Goal: Transaction & Acquisition: Download file/media

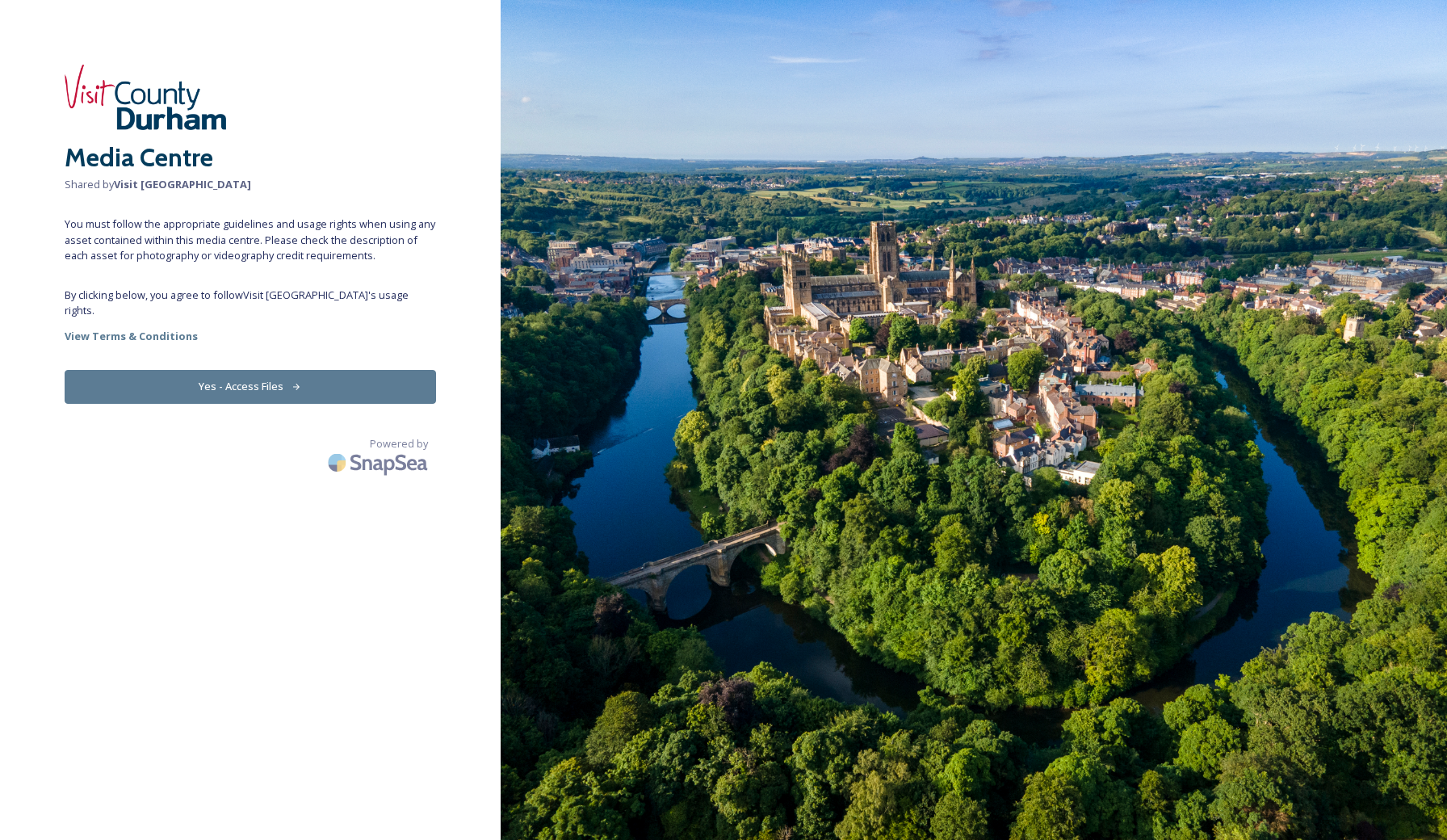
click at [274, 370] on button "Yes - Access Files" at bounding box center [250, 386] width 371 height 33
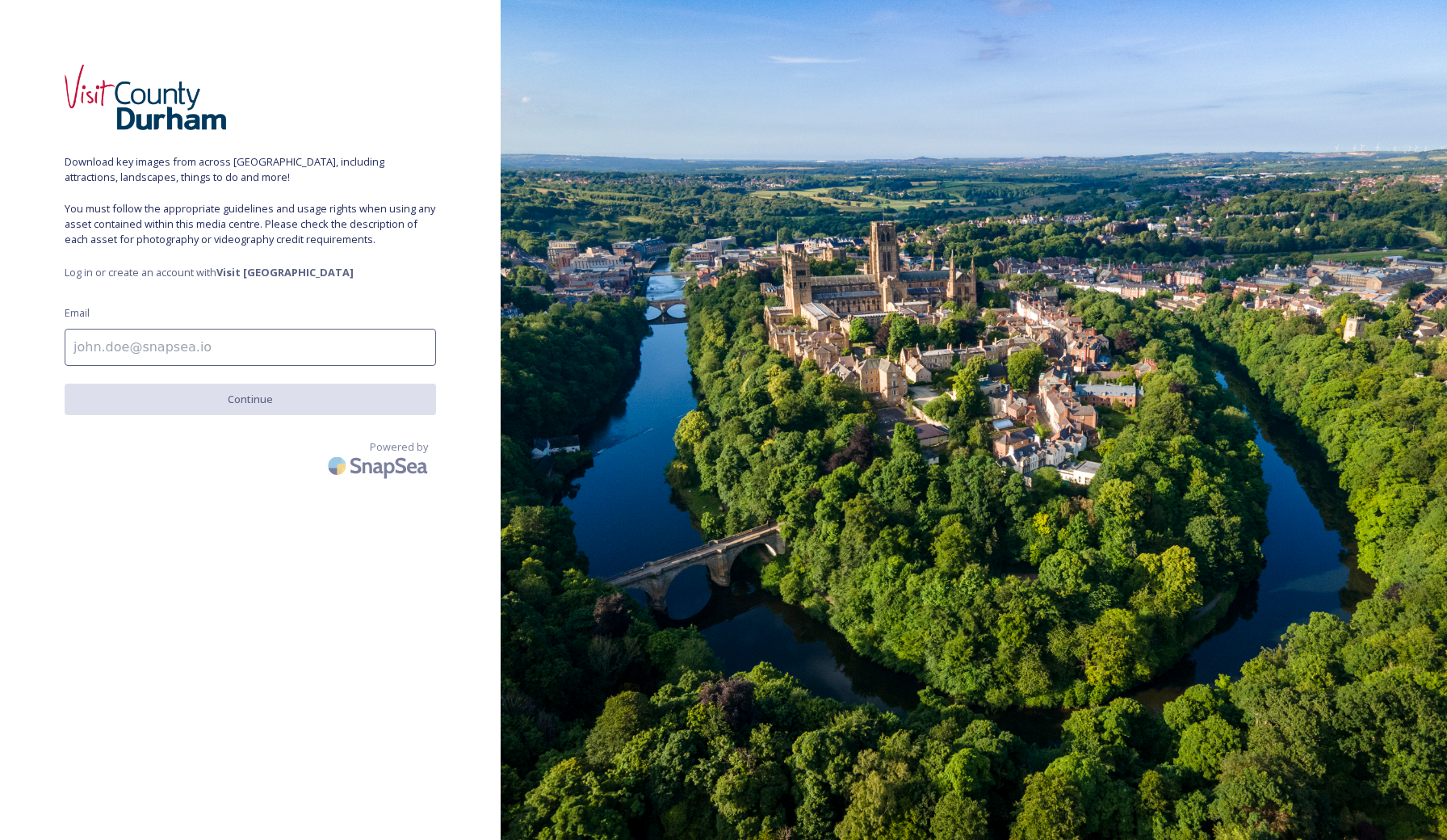
click at [281, 340] on input at bounding box center [250, 347] width 371 height 37
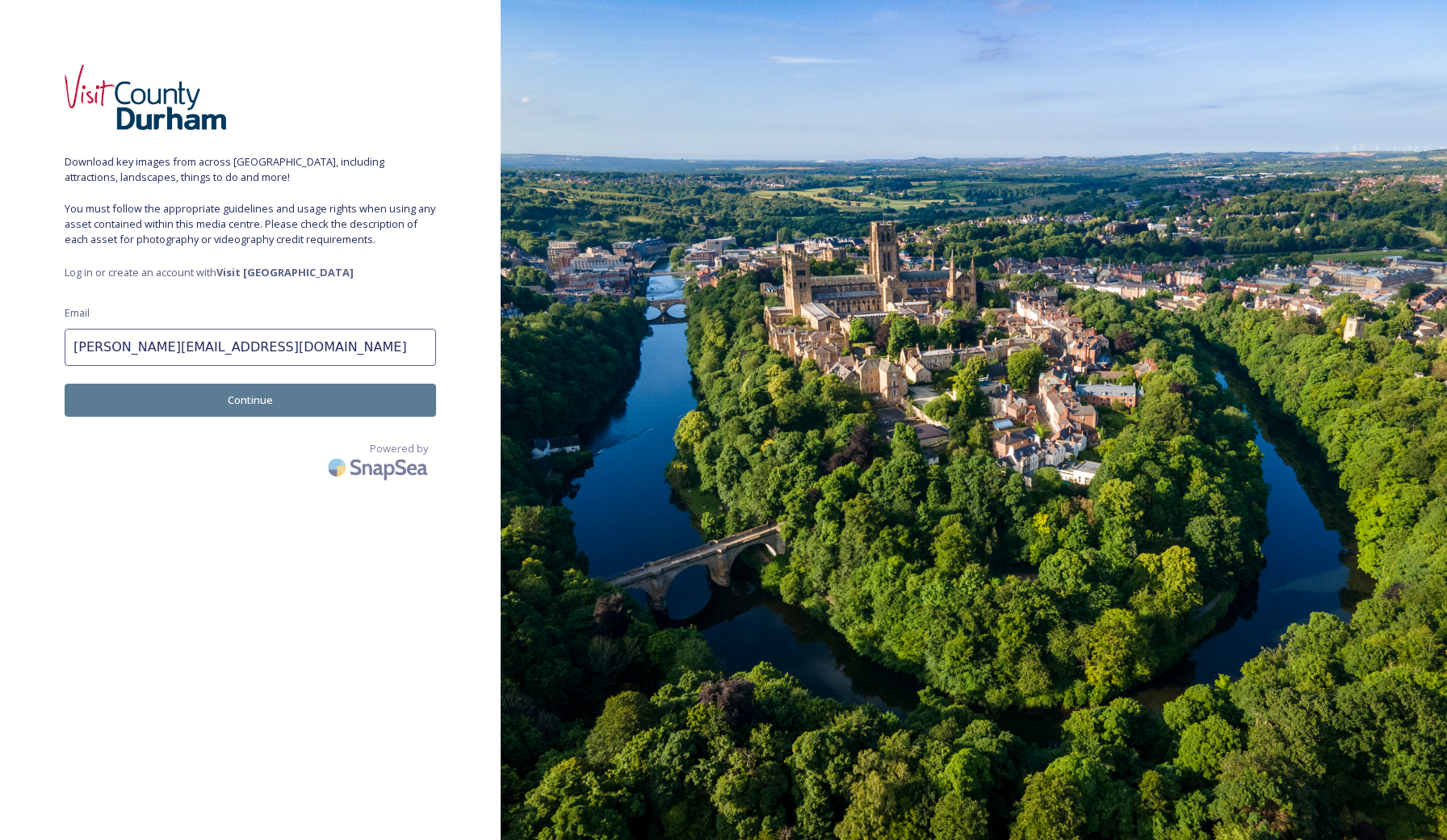
type input "[PERSON_NAME][EMAIL_ADDRESS][DOMAIN_NAME]"
click at [294, 413] on button "Continue" at bounding box center [250, 399] width 371 height 33
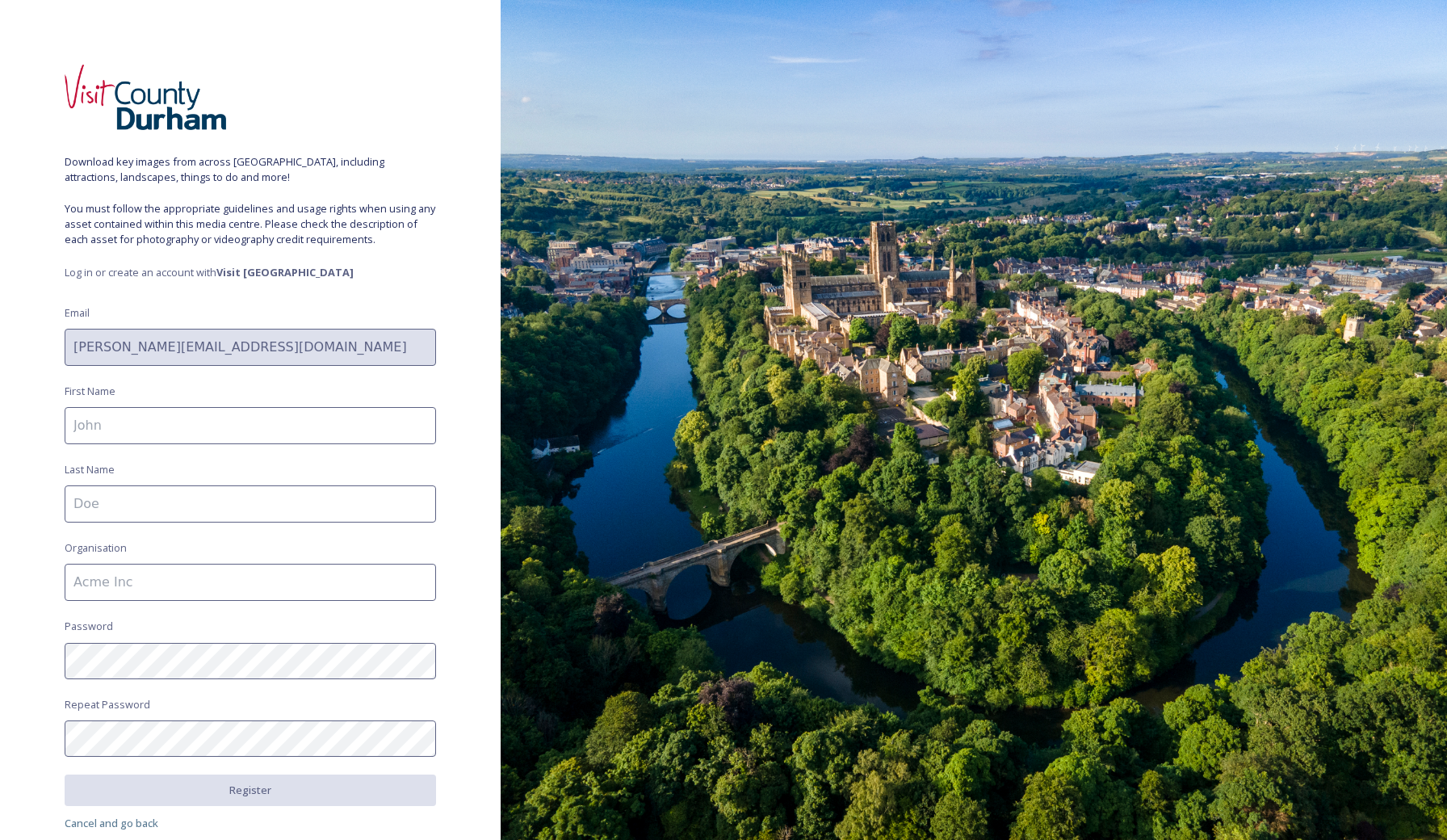
click at [229, 433] on input at bounding box center [250, 425] width 371 height 37
type input "Victoria"
type input "Elie"
type input "VTS"
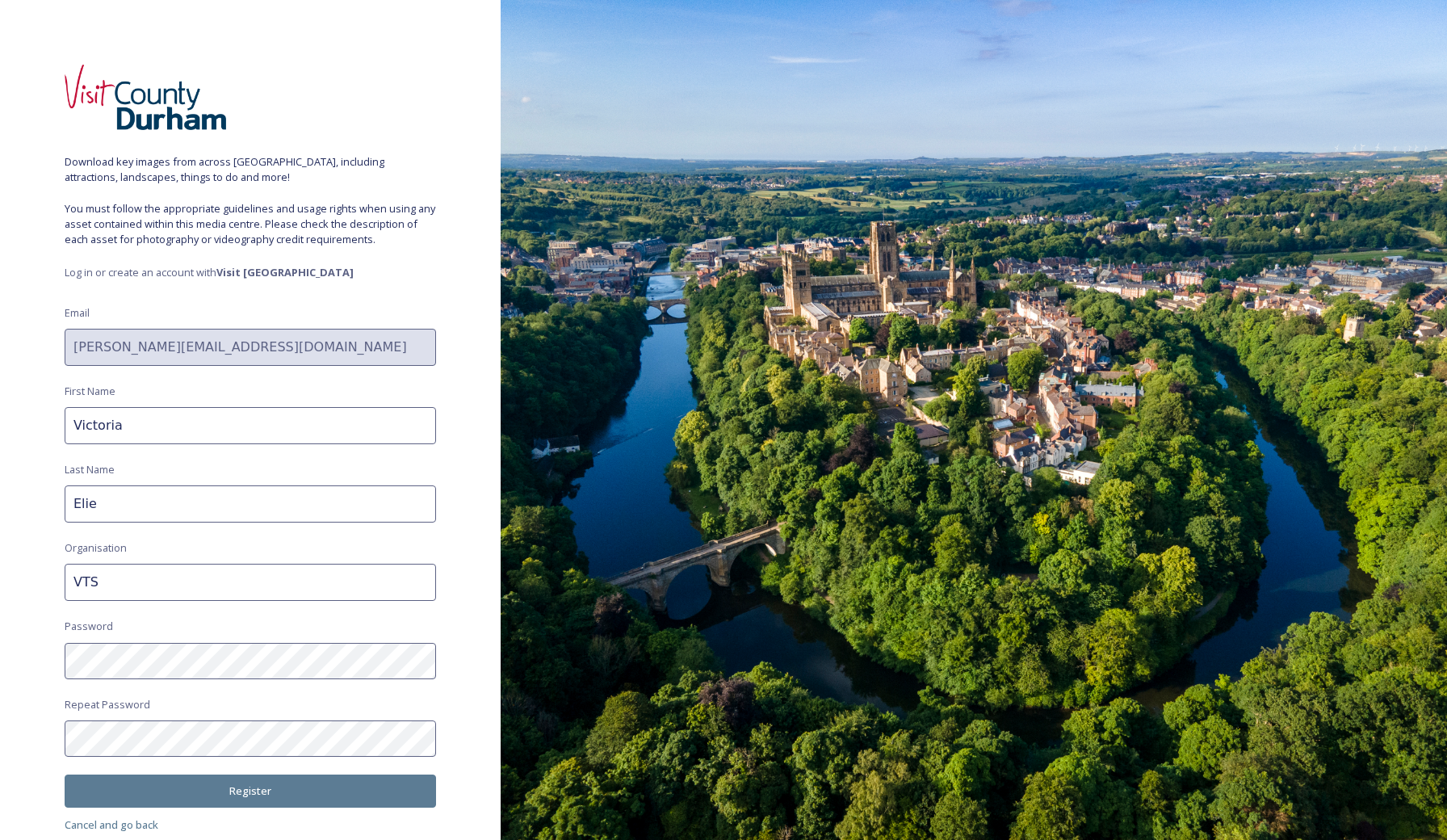
click at [453, 761] on div "Download key images from across [GEOGRAPHIC_DATA], including attractions, lands…" at bounding box center [250, 419] width 501 height 710
click at [286, 785] on button "Register" at bounding box center [250, 790] width 371 height 33
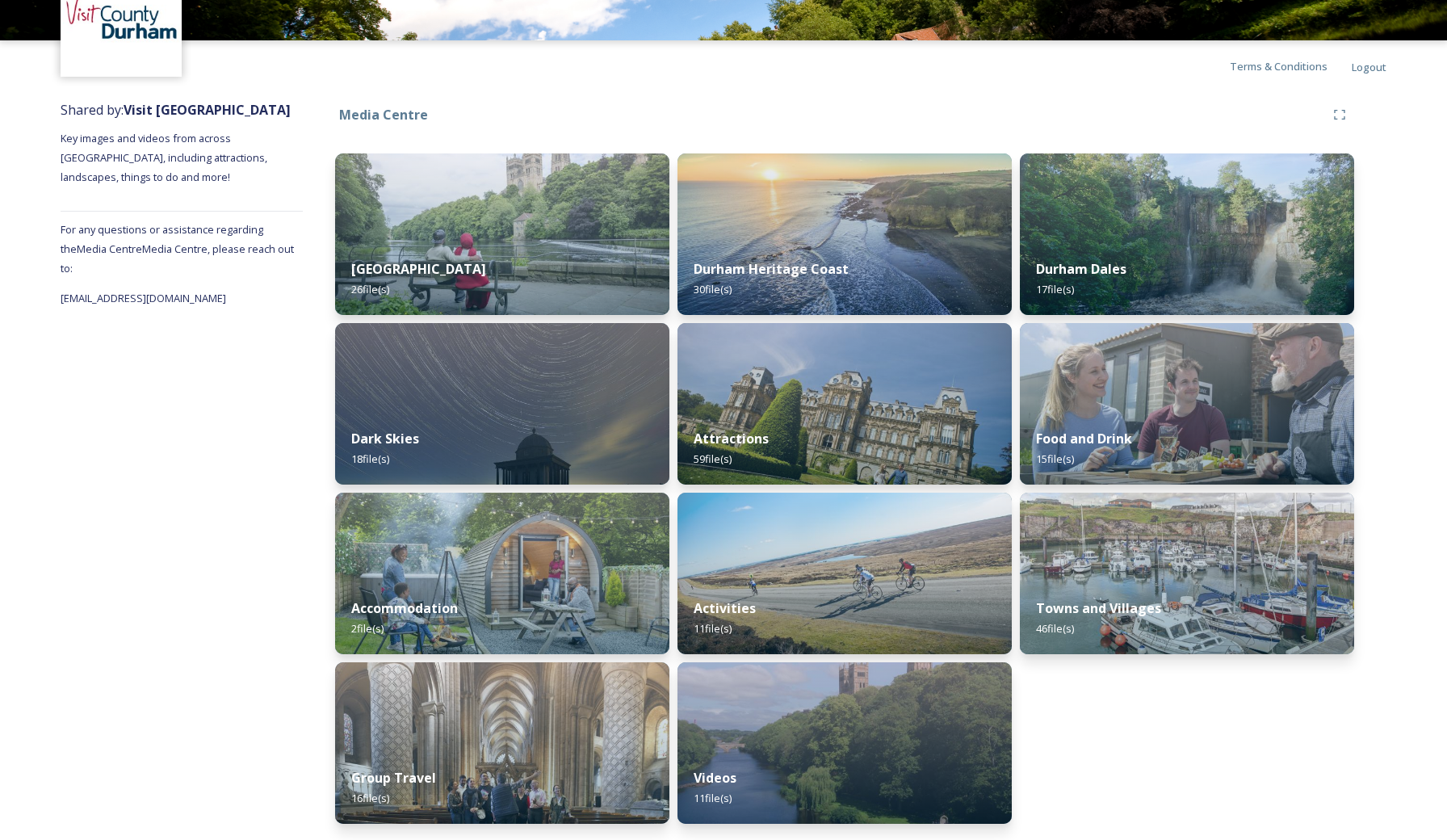
scroll to position [105, 0]
click at [830, 410] on img at bounding box center [845, 404] width 341 height 165
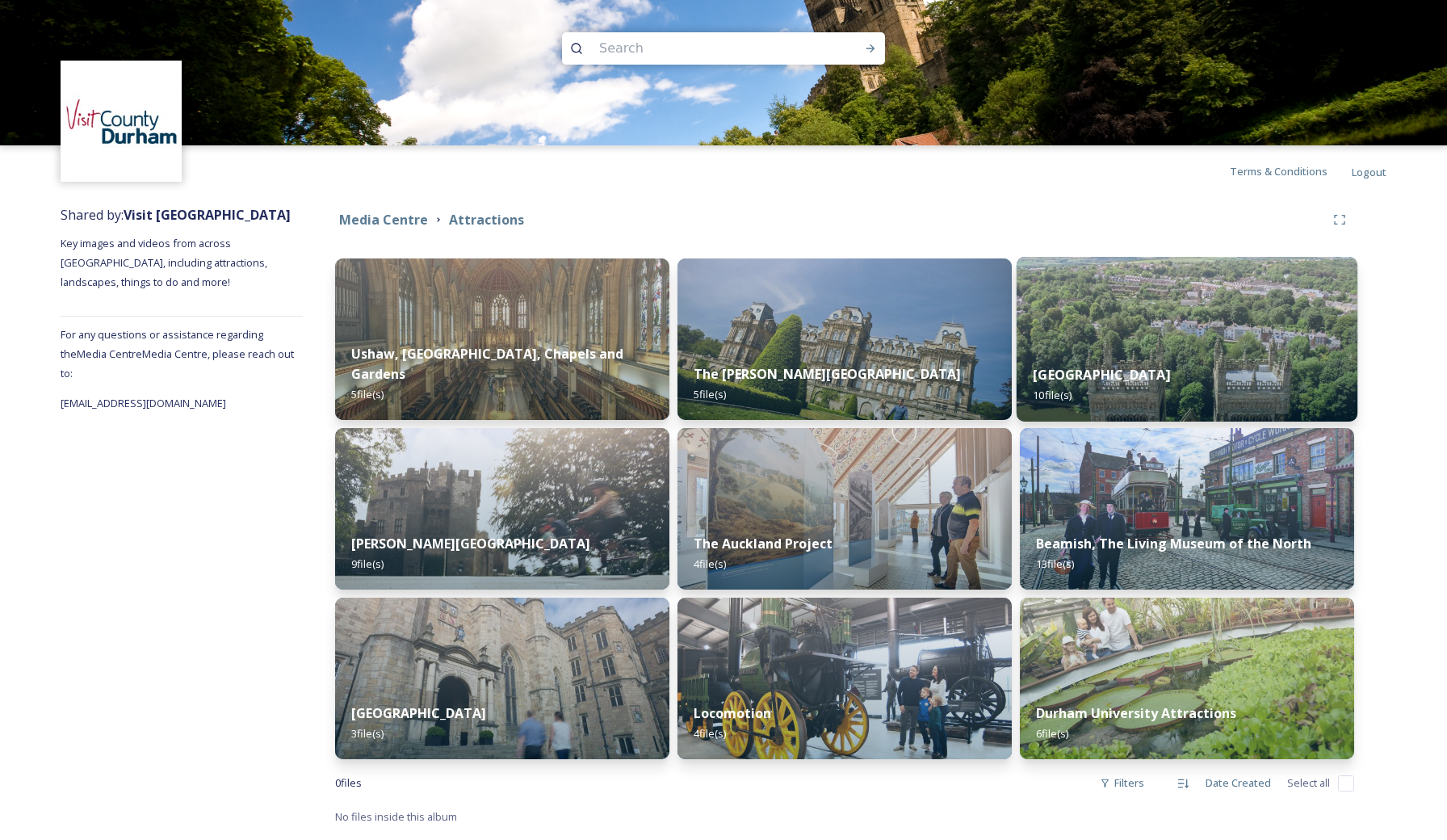
click at [1230, 330] on img at bounding box center [1187, 339] width 341 height 165
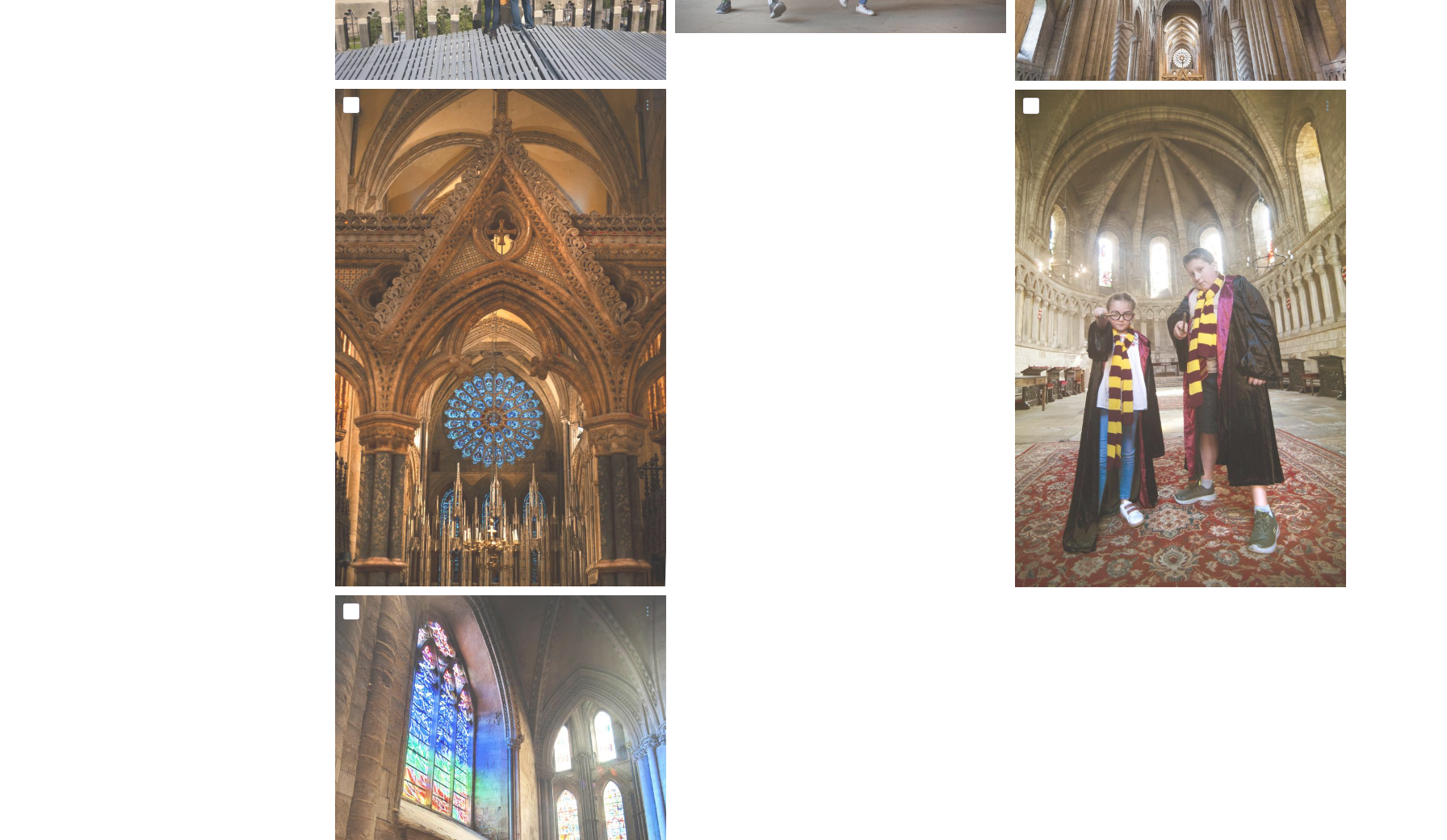
scroll to position [989, 0]
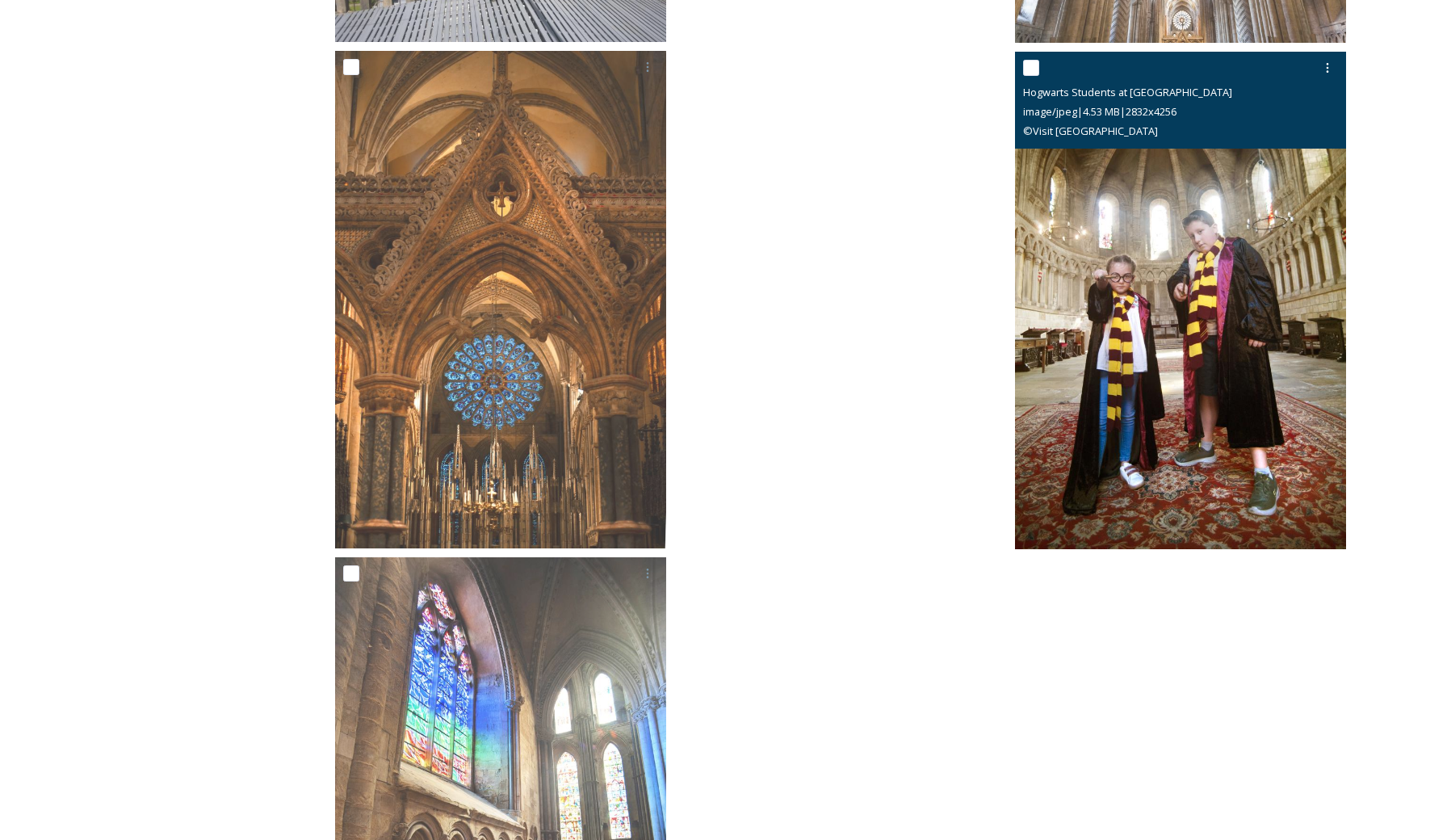
click at [1180, 271] on img at bounding box center [1180, 299] width 331 height 497
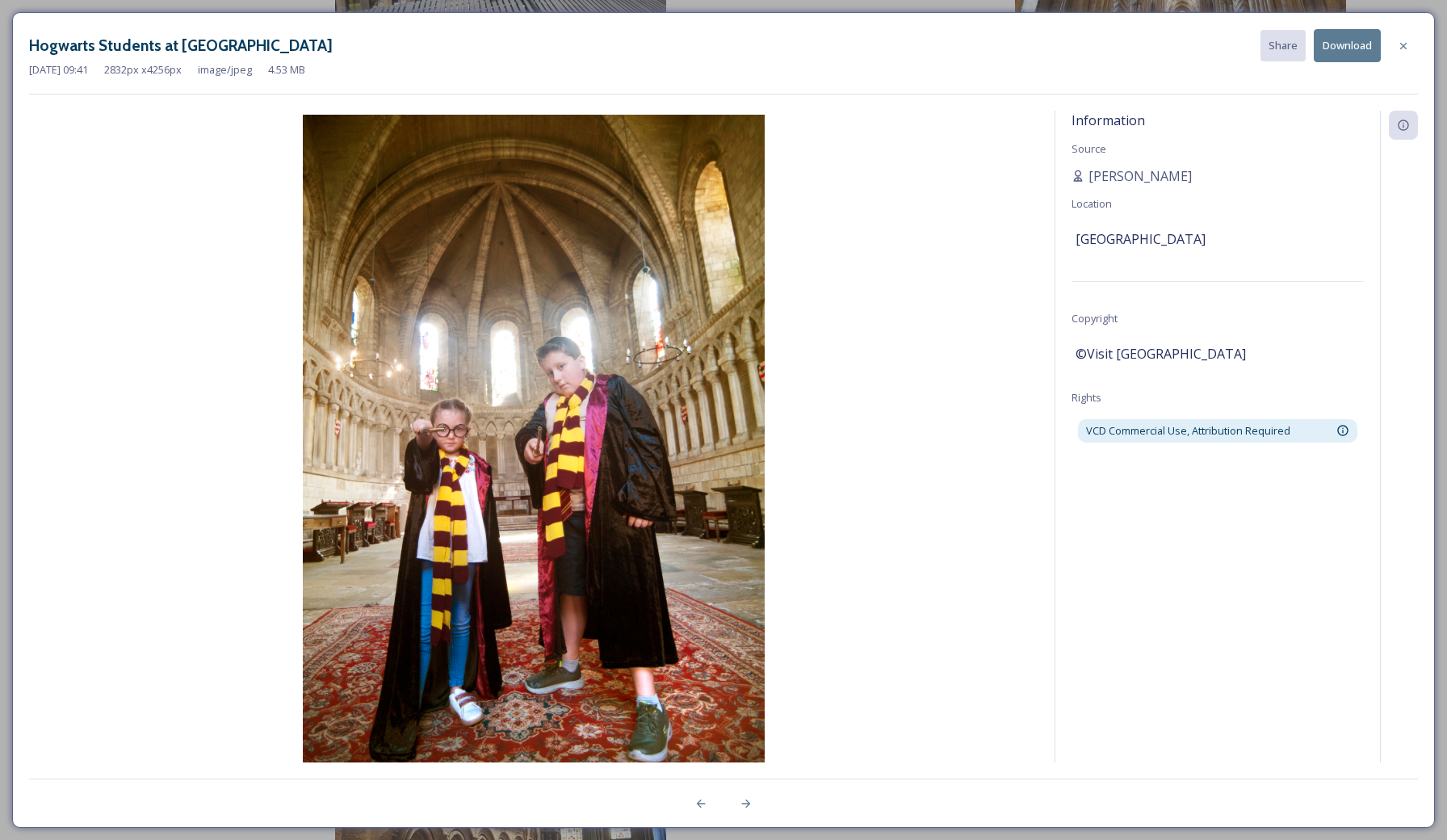
click at [1364, 46] on button "Download" at bounding box center [1347, 46] width 67 height 33
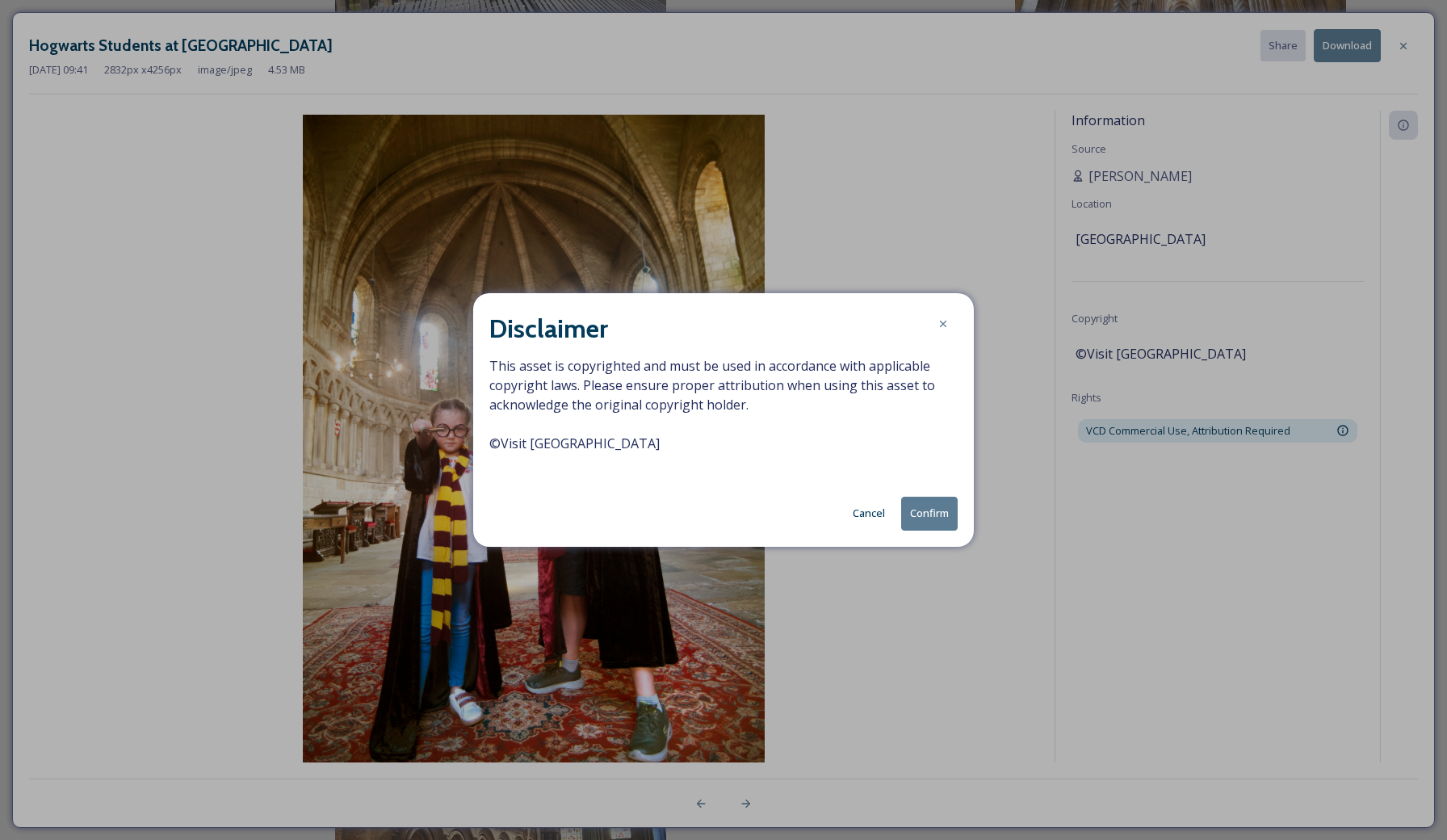
click at [945, 502] on button "Confirm" at bounding box center [930, 513] width 57 height 33
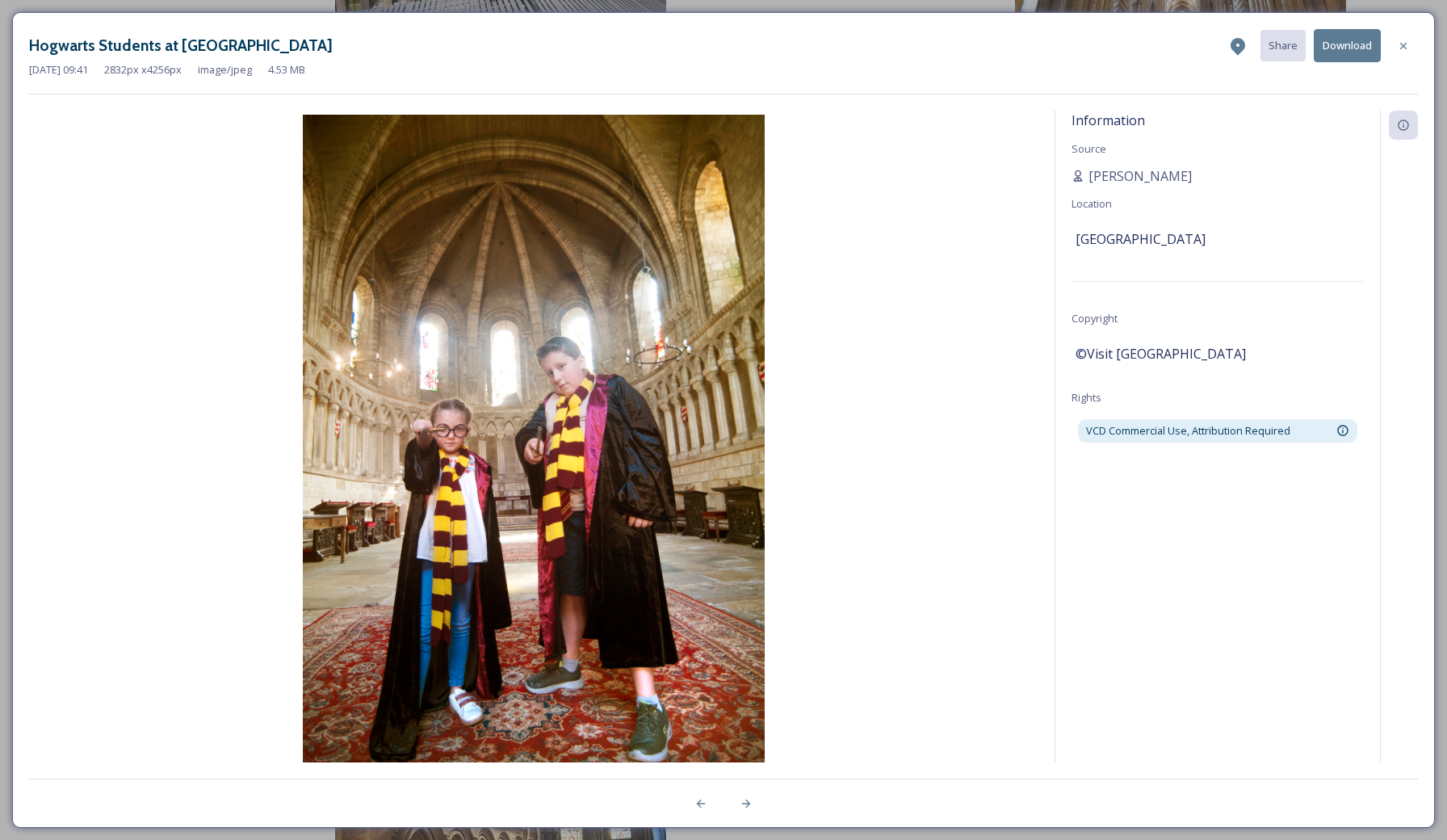
click at [995, 44] on div "Hogwarts Students at [GEOGRAPHIC_DATA] Share Download" at bounding box center [724, 46] width 1389 height 33
click at [1402, 46] on icon at bounding box center [1403, 46] width 13 height 13
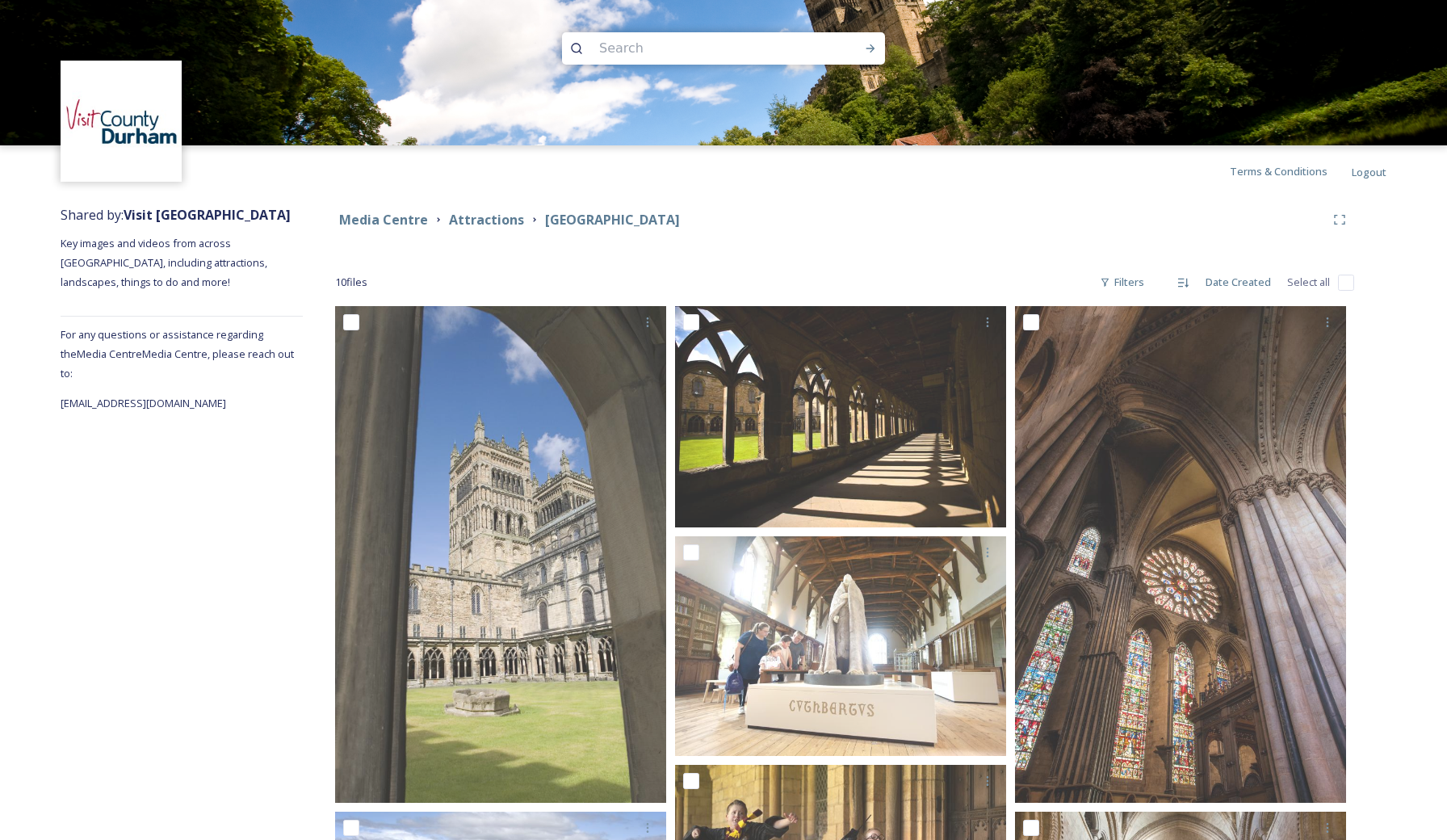
scroll to position [0, 0]
click at [577, 215] on strong "[GEOGRAPHIC_DATA]" at bounding box center [612, 219] width 135 height 18
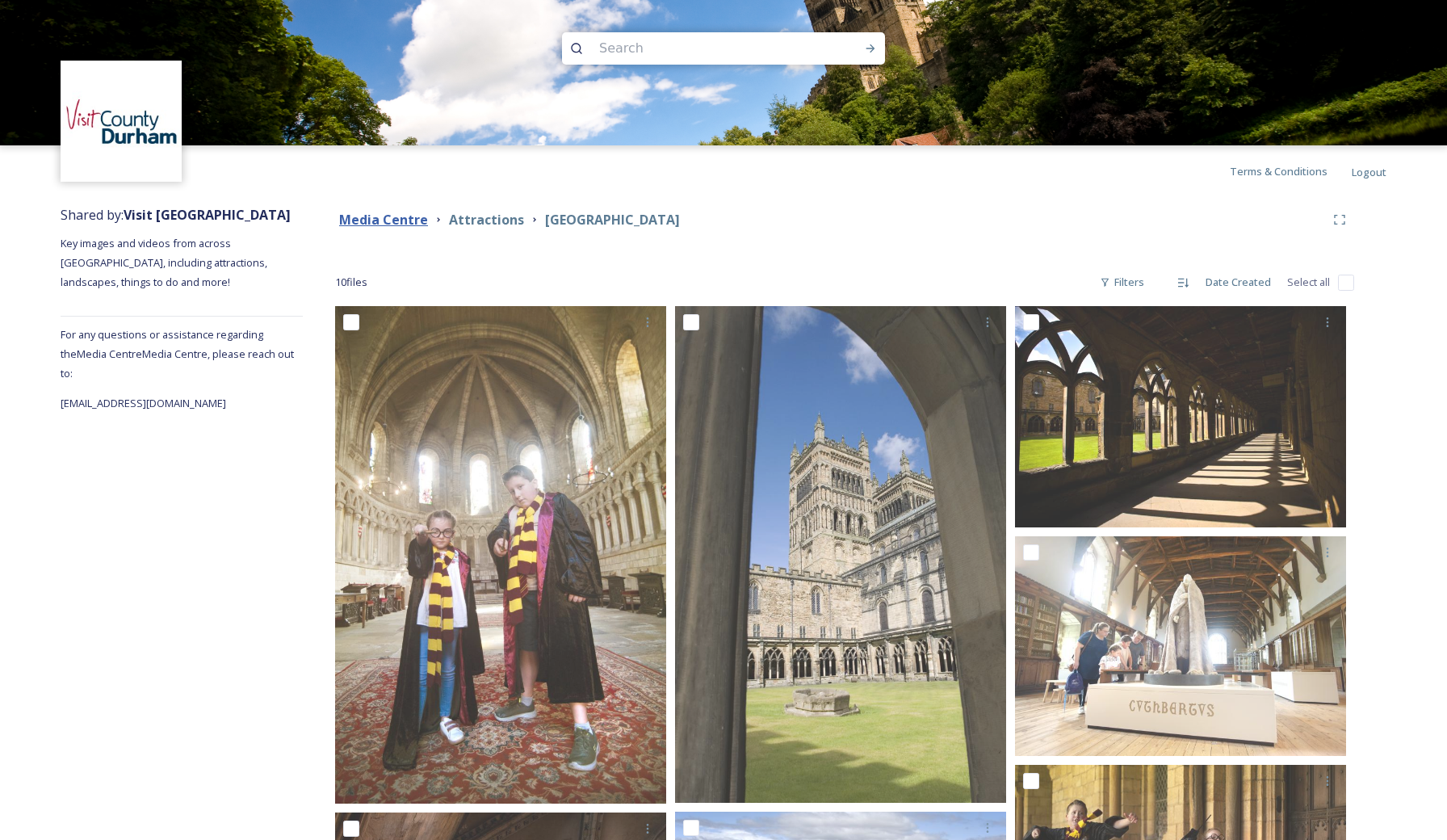
click at [387, 222] on strong "Media Centre" at bounding box center [383, 219] width 89 height 18
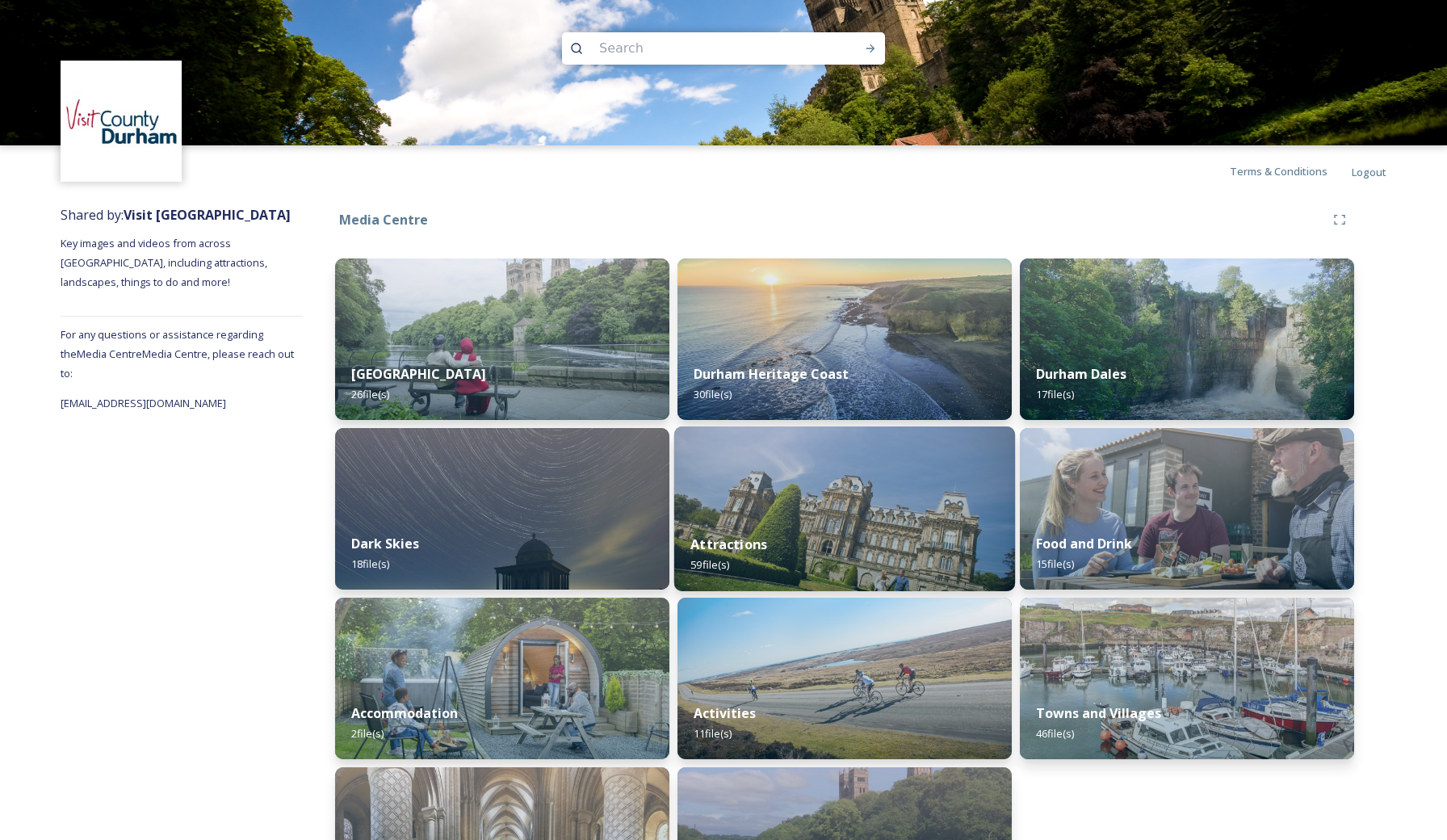
click at [827, 513] on img at bounding box center [845, 508] width 341 height 165
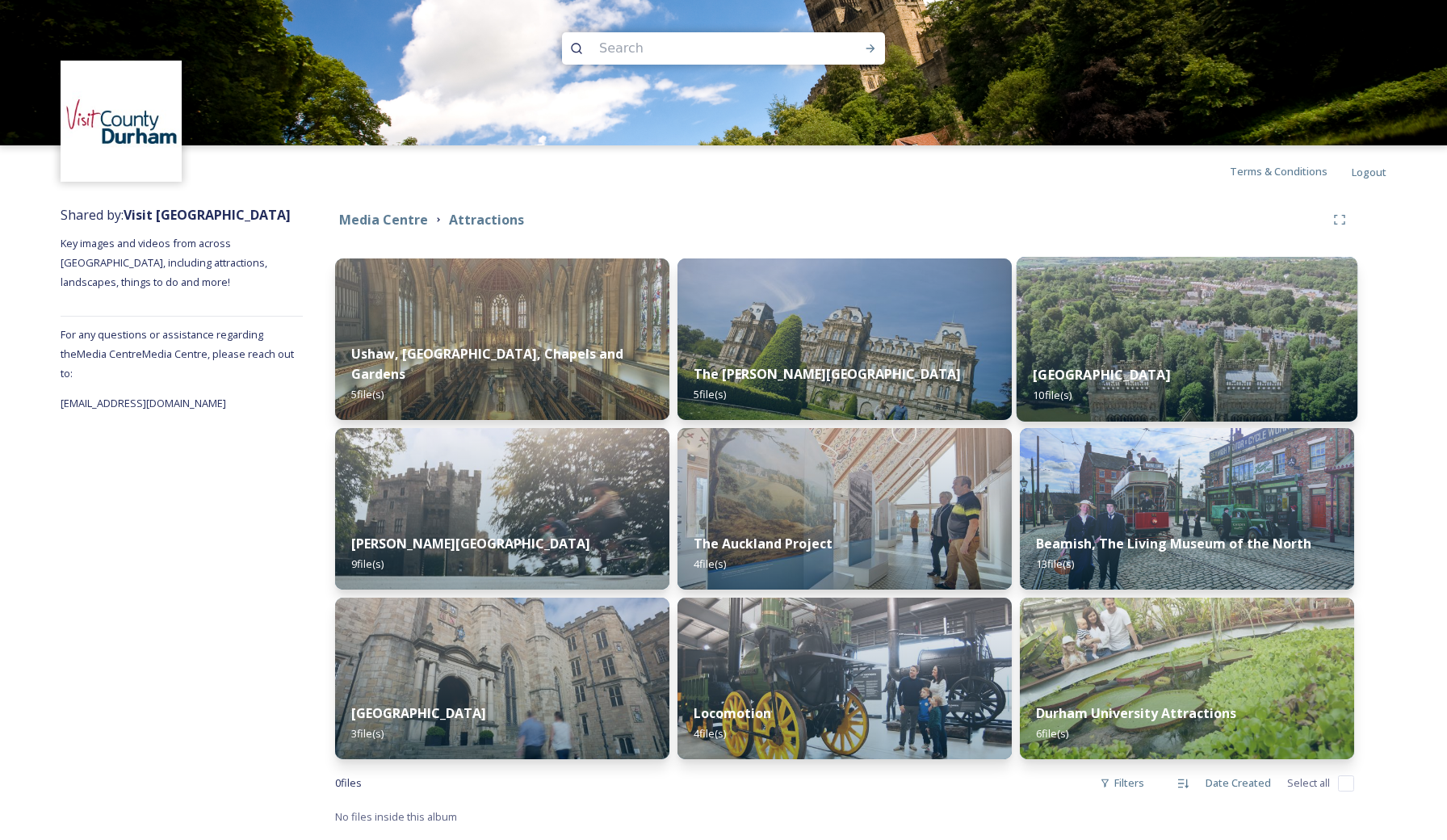
click at [1232, 390] on div "Durham Cathedral 10 file(s)" at bounding box center [1187, 385] width 341 height 74
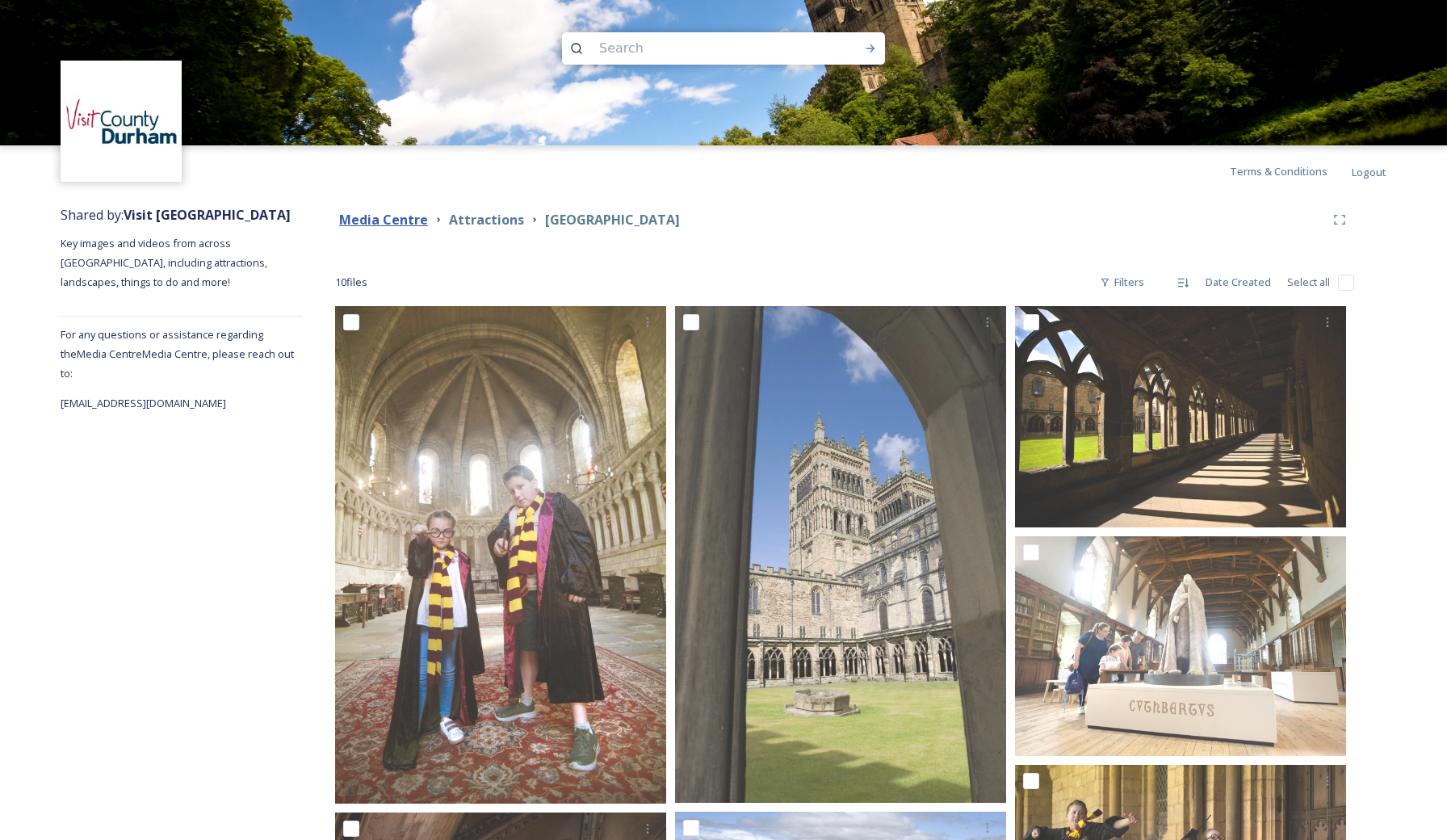
click at [406, 215] on strong "Media Centre" at bounding box center [383, 219] width 89 height 18
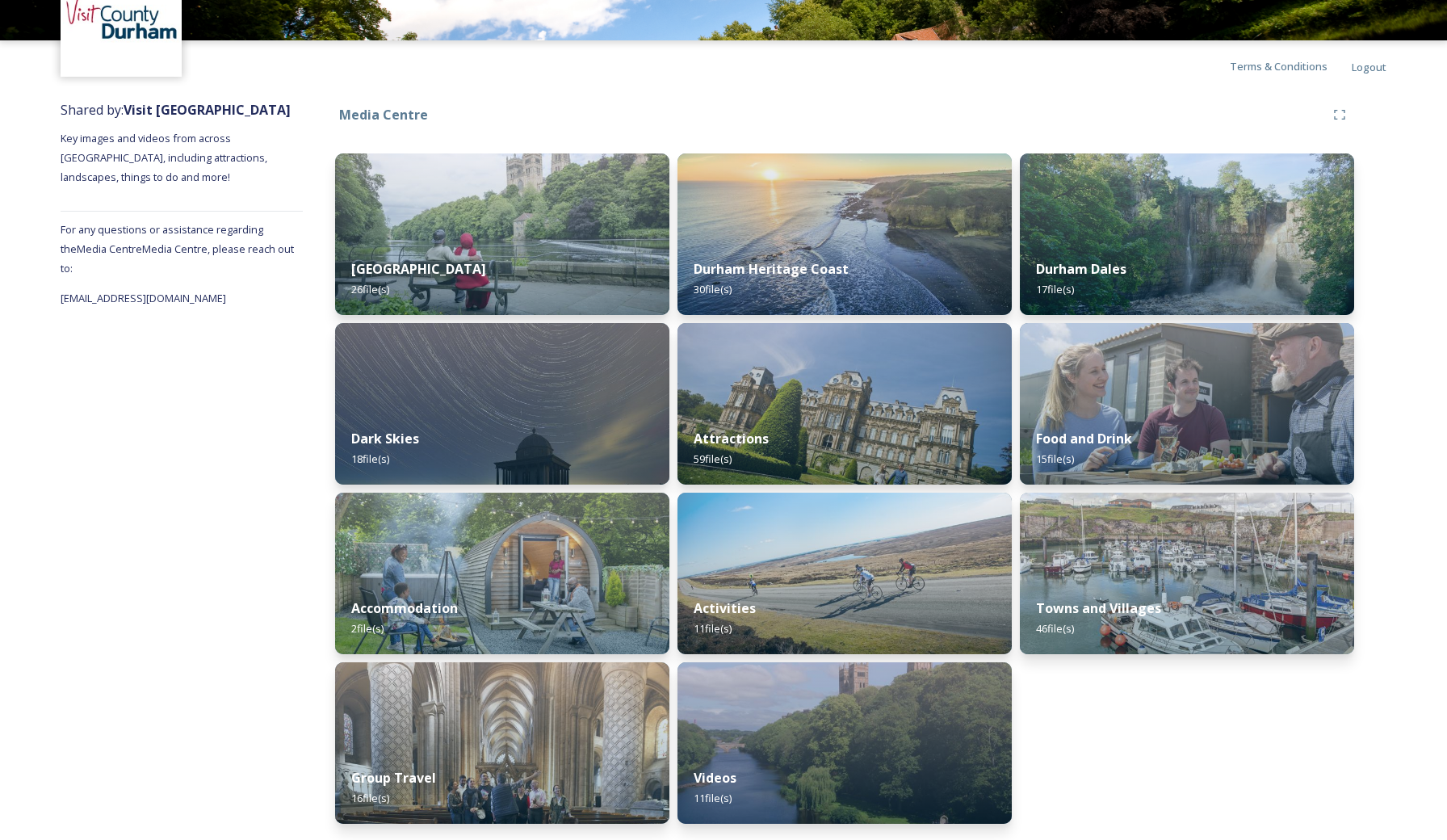
scroll to position [105, 0]
click at [922, 589] on div "Activities 11 file(s)" at bounding box center [845, 619] width 341 height 74
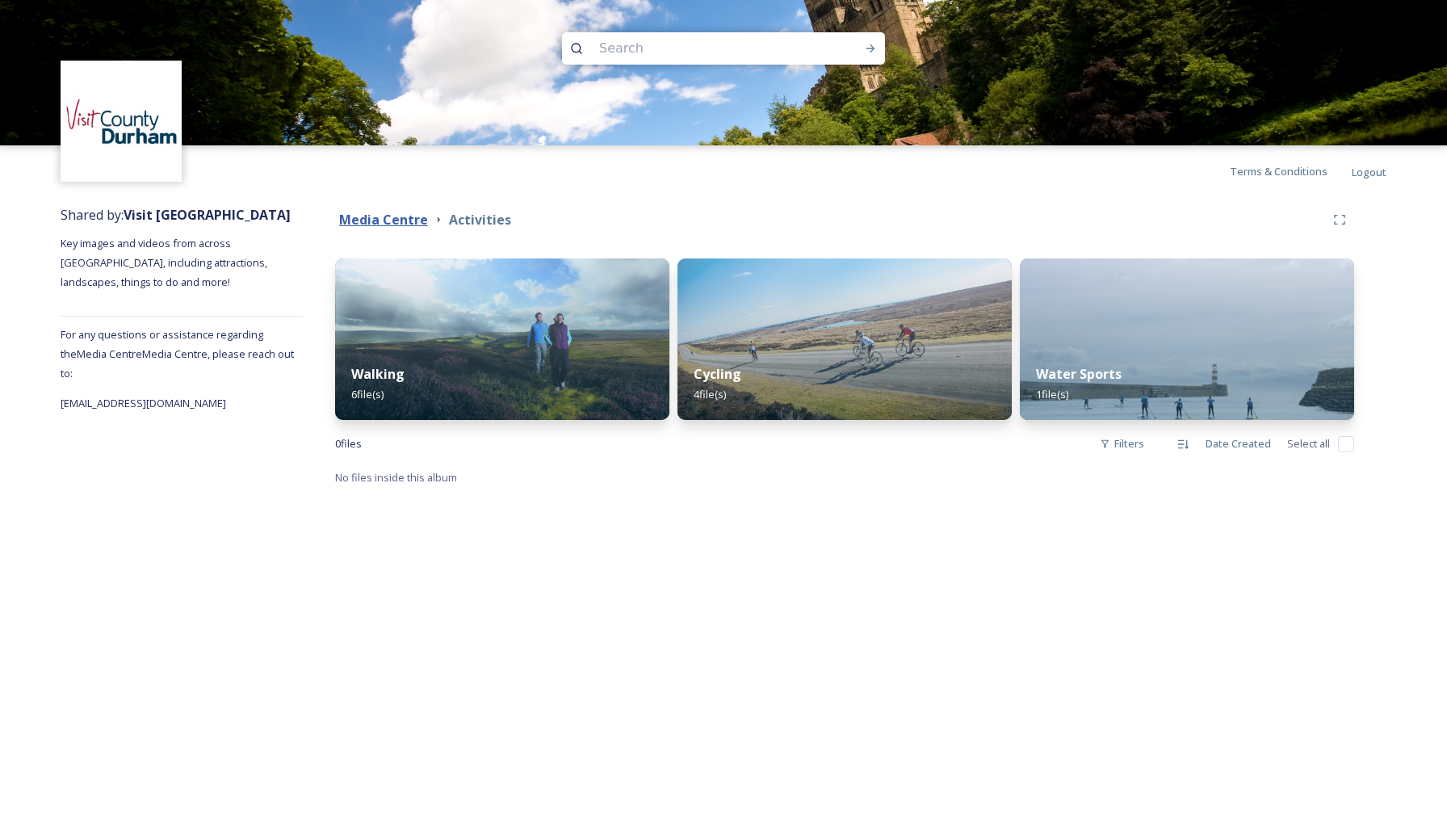
click at [414, 222] on strong "Media Centre" at bounding box center [383, 219] width 89 height 18
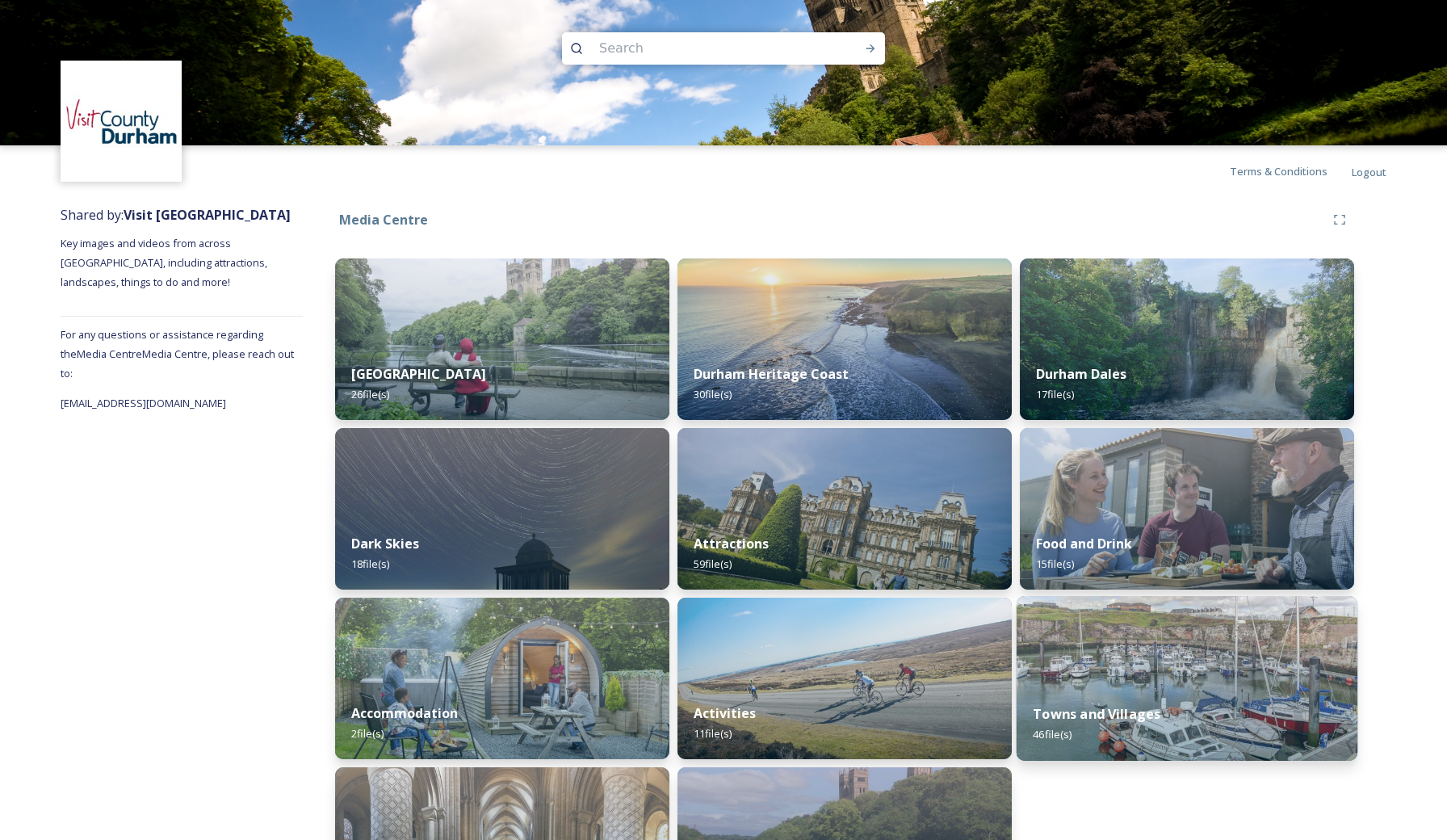
click at [1176, 679] on img at bounding box center [1187, 679] width 341 height 165
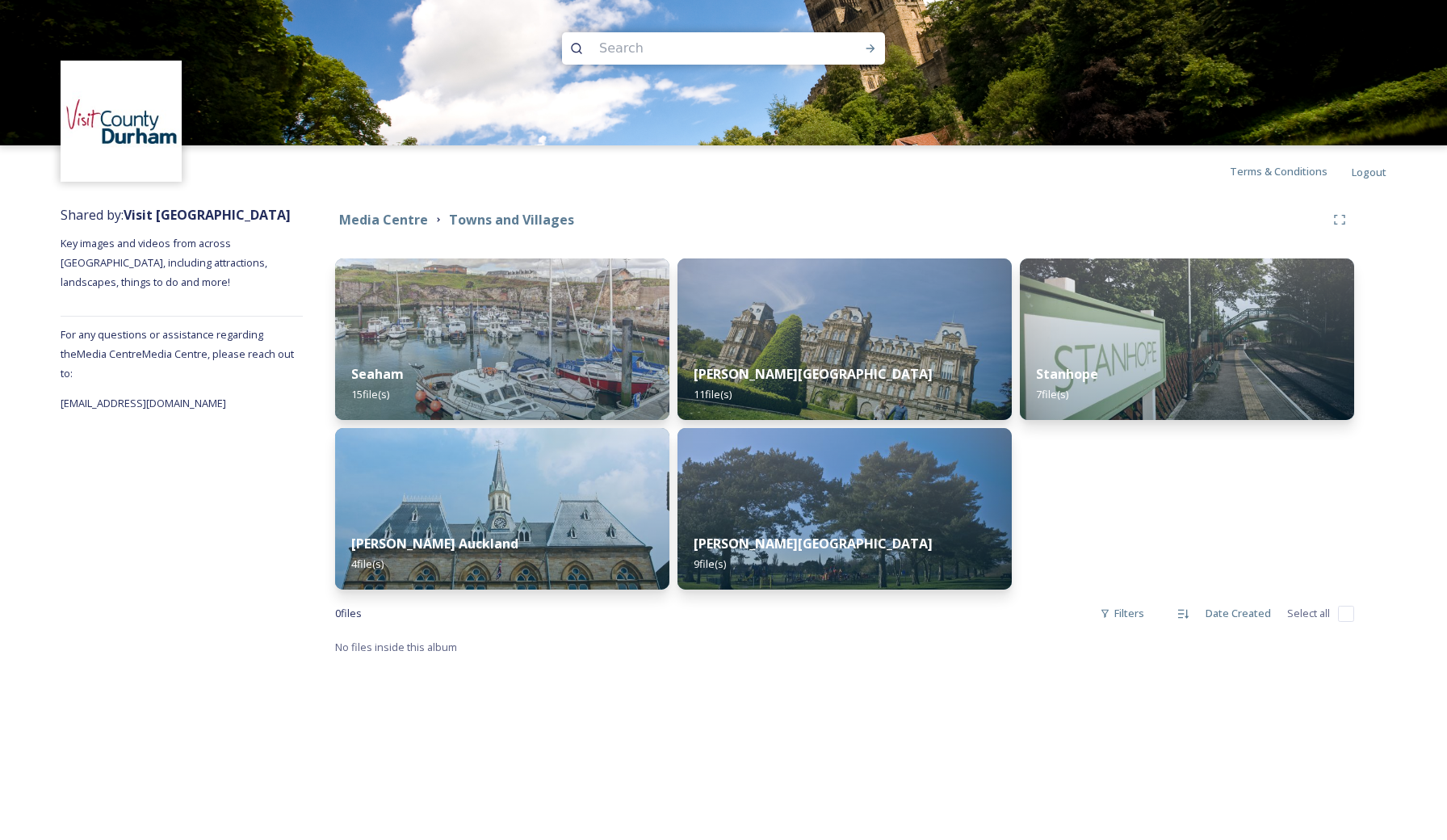
click at [710, 54] on input at bounding box center [702, 48] width 222 height 35
type input "lindisfain"
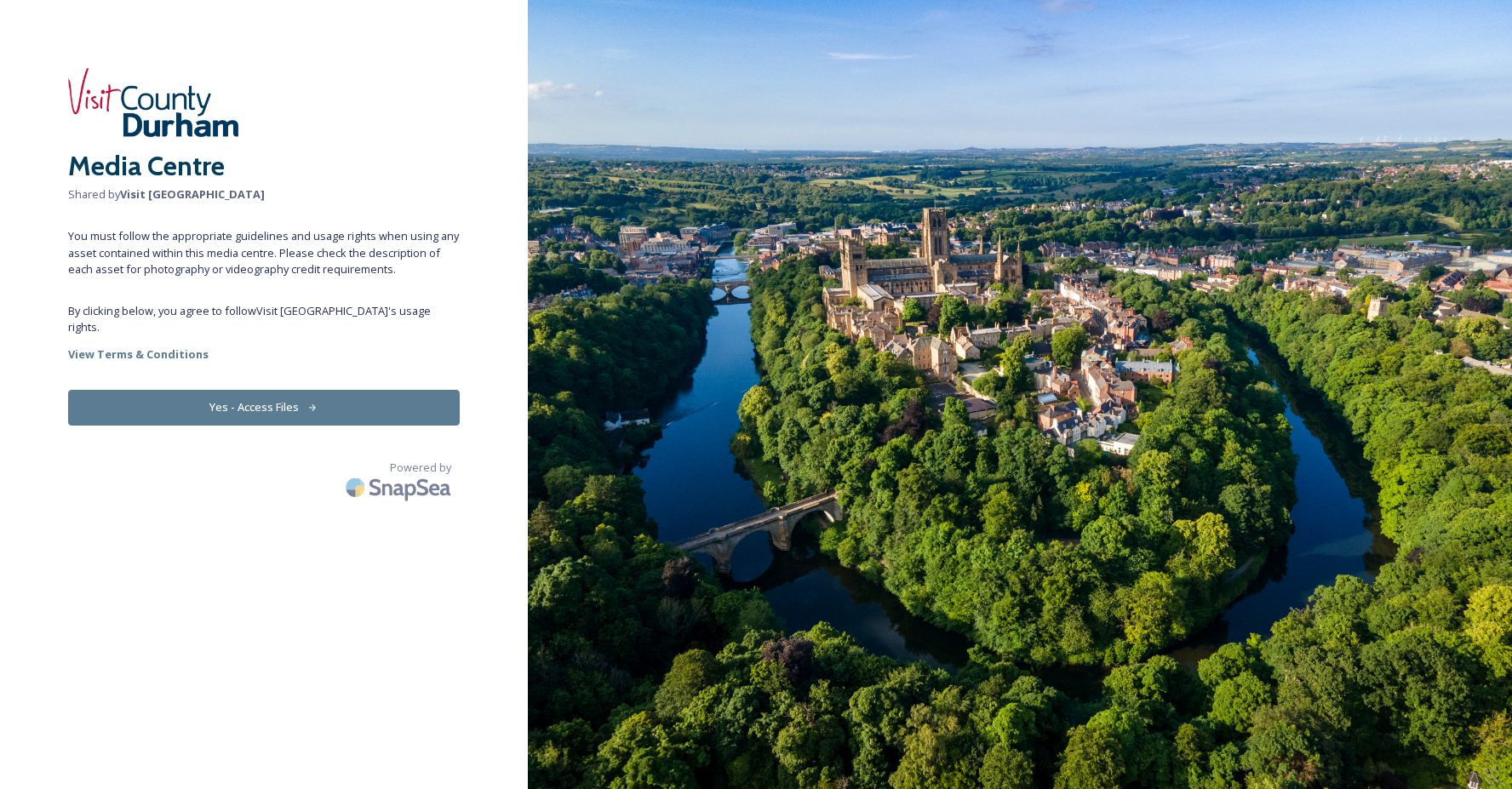
click at [288, 390] on button "Yes - Access Files" at bounding box center [264, 407] width 391 height 35
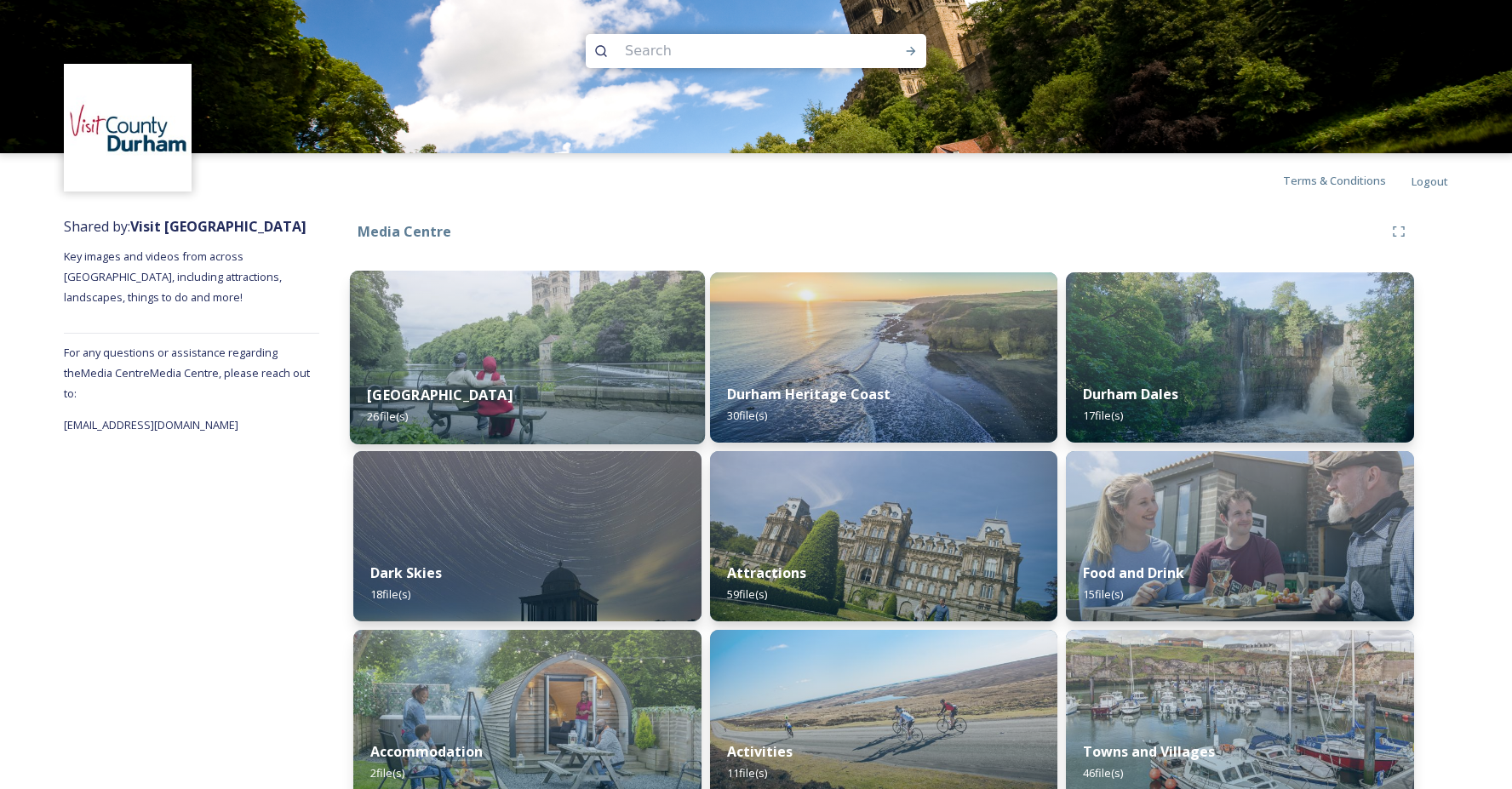
click at [530, 361] on img at bounding box center [527, 358] width 355 height 174
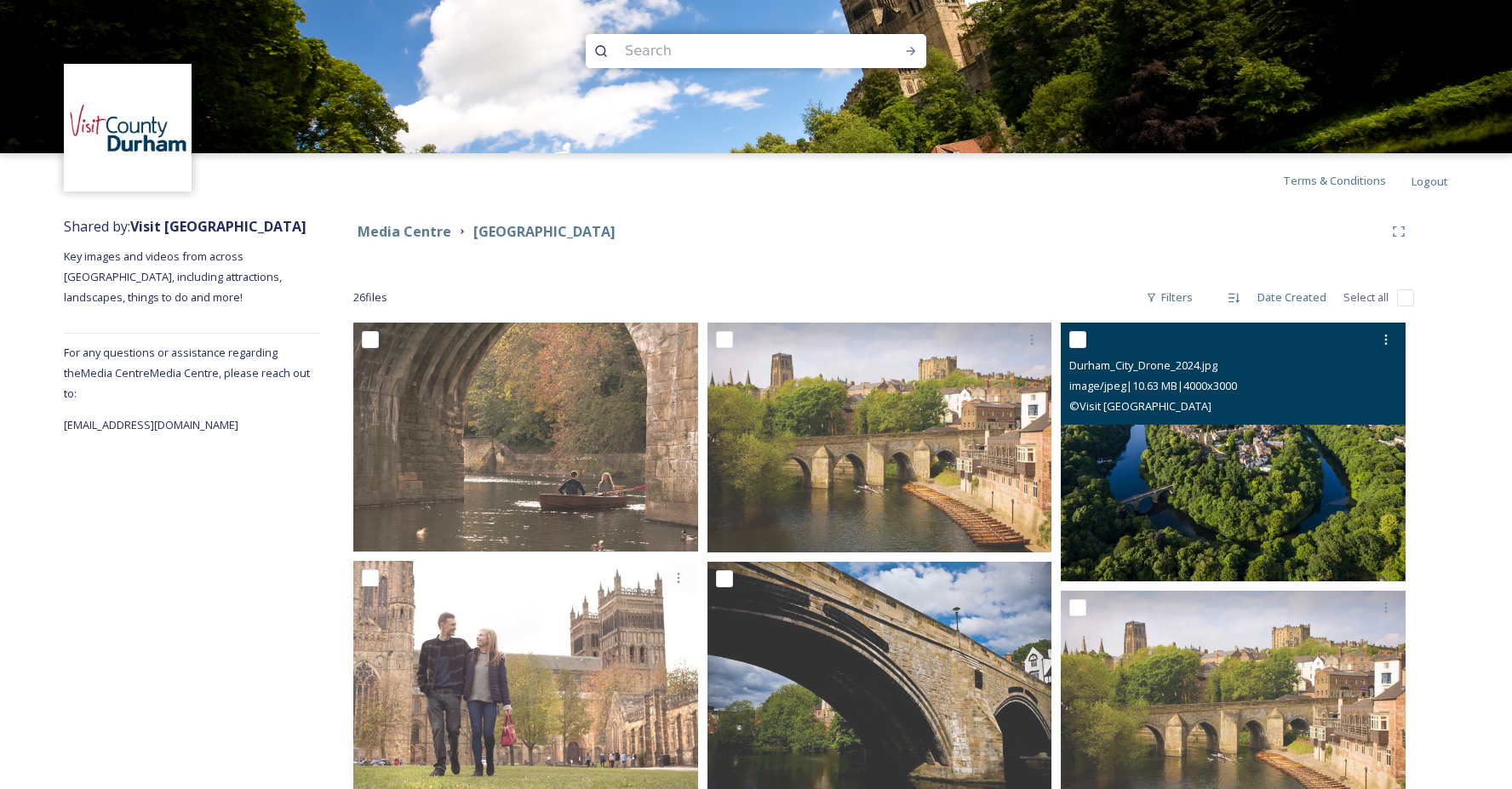
click at [1257, 456] on img at bounding box center [1233, 452] width 345 height 259
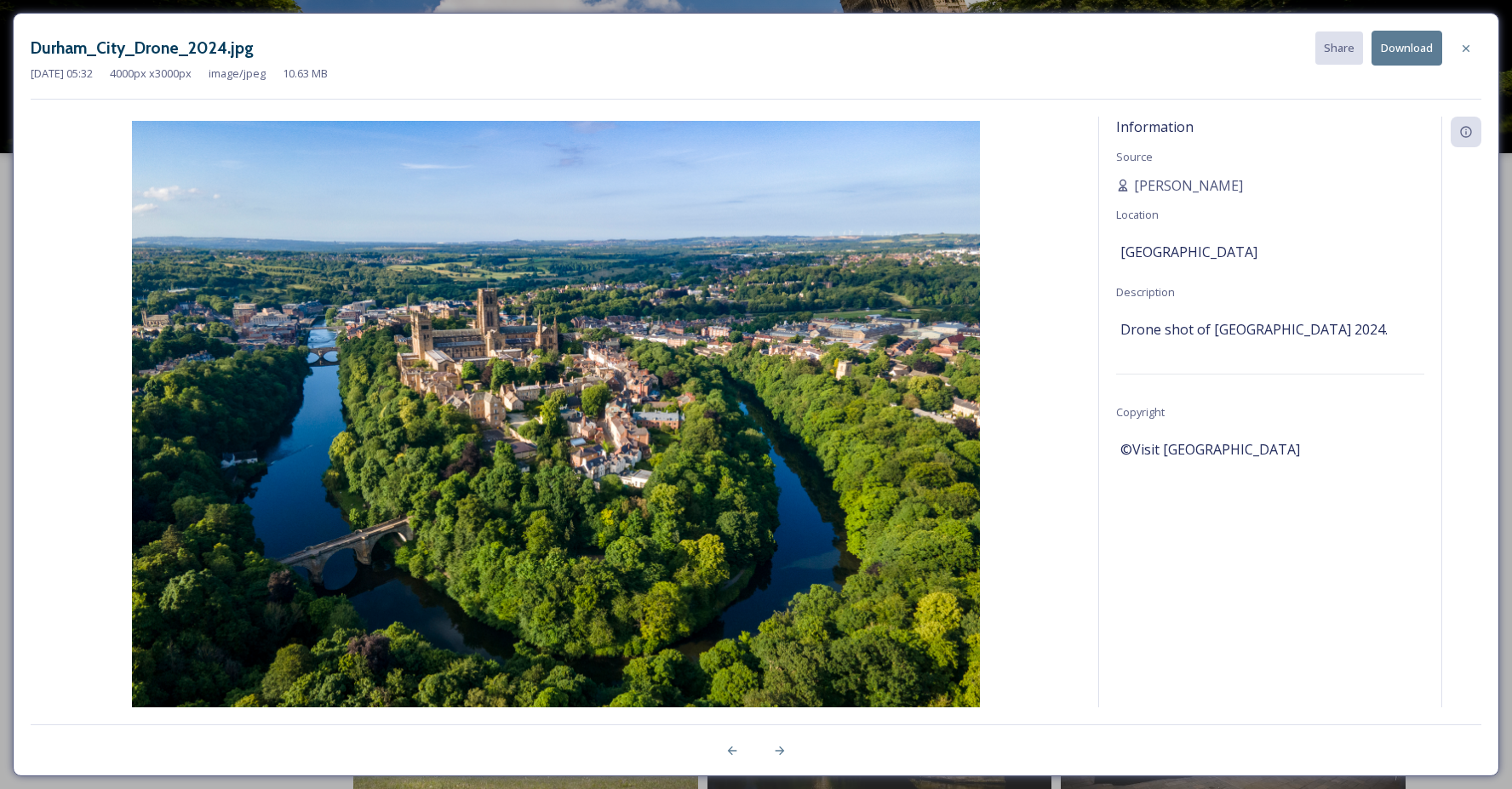
click at [1405, 50] on button "Download" at bounding box center [1407, 48] width 71 height 35
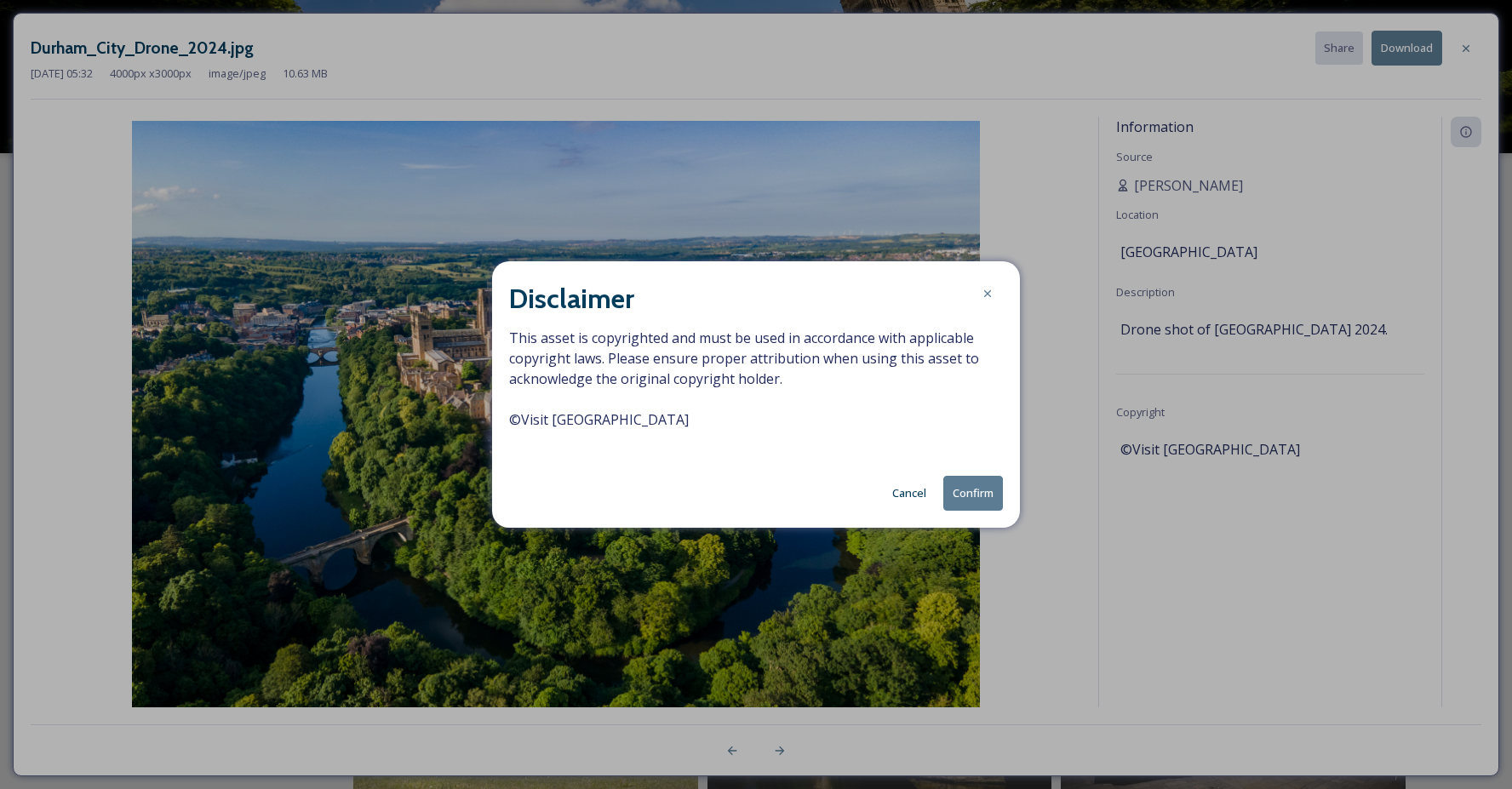
click at [978, 501] on button "Confirm" at bounding box center [973, 493] width 60 height 35
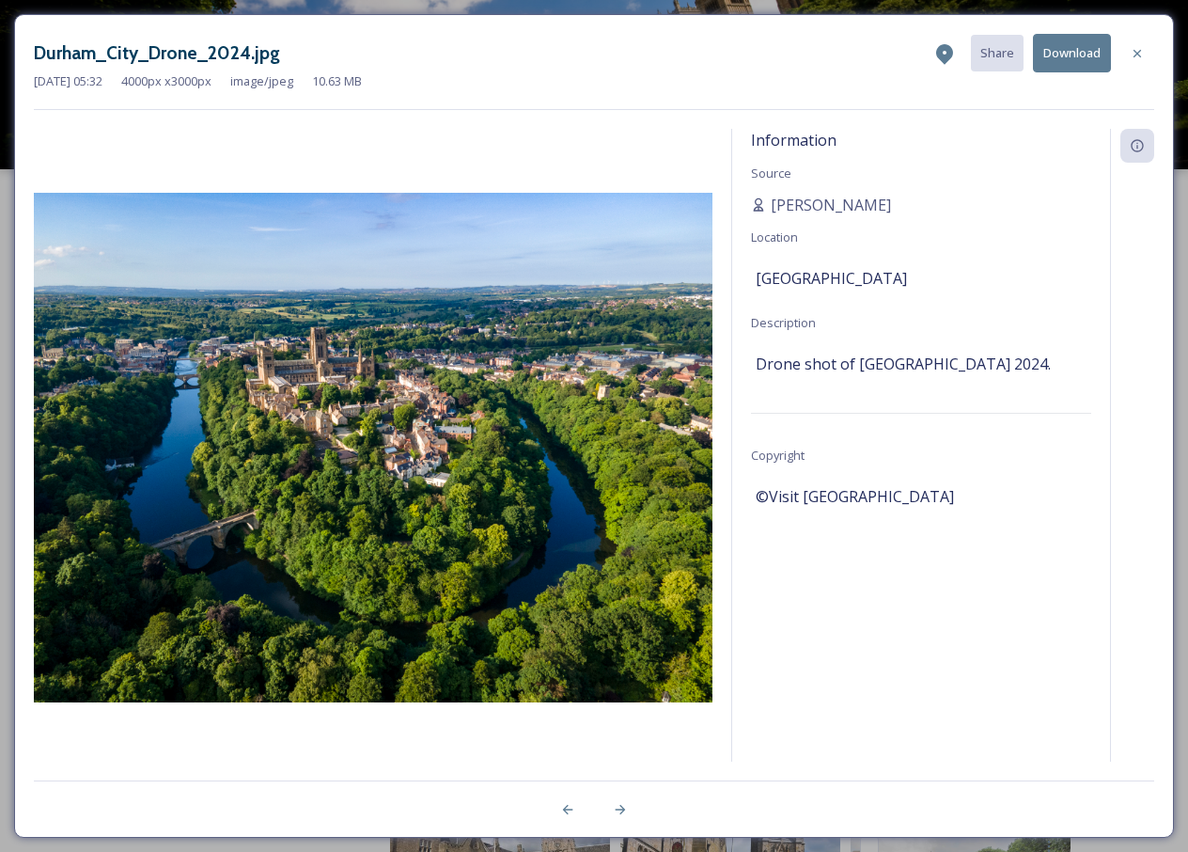
click at [585, 103] on div "Durham_City_Drone_2024.jpg Share Download Jul 30 2024 05:32 4000 px x 3000 px i…" at bounding box center [594, 72] width 1120 height 76
click at [1136, 51] on icon at bounding box center [1137, 53] width 15 height 15
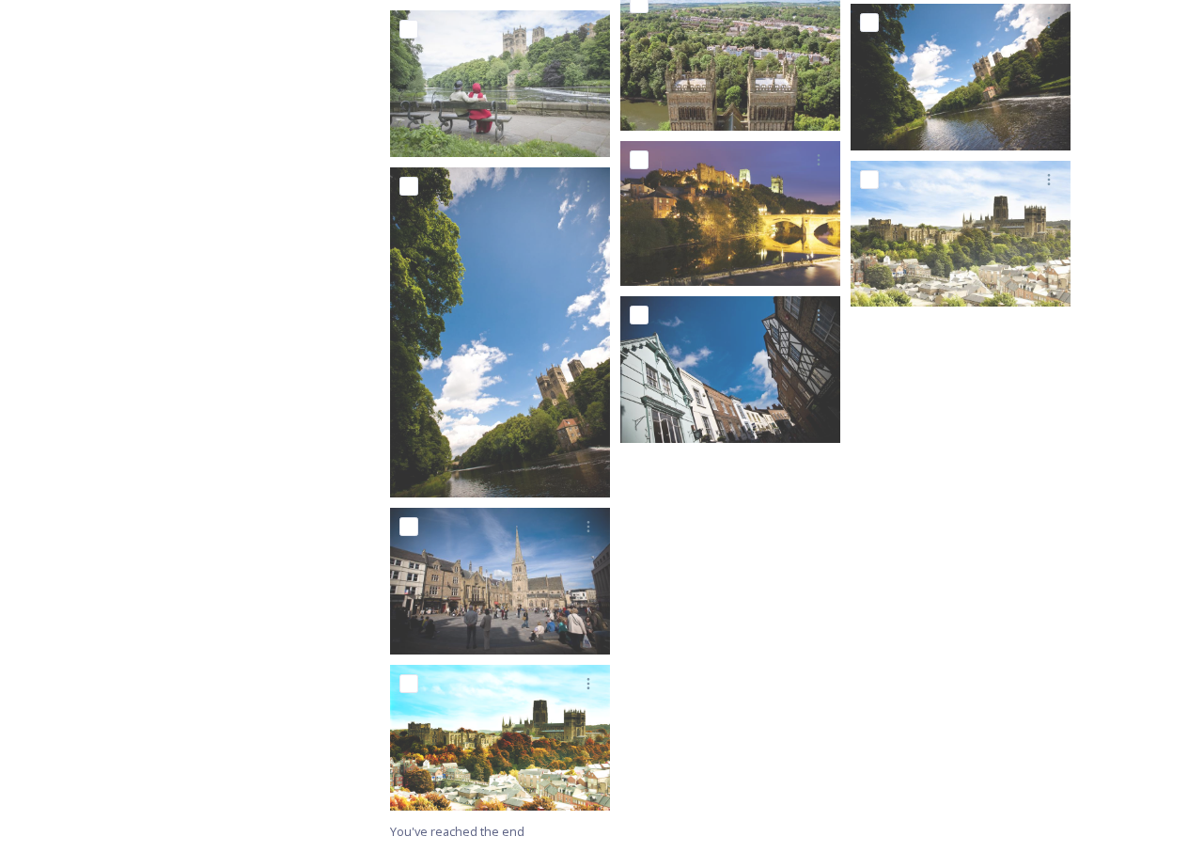
scroll to position [1496, 0]
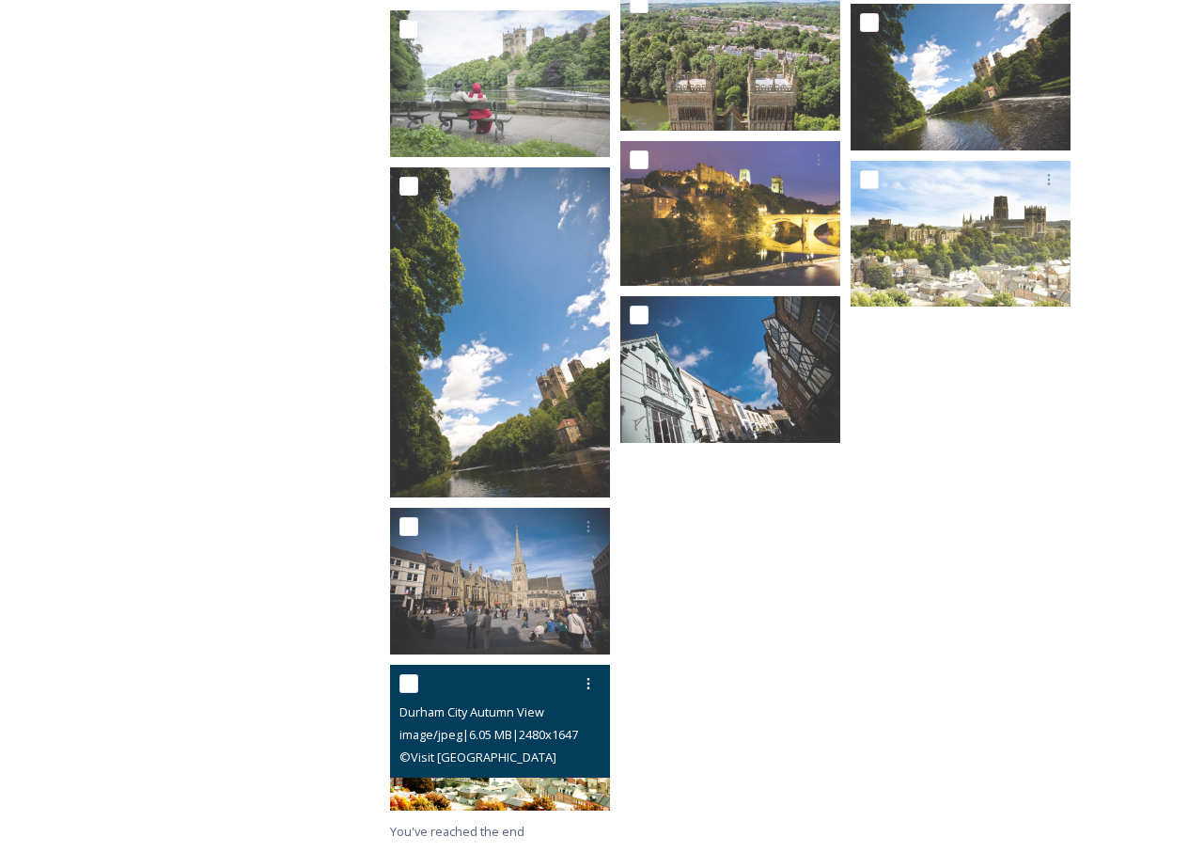
click at [529, 779] on img at bounding box center [500, 738] width 220 height 146
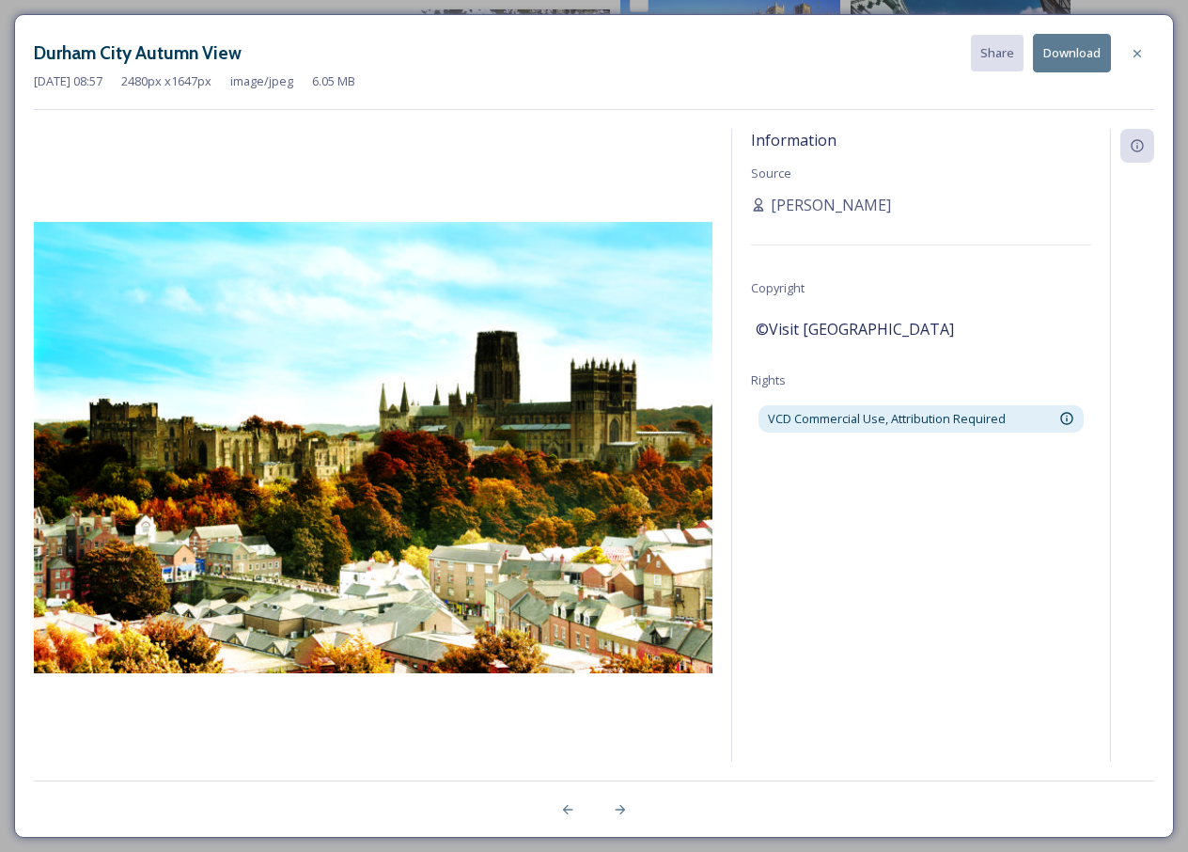
scroll to position [1340, 0]
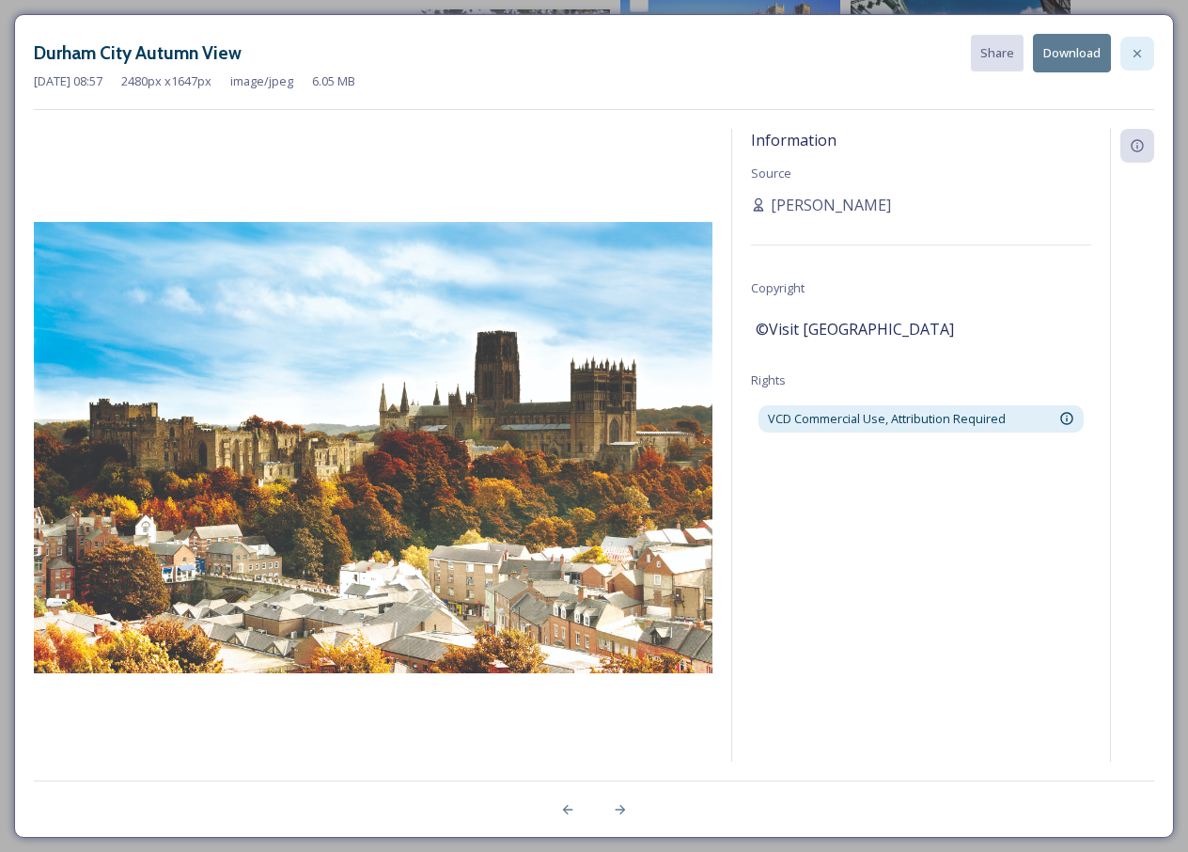
click at [1136, 53] on icon at bounding box center [1137, 53] width 15 height 15
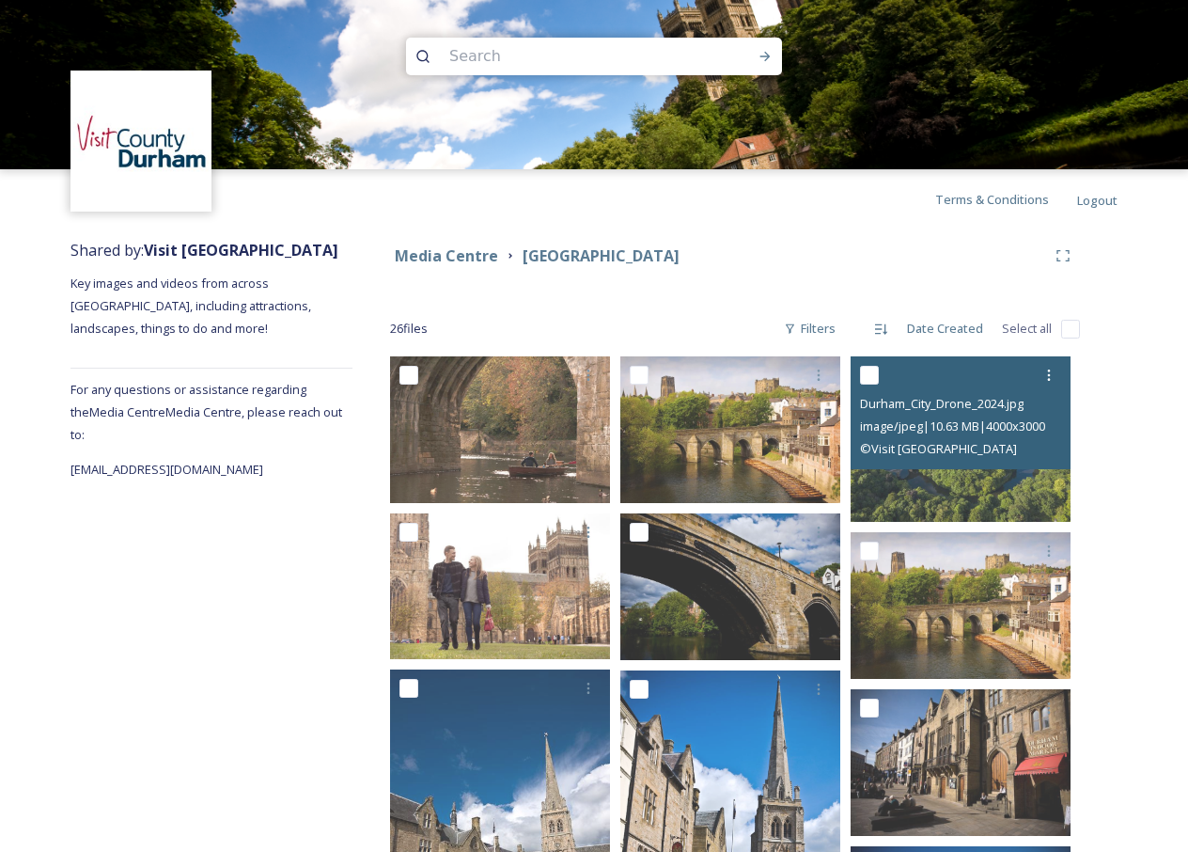
scroll to position [0, 0]
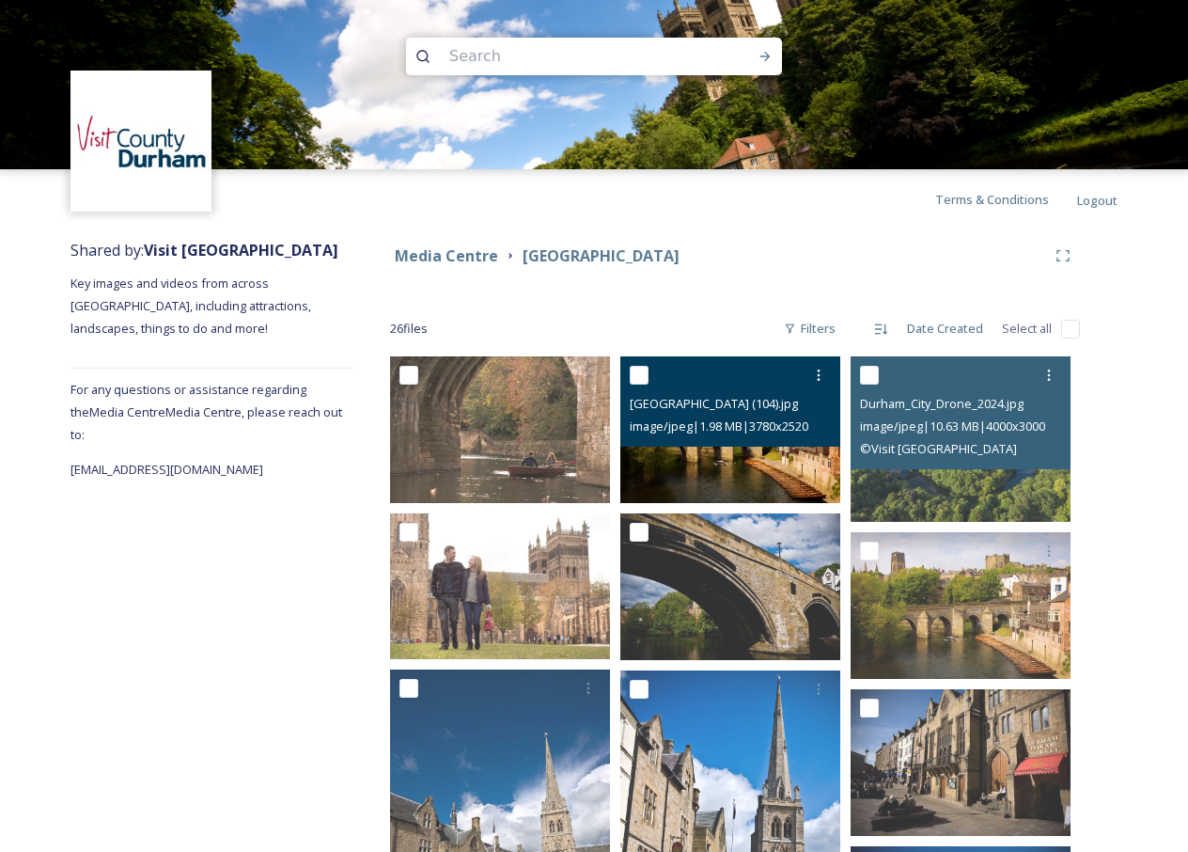
click at [704, 469] on img at bounding box center [730, 429] width 220 height 147
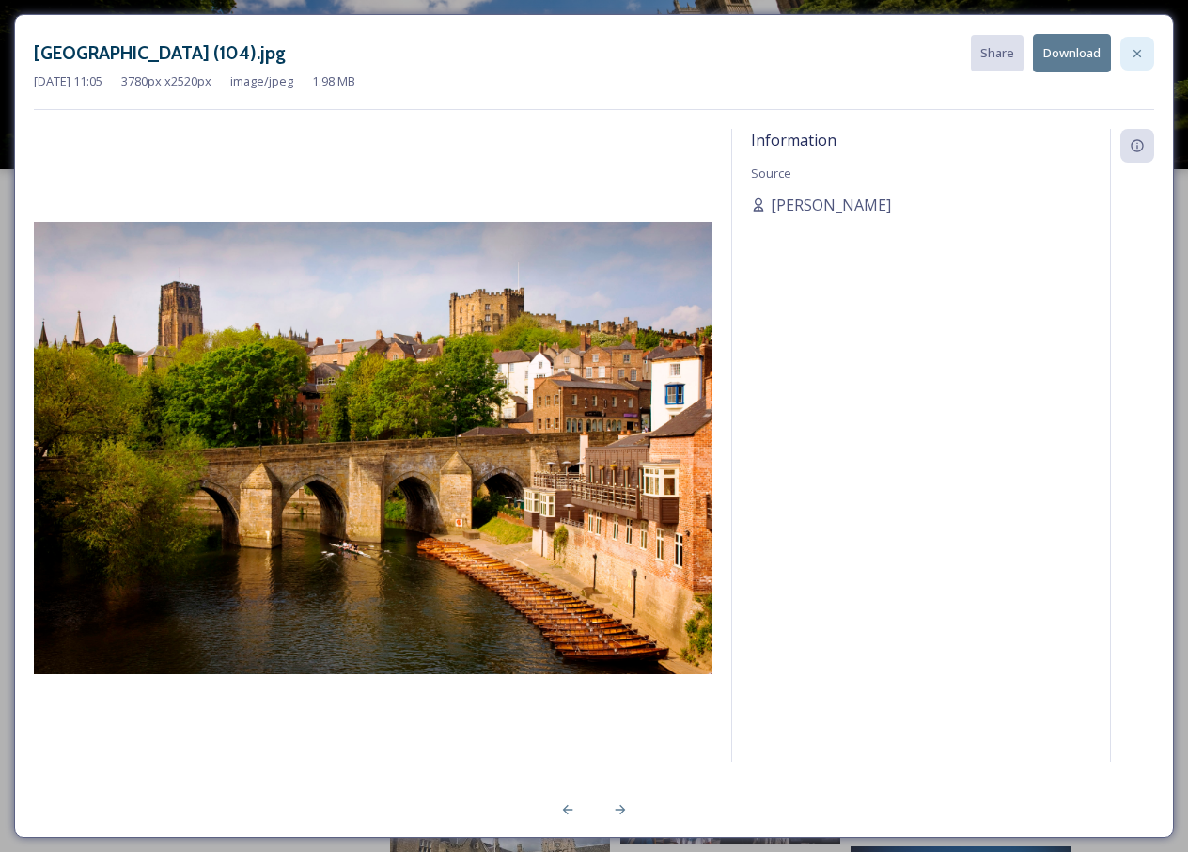
click at [1140, 47] on icon at bounding box center [1137, 53] width 15 height 15
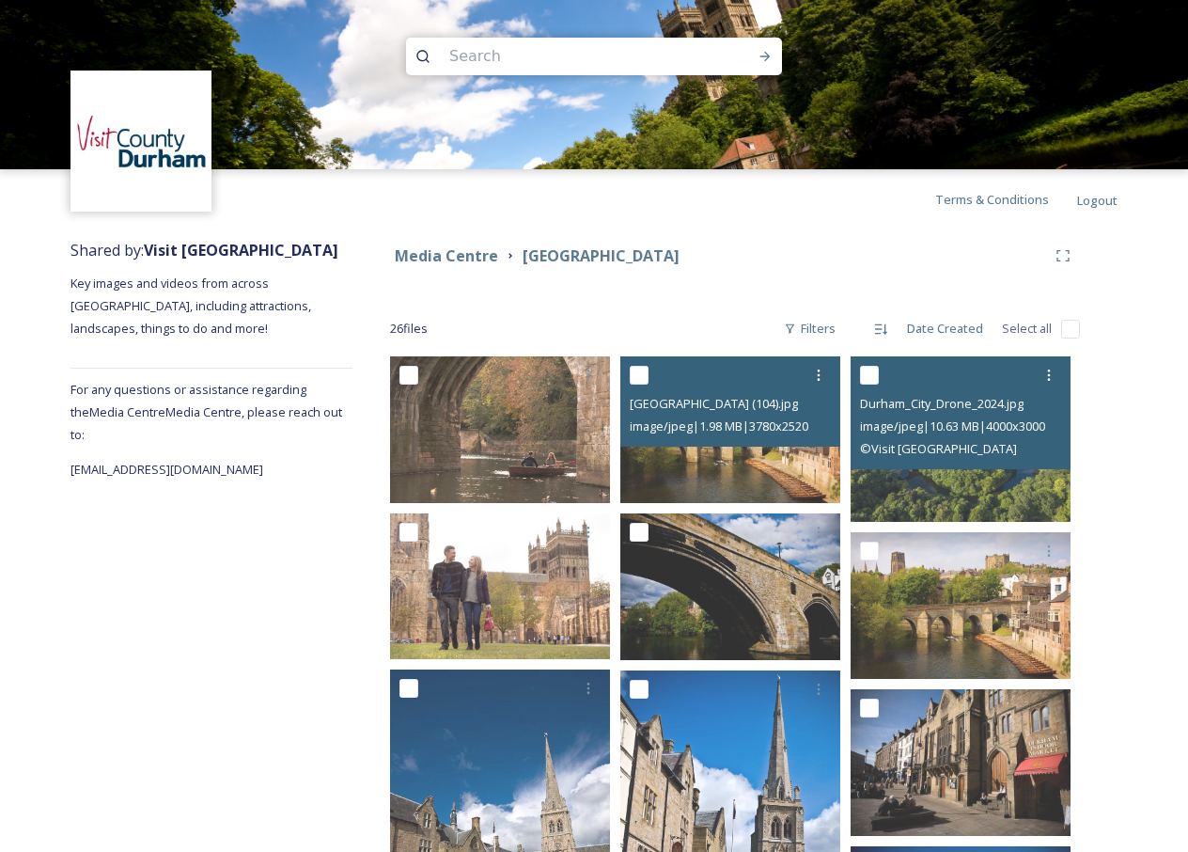
click at [870, 124] on img at bounding box center [594, 84] width 1188 height 169
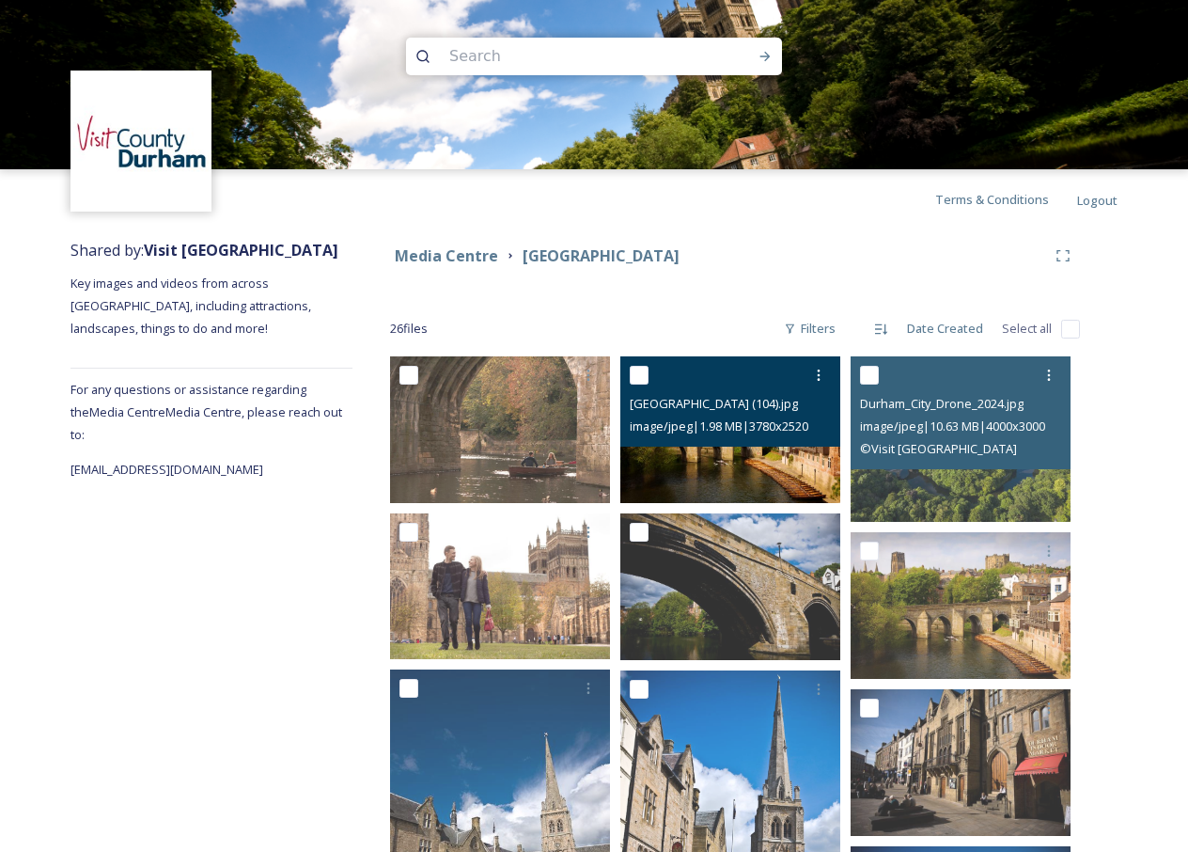
click at [757, 473] on img at bounding box center [730, 429] width 220 height 147
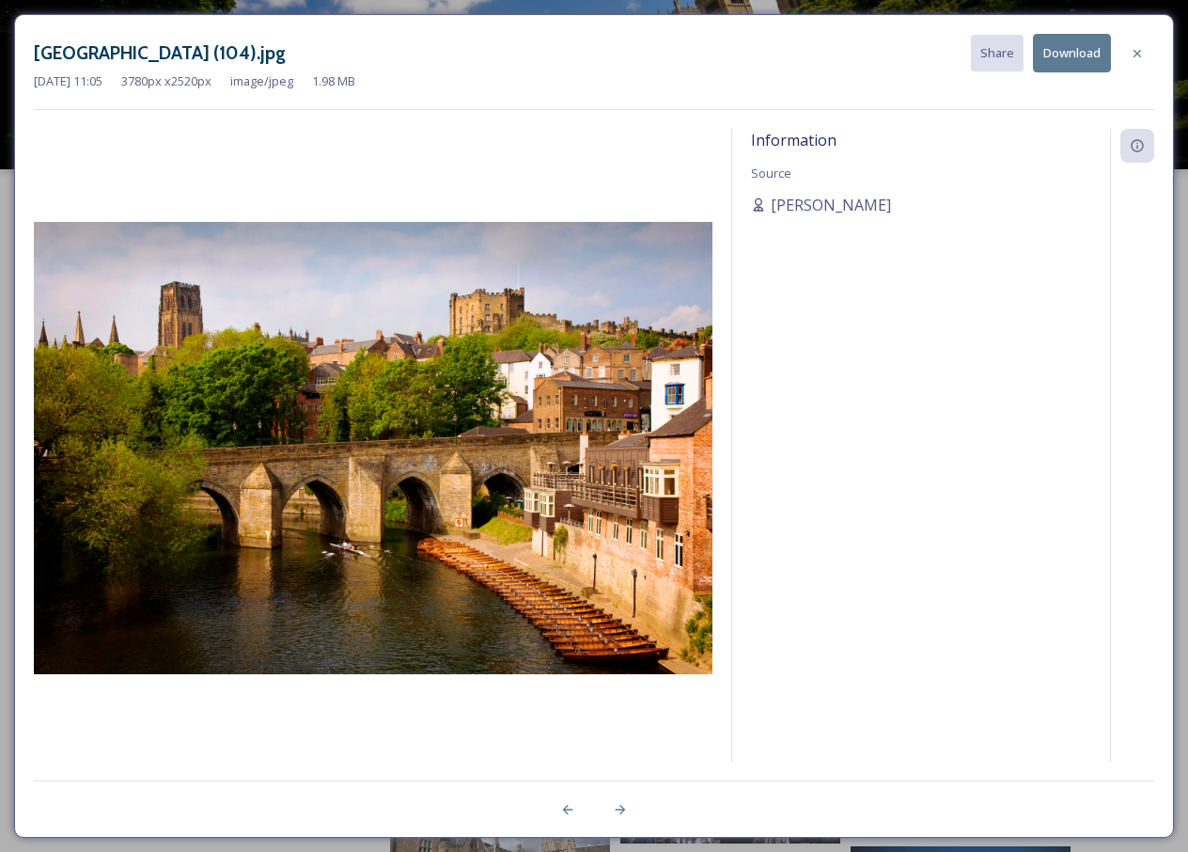
click at [1074, 55] on button "Download" at bounding box center [1072, 53] width 78 height 39
click at [1140, 48] on icon at bounding box center [1137, 53] width 15 height 15
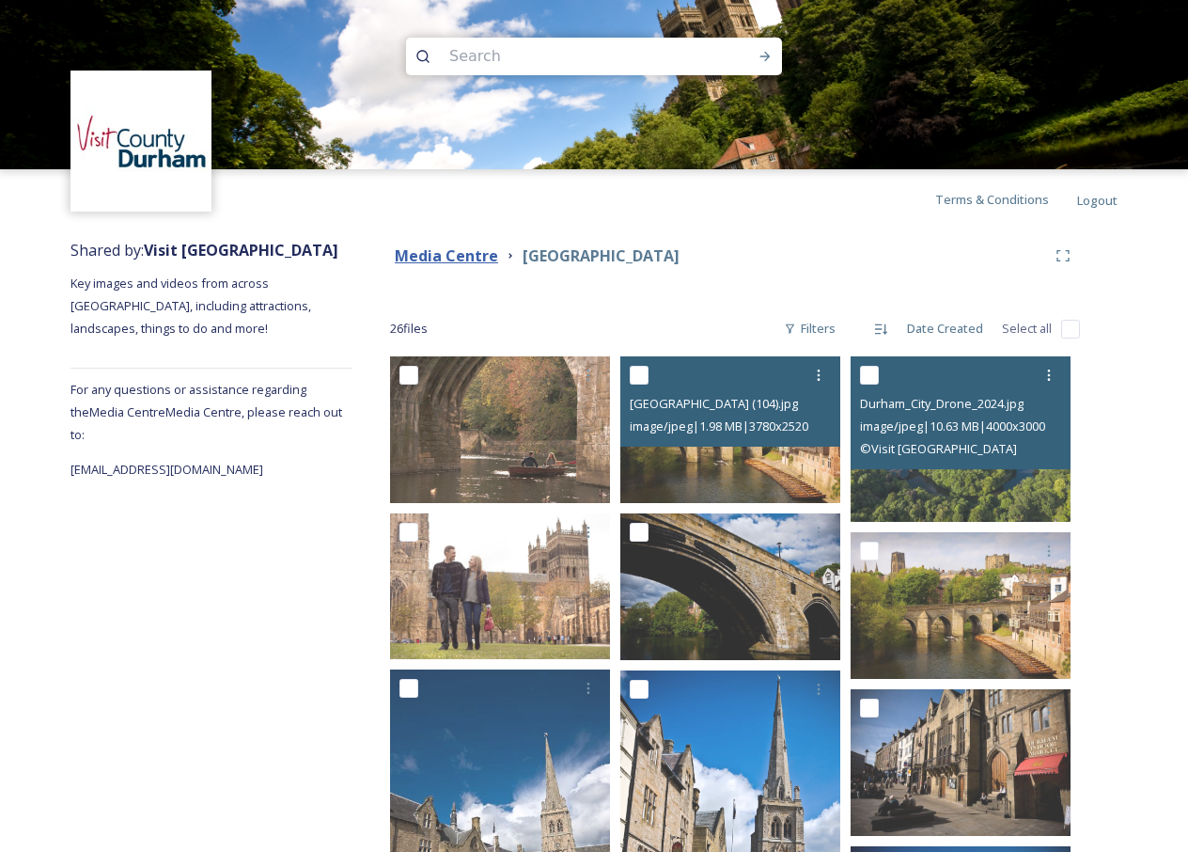
click at [451, 246] on strong "Media Centre" at bounding box center [446, 255] width 103 height 21
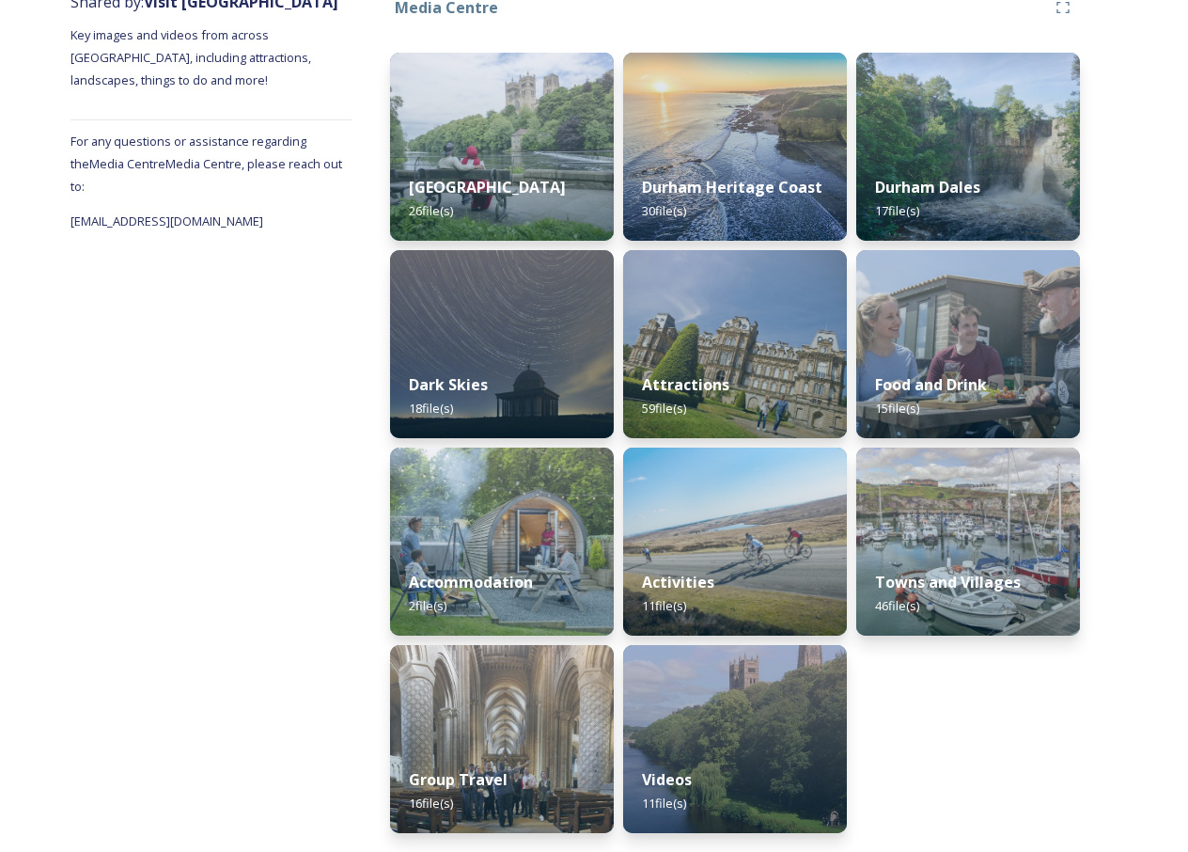
scroll to position [248, 0]
click at [738, 374] on div "Attractions 59 file(s)" at bounding box center [735, 397] width 228 height 86
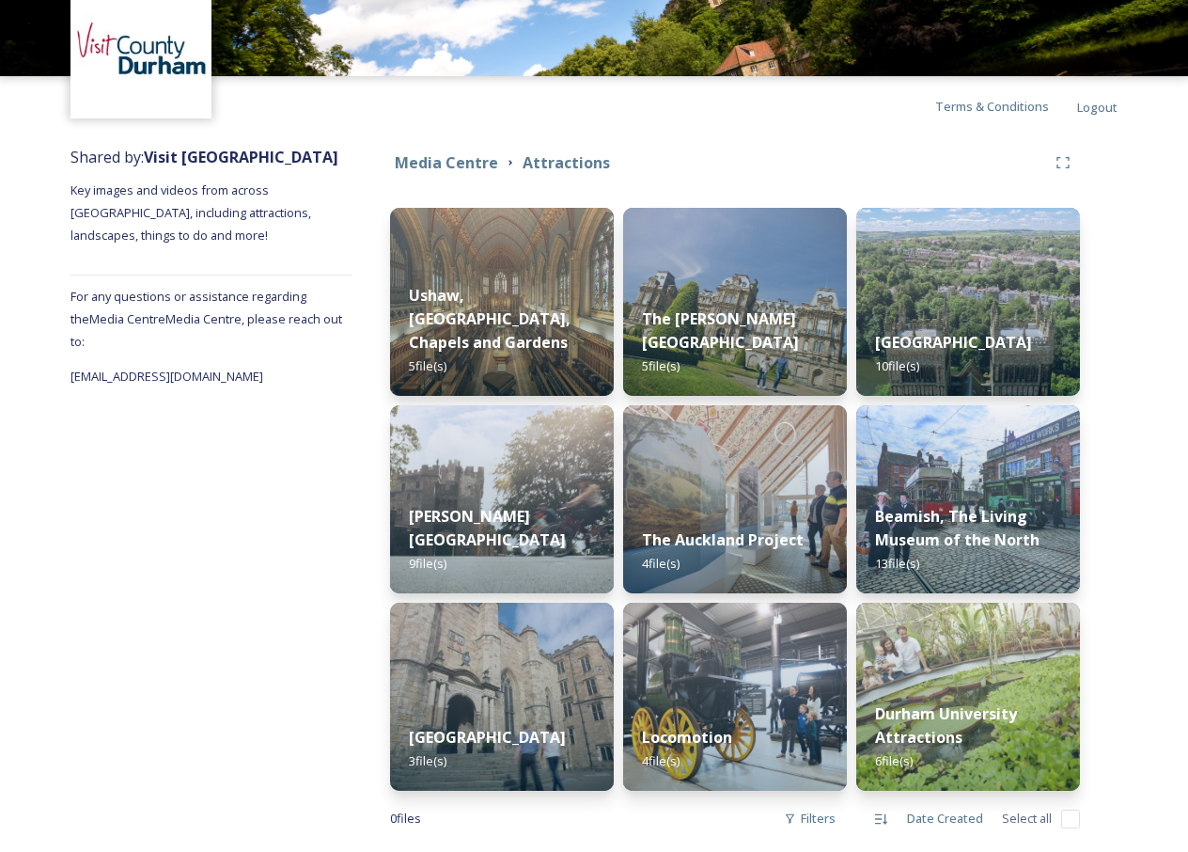
scroll to position [106, 0]
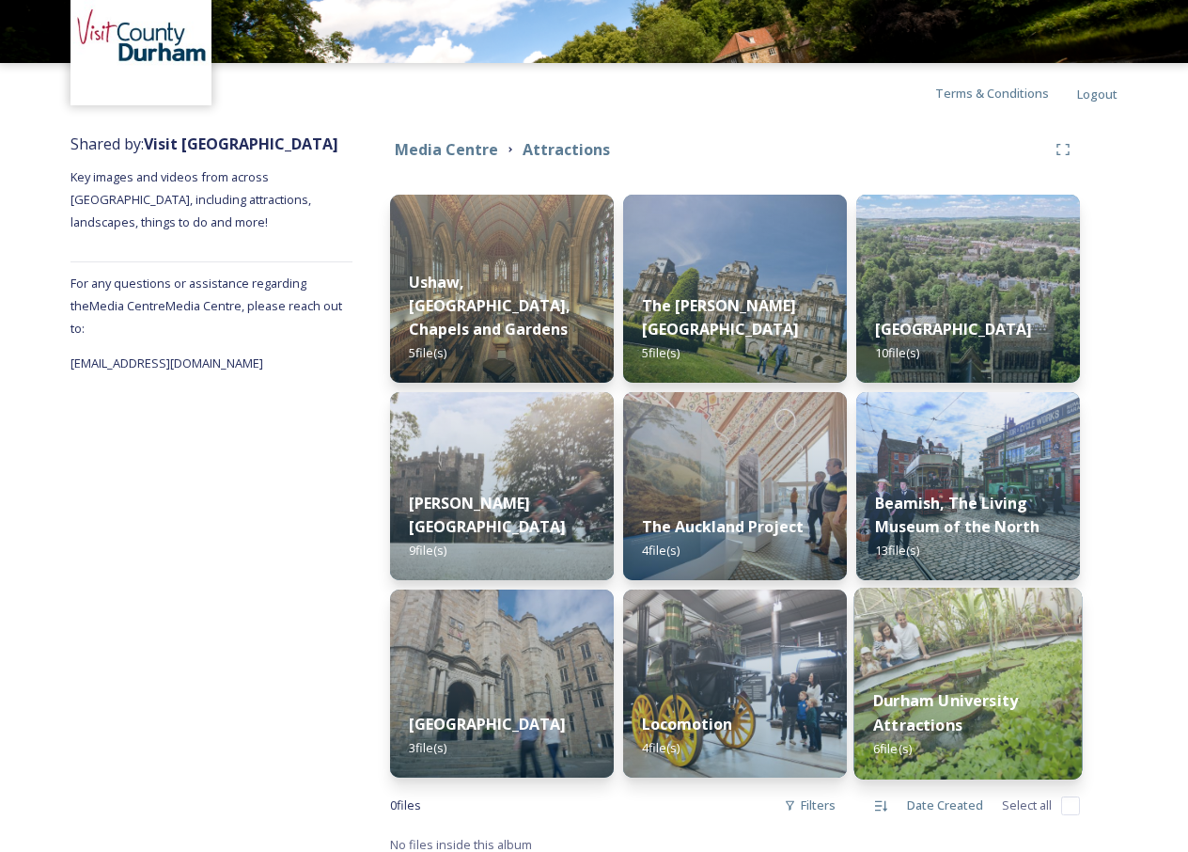
click at [1008, 669] on img at bounding box center [968, 683] width 228 height 192
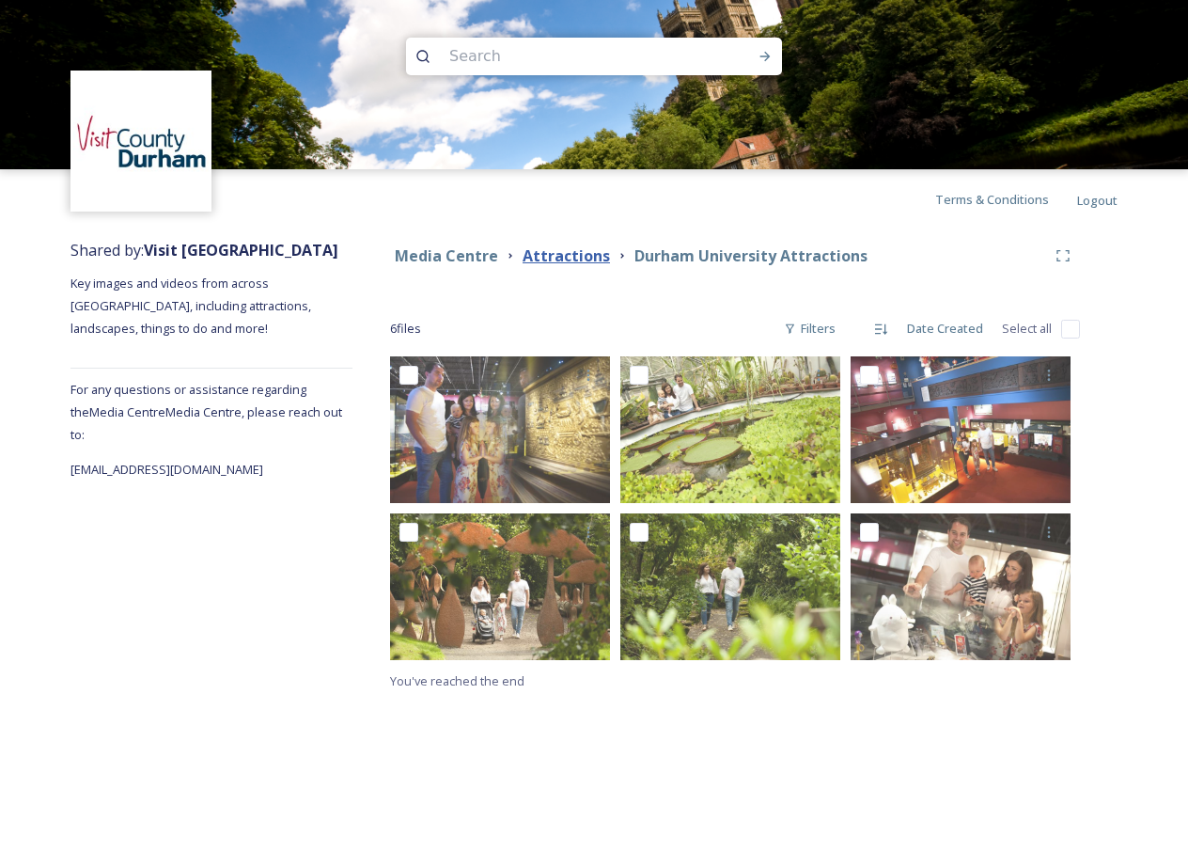
click at [569, 258] on strong "Attractions" at bounding box center [566, 255] width 87 height 21
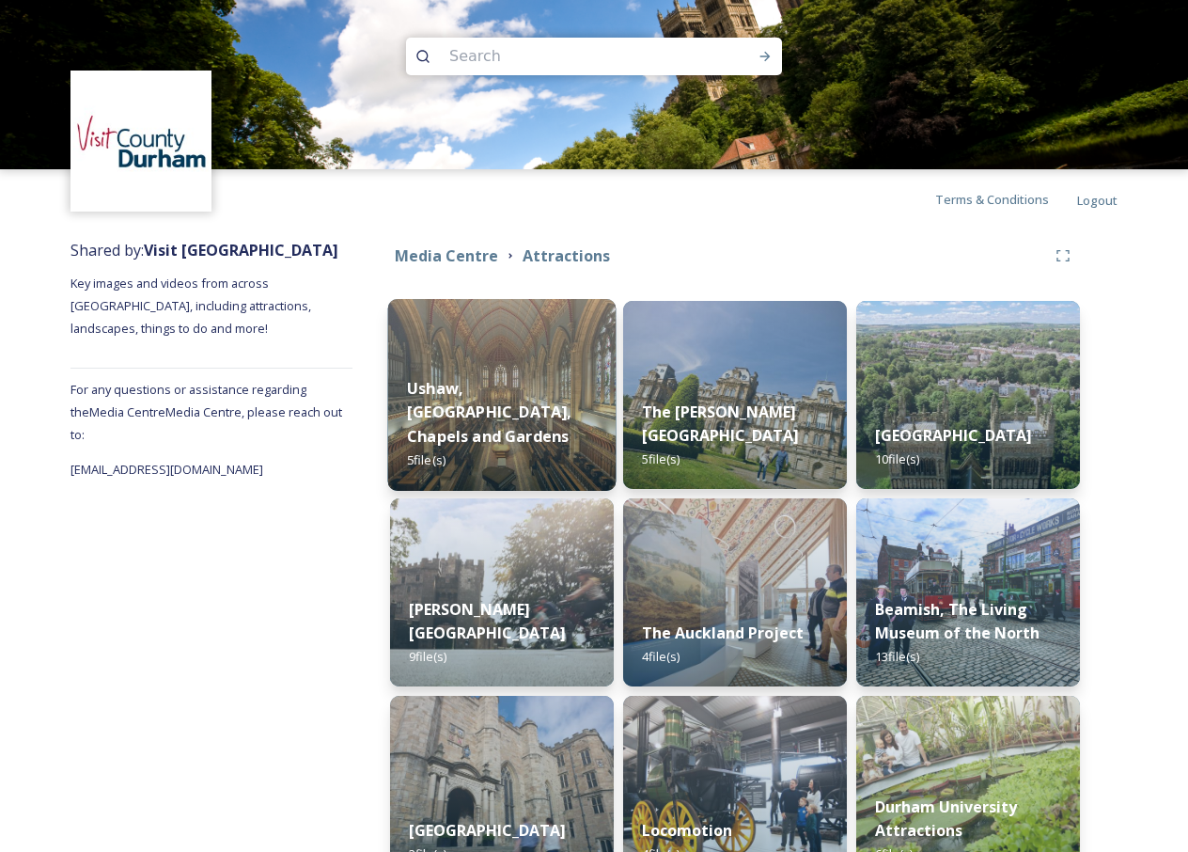
click at [522, 429] on strong "Ushaw, [GEOGRAPHIC_DATA], Chapels and Gardens" at bounding box center [489, 412] width 164 height 69
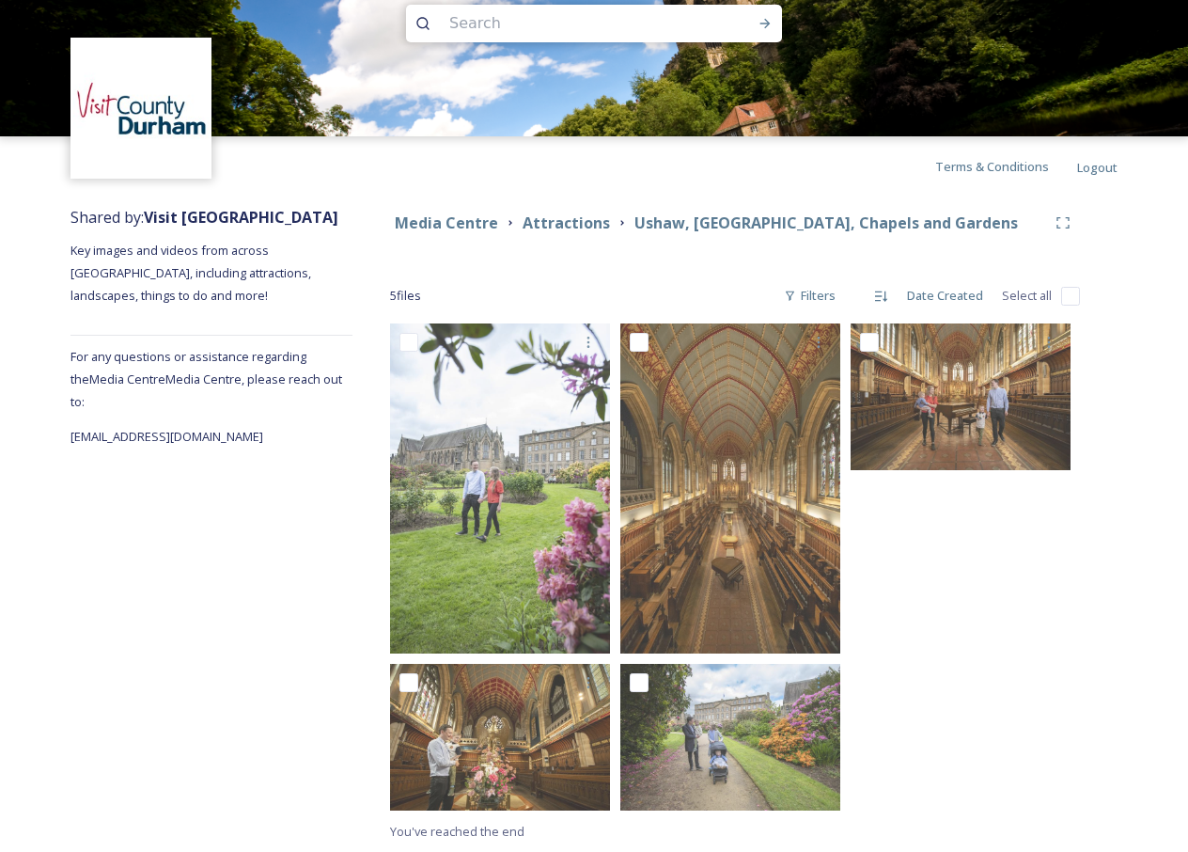
scroll to position [33, 0]
click at [439, 223] on strong "Media Centre" at bounding box center [446, 222] width 103 height 21
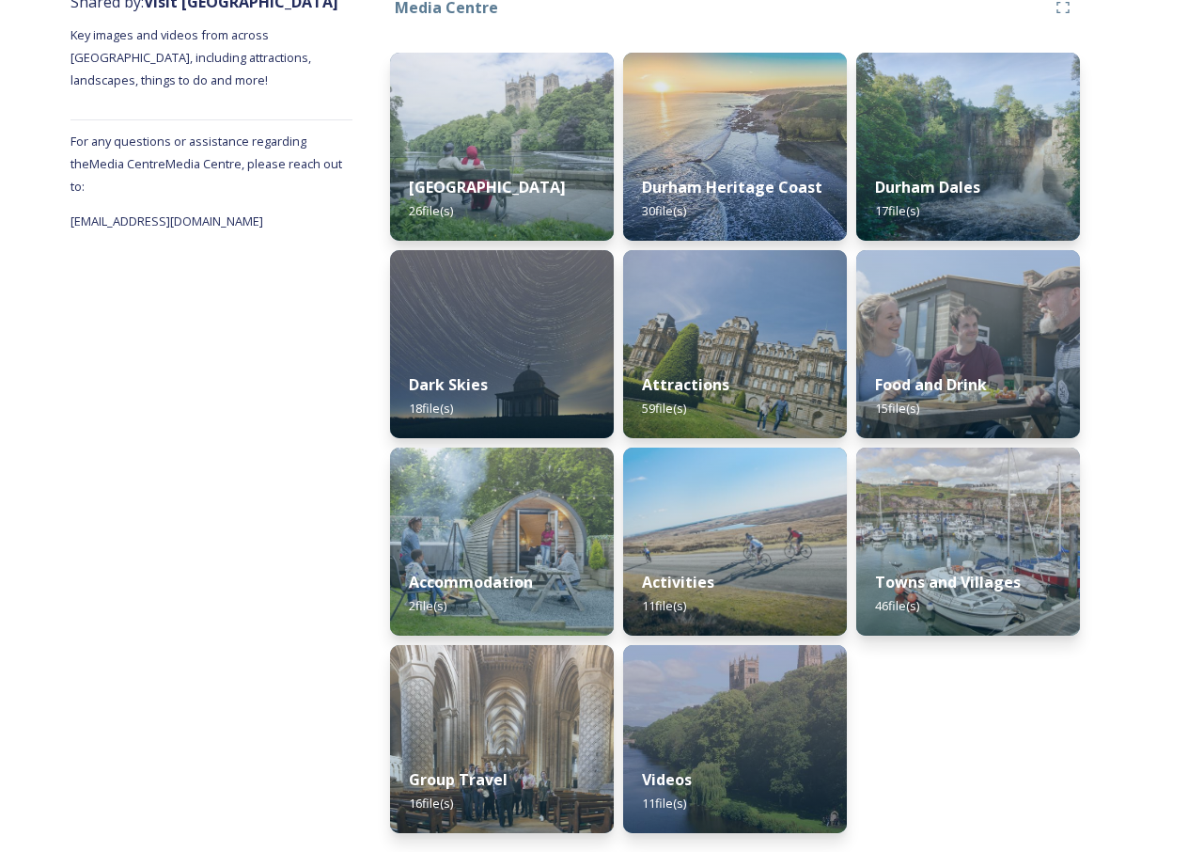
scroll to position [248, 0]
click at [526, 735] on img at bounding box center [502, 739] width 228 height 192
click at [527, 728] on img at bounding box center [502, 739] width 228 height 192
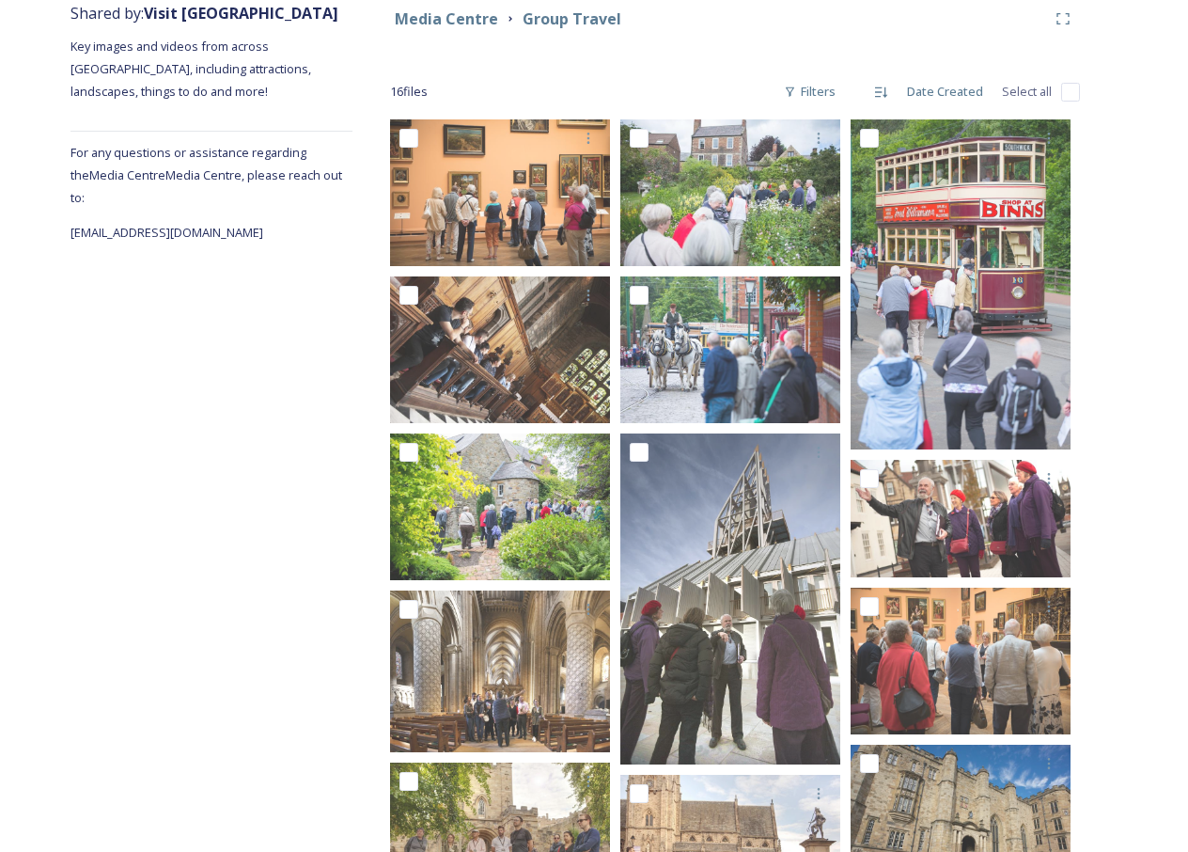
scroll to position [241, 0]
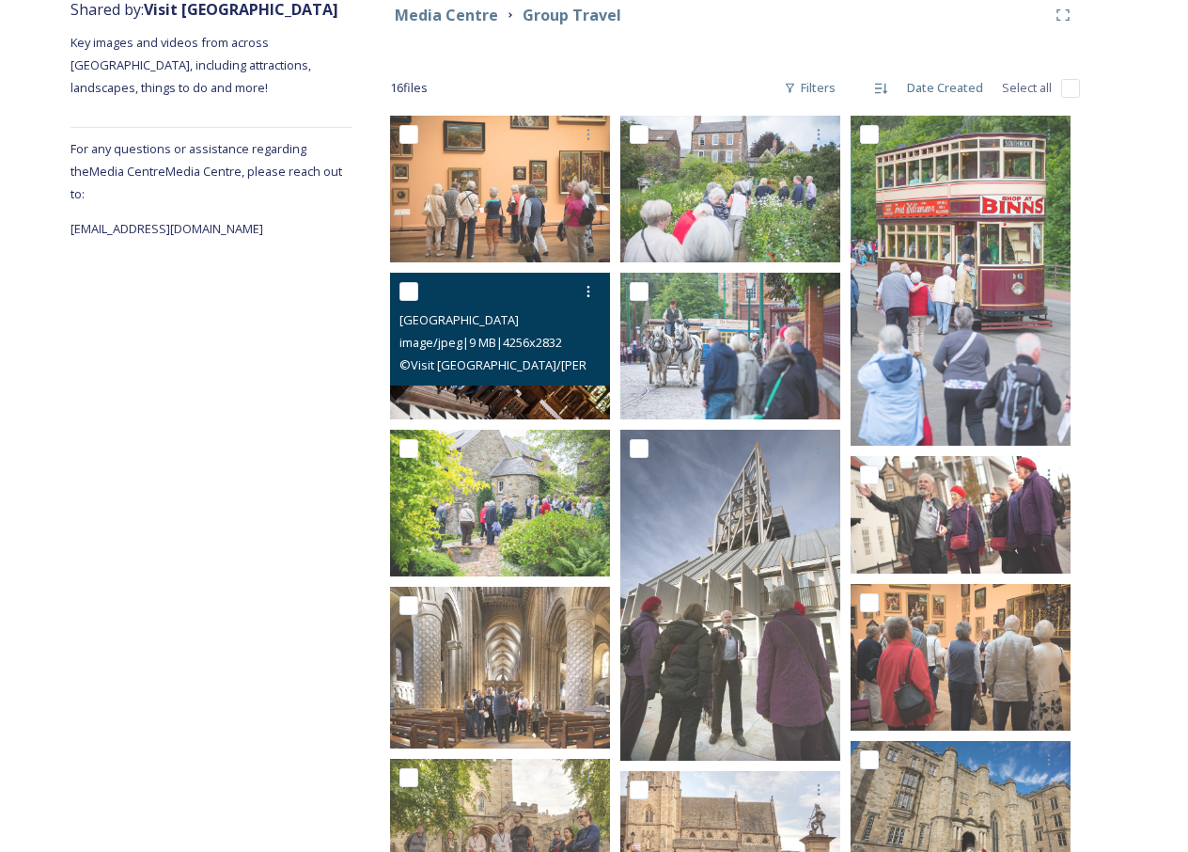
click at [533, 395] on img at bounding box center [500, 346] width 220 height 147
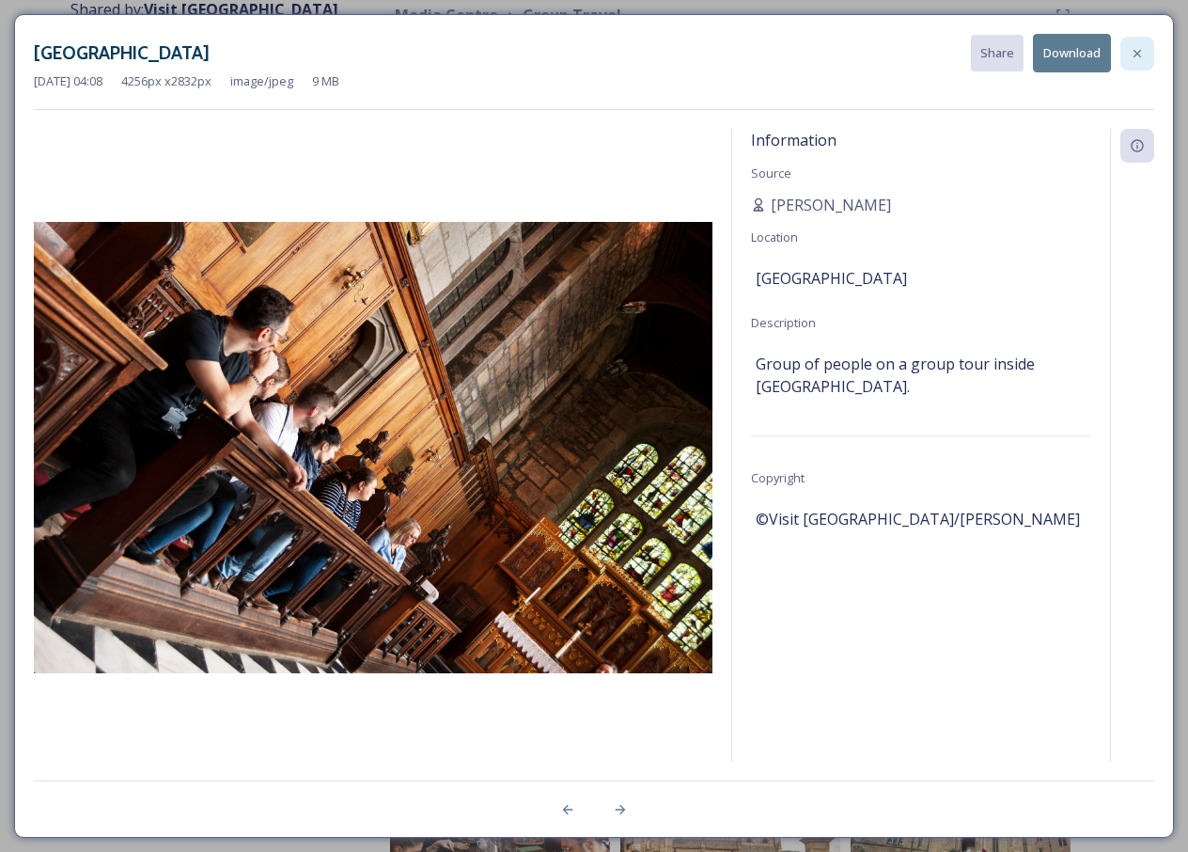
click at [1138, 58] on icon at bounding box center [1137, 53] width 15 height 15
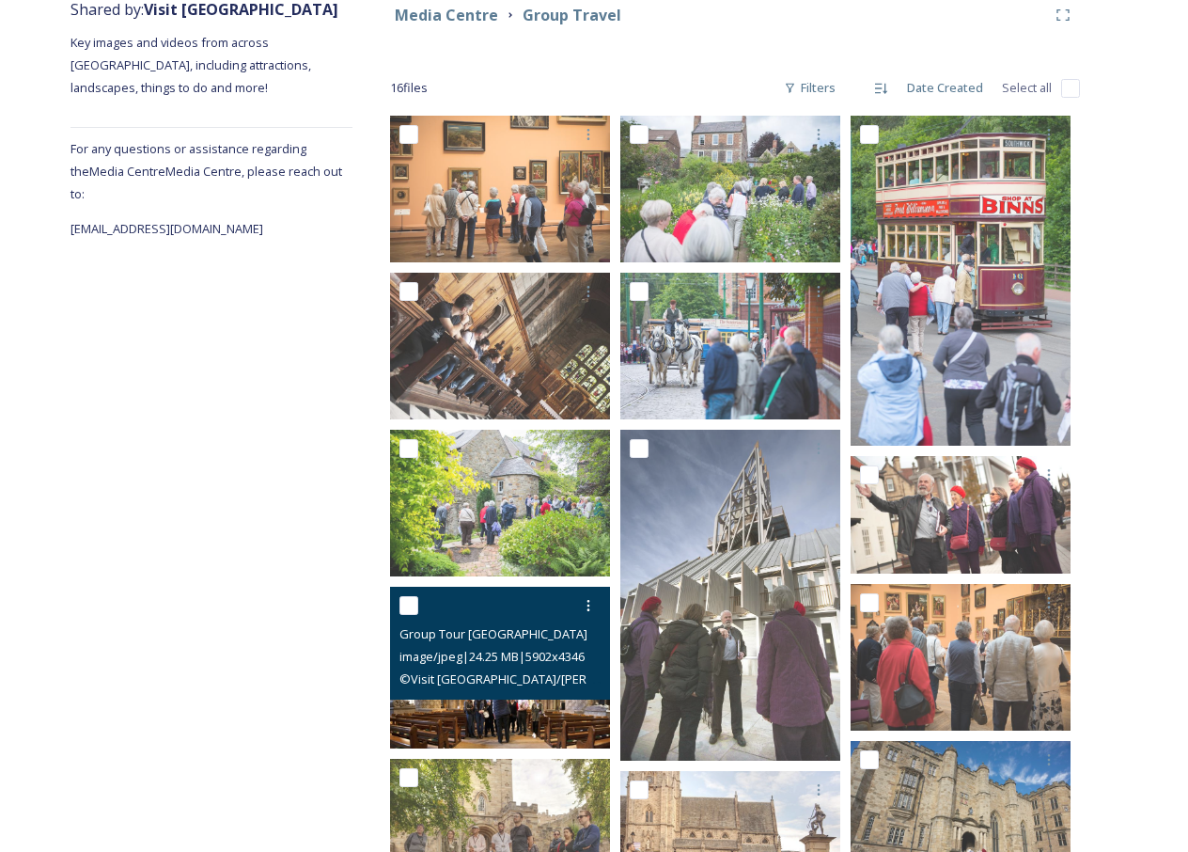
click at [566, 723] on img at bounding box center [500, 668] width 220 height 162
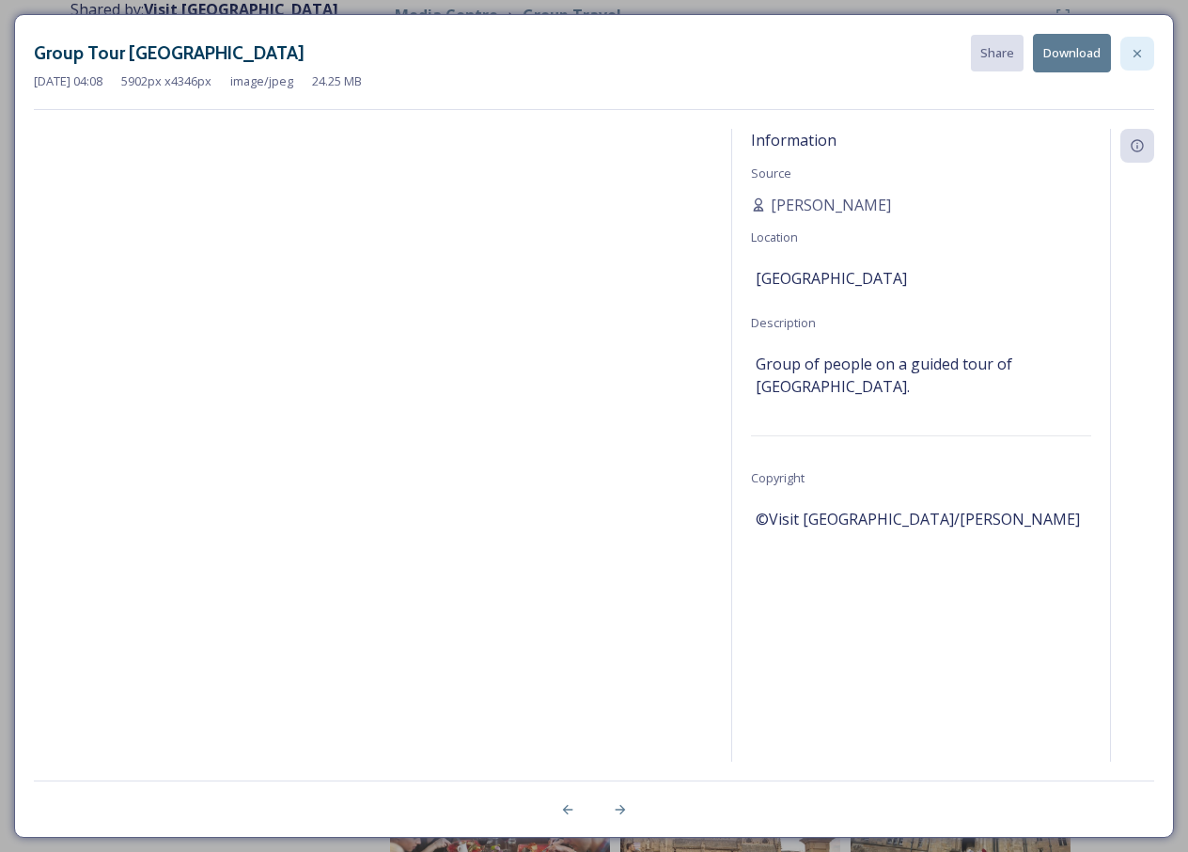
click at [1139, 52] on icon at bounding box center [1137, 53] width 15 height 15
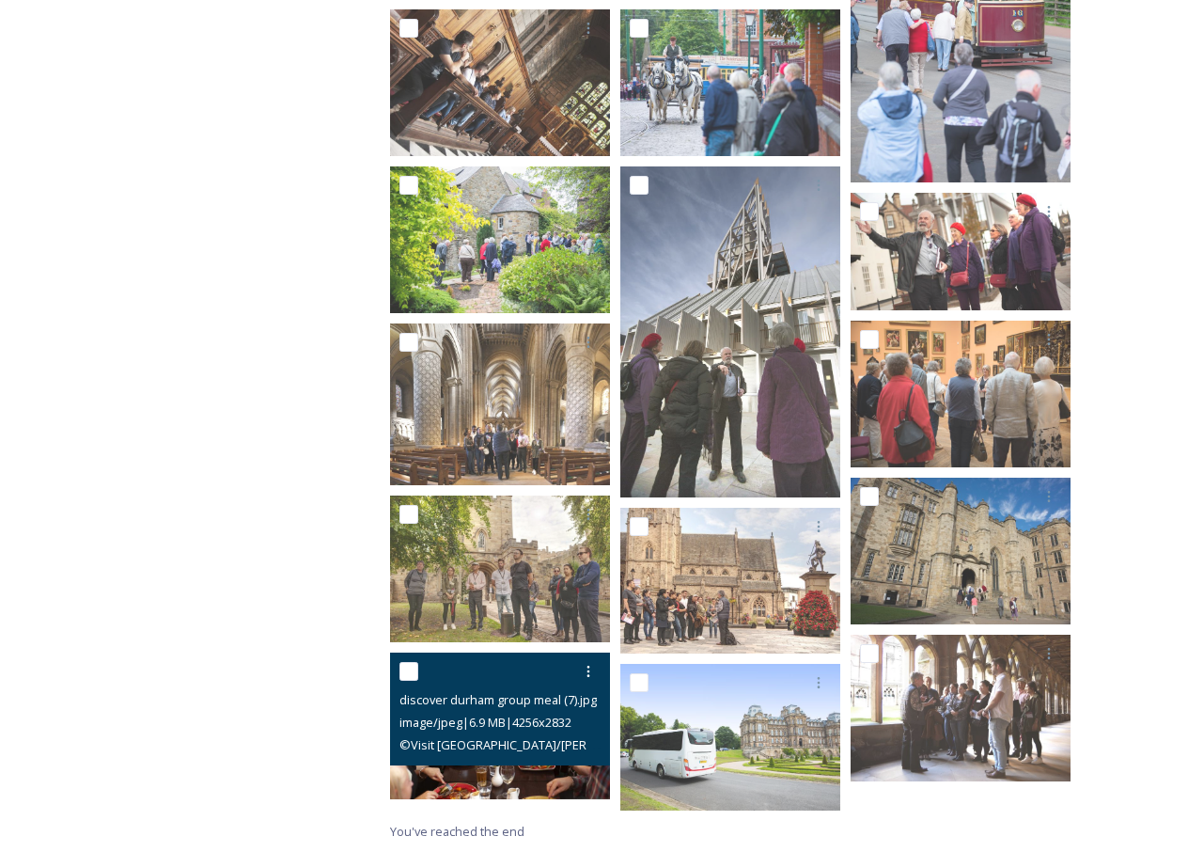
scroll to position [504, 0]
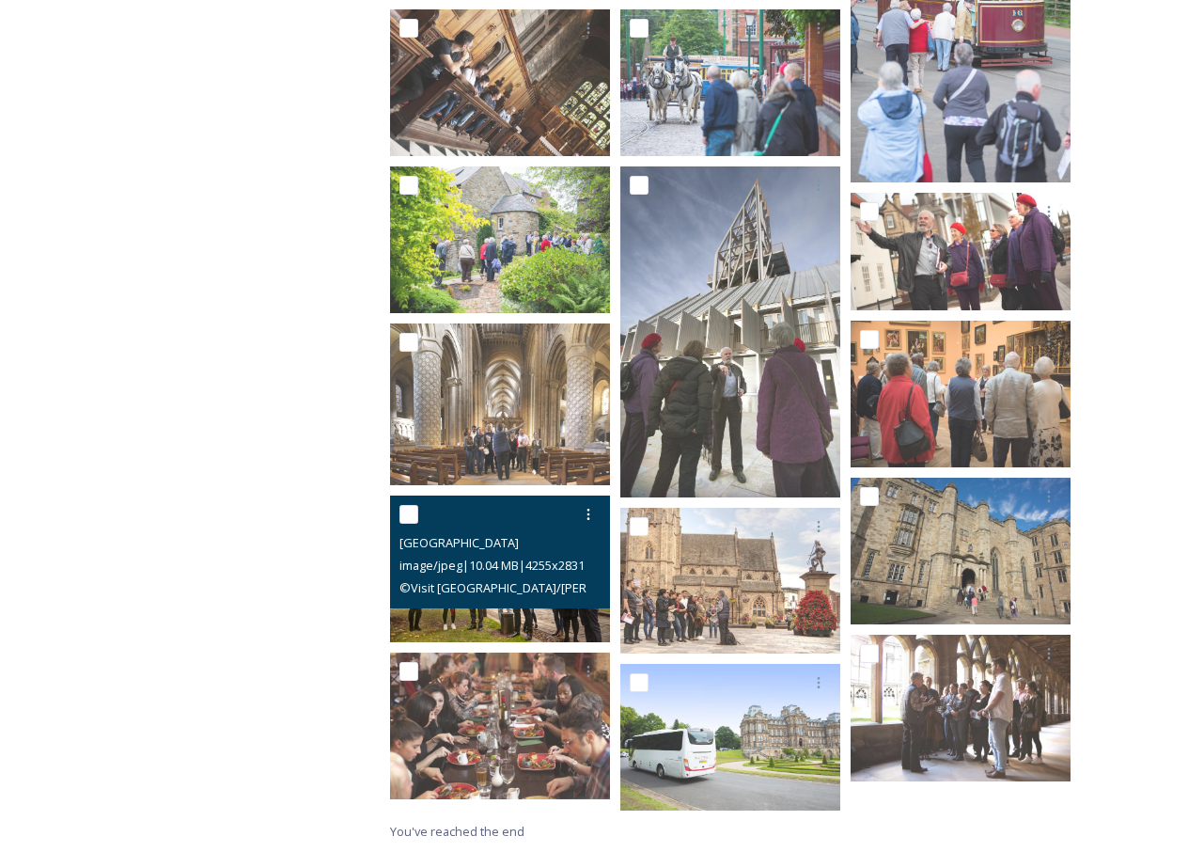
click at [509, 613] on img at bounding box center [500, 568] width 220 height 147
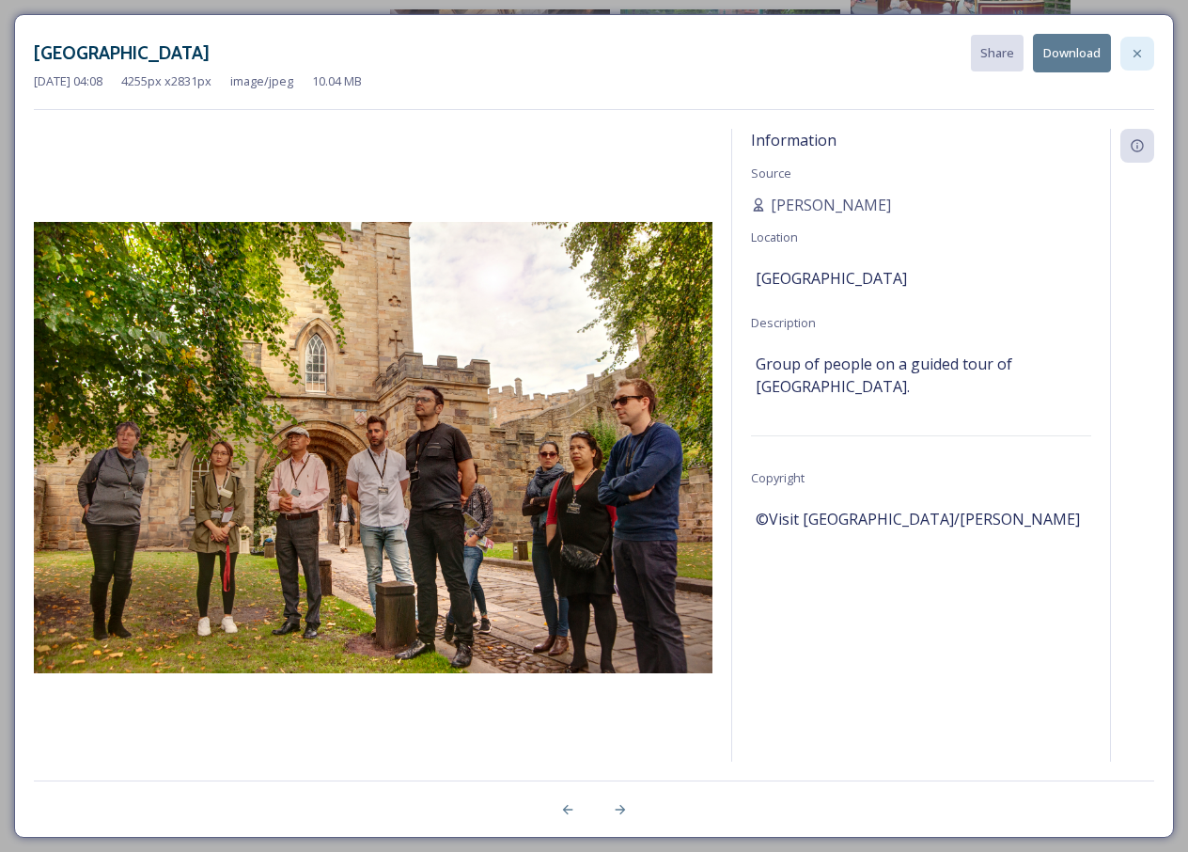
click at [1141, 56] on icon at bounding box center [1137, 53] width 15 height 15
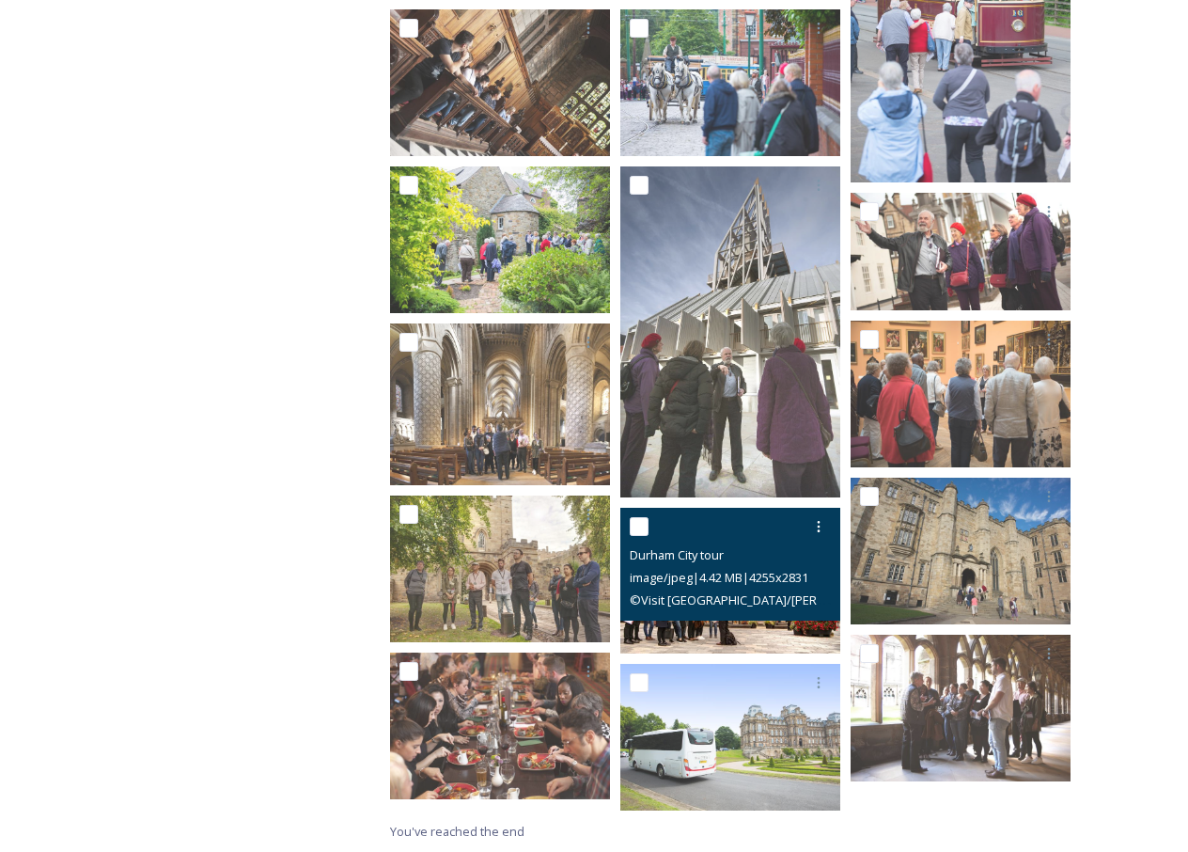
click at [777, 631] on img at bounding box center [730, 581] width 220 height 147
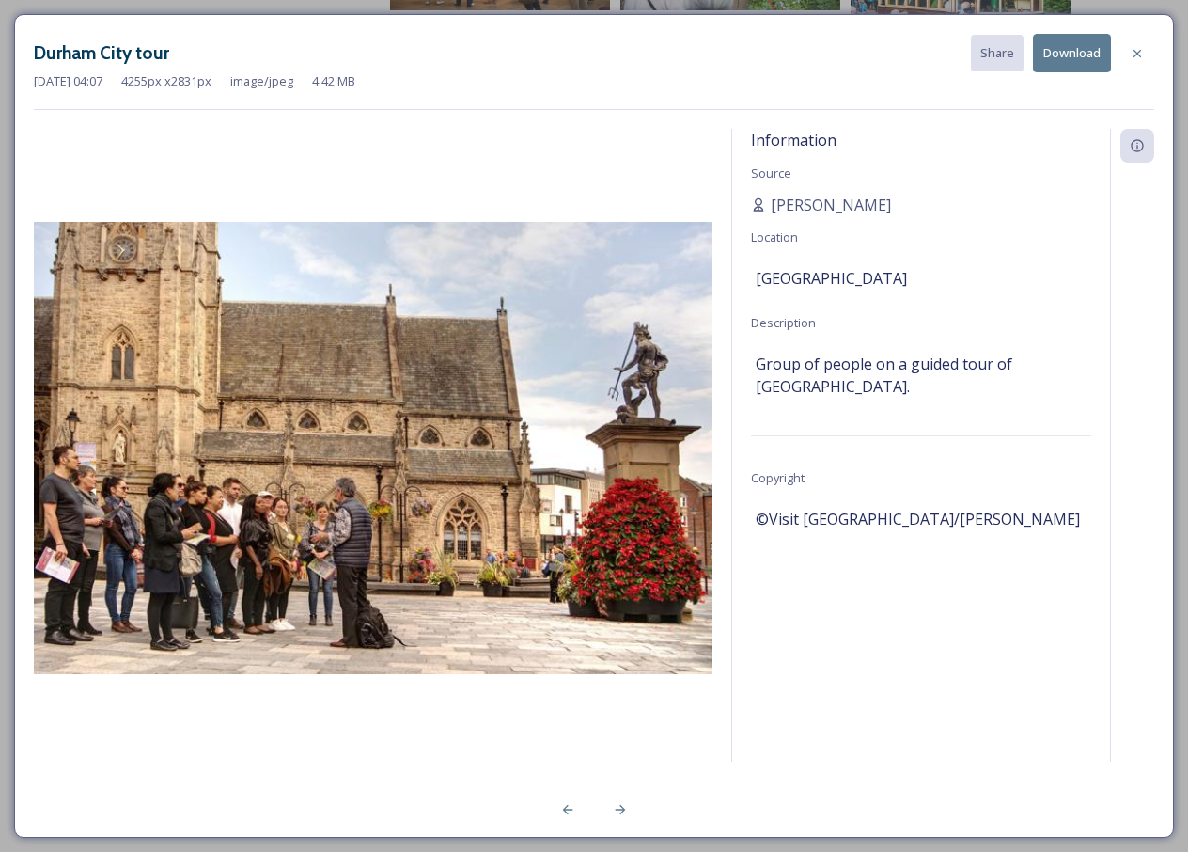
scroll to position [492, 0]
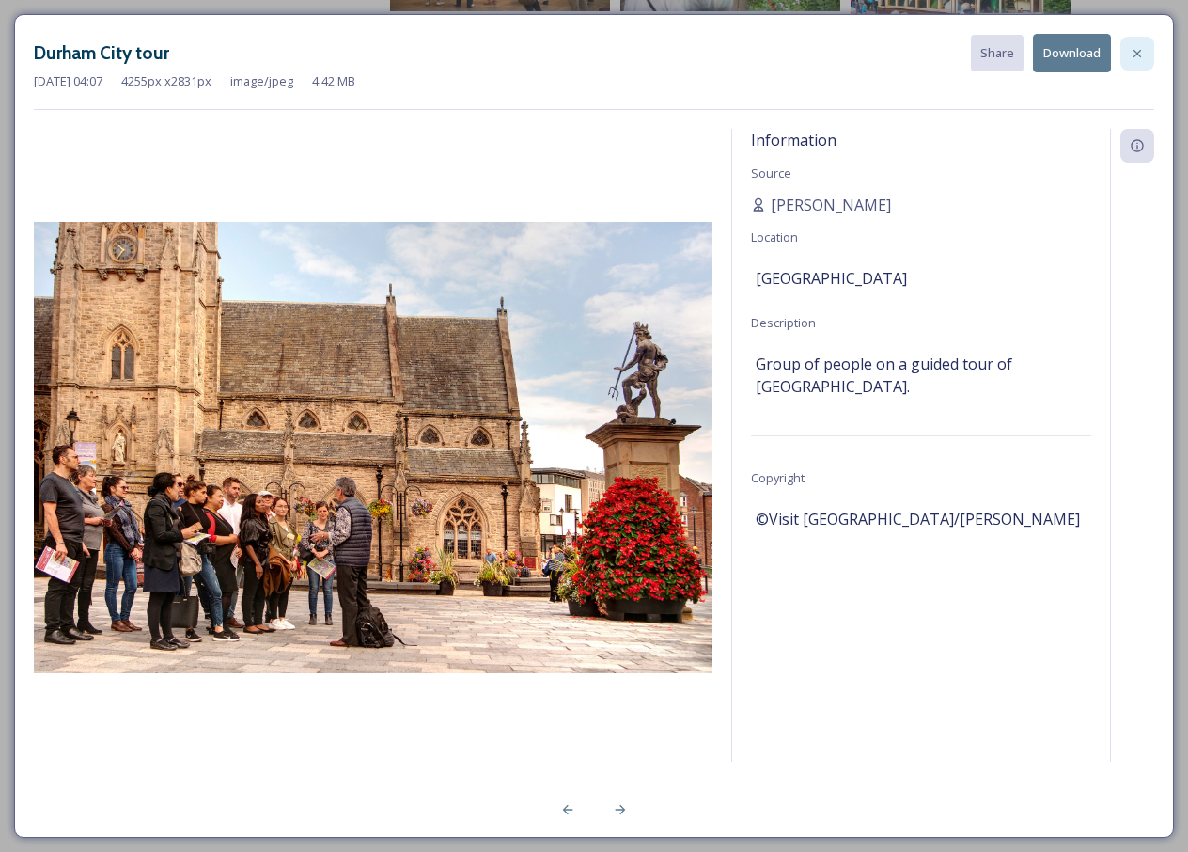
click at [1138, 52] on icon at bounding box center [1138, 53] width 8 height 8
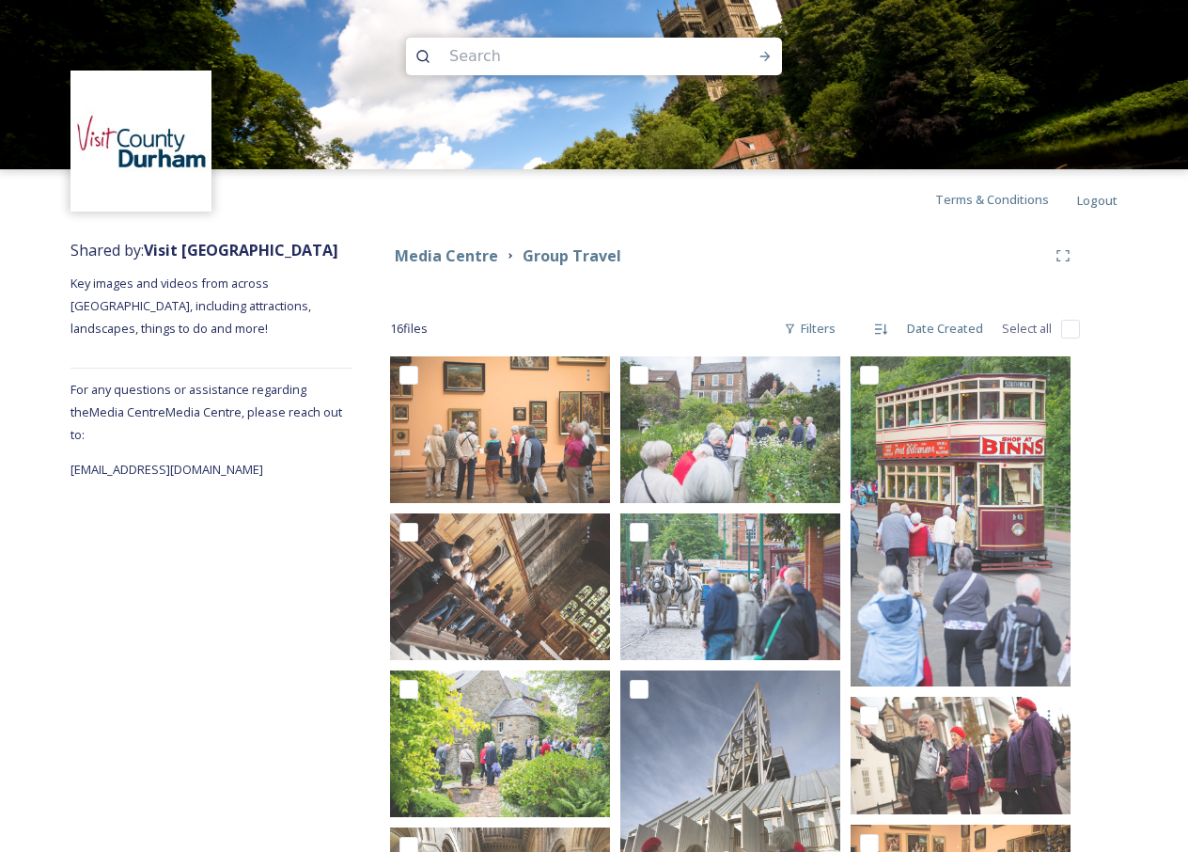
scroll to position [0, 0]
click at [461, 262] on strong "Media Centre" at bounding box center [446, 255] width 103 height 21
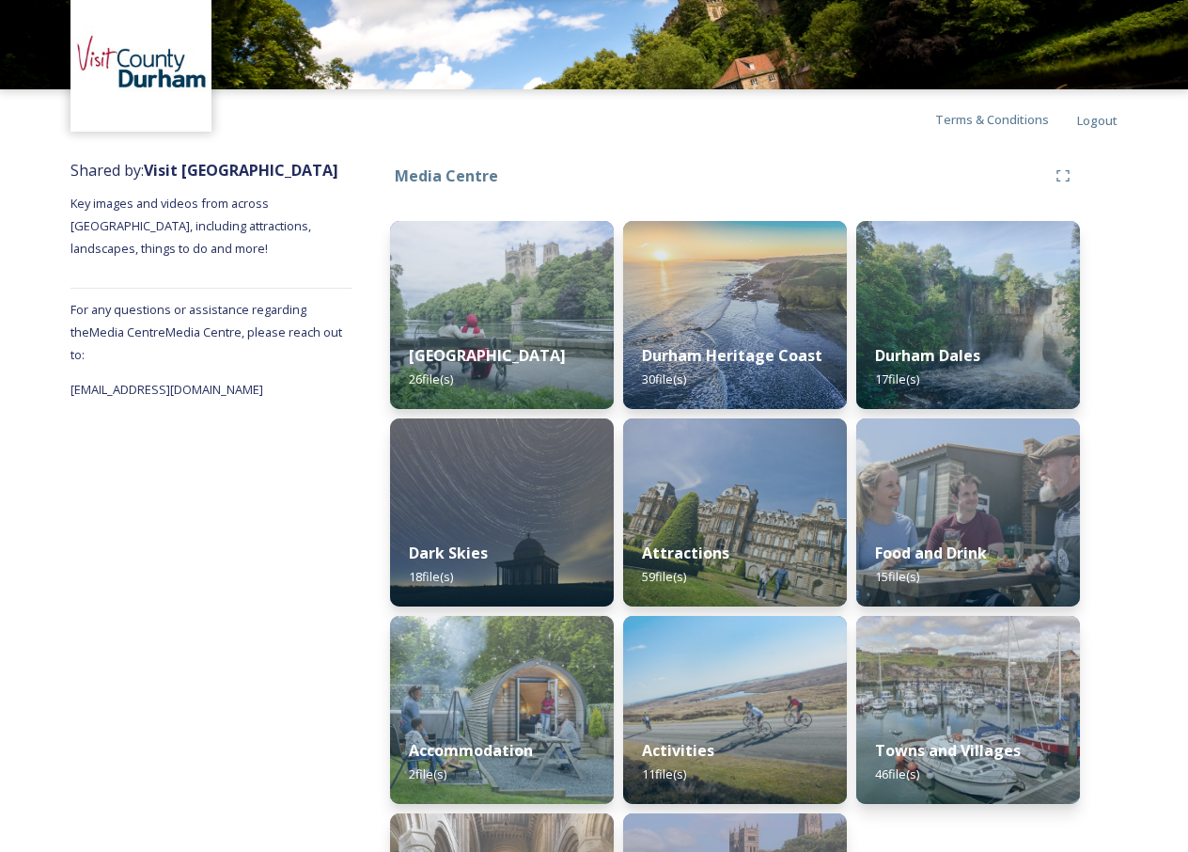
scroll to position [76, 0]
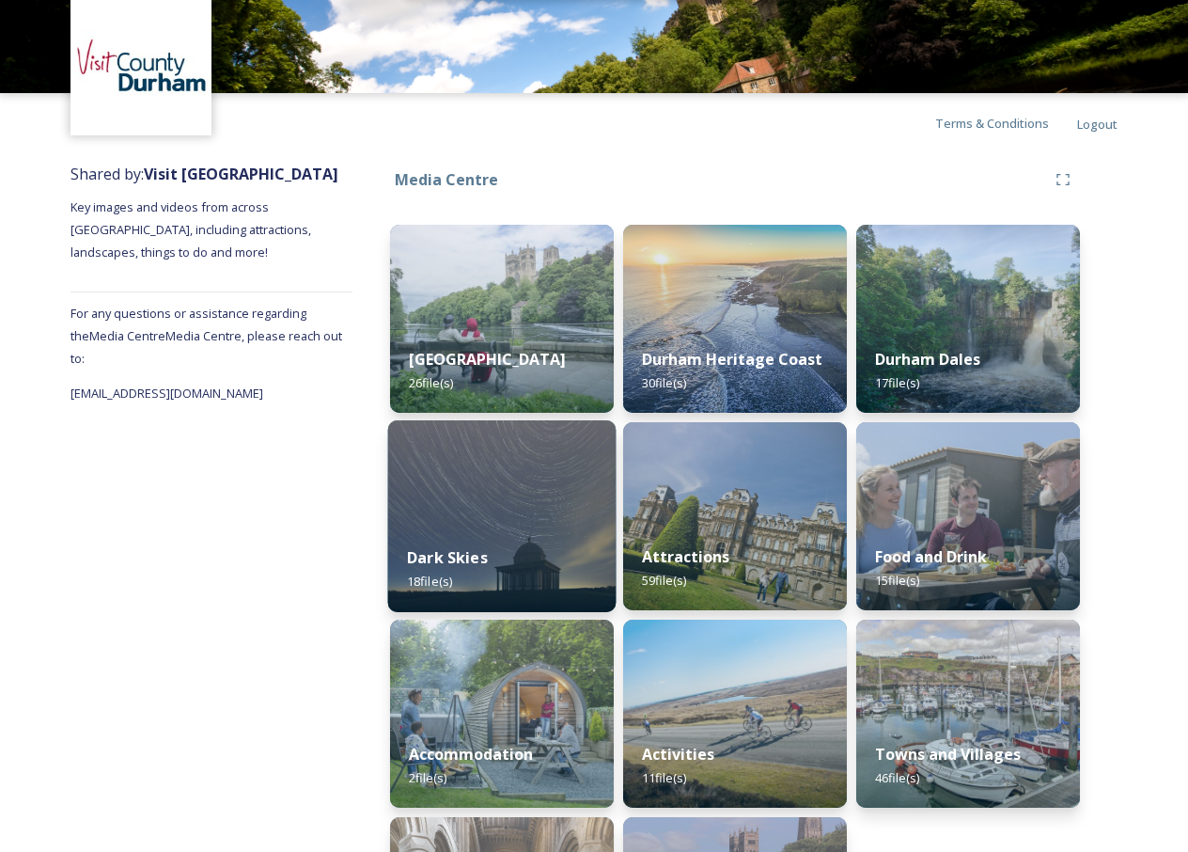
click at [522, 508] on img at bounding box center [502, 516] width 228 height 192
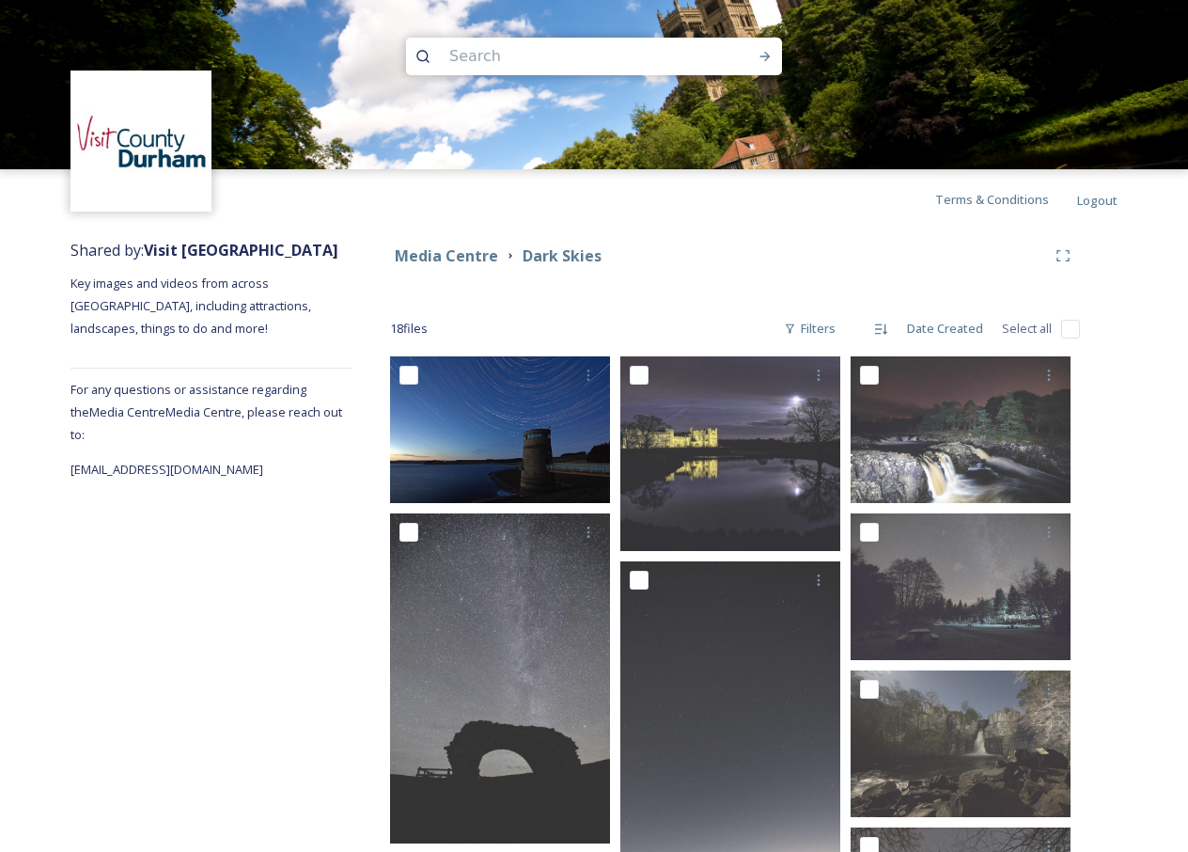
scroll to position [1, 0]
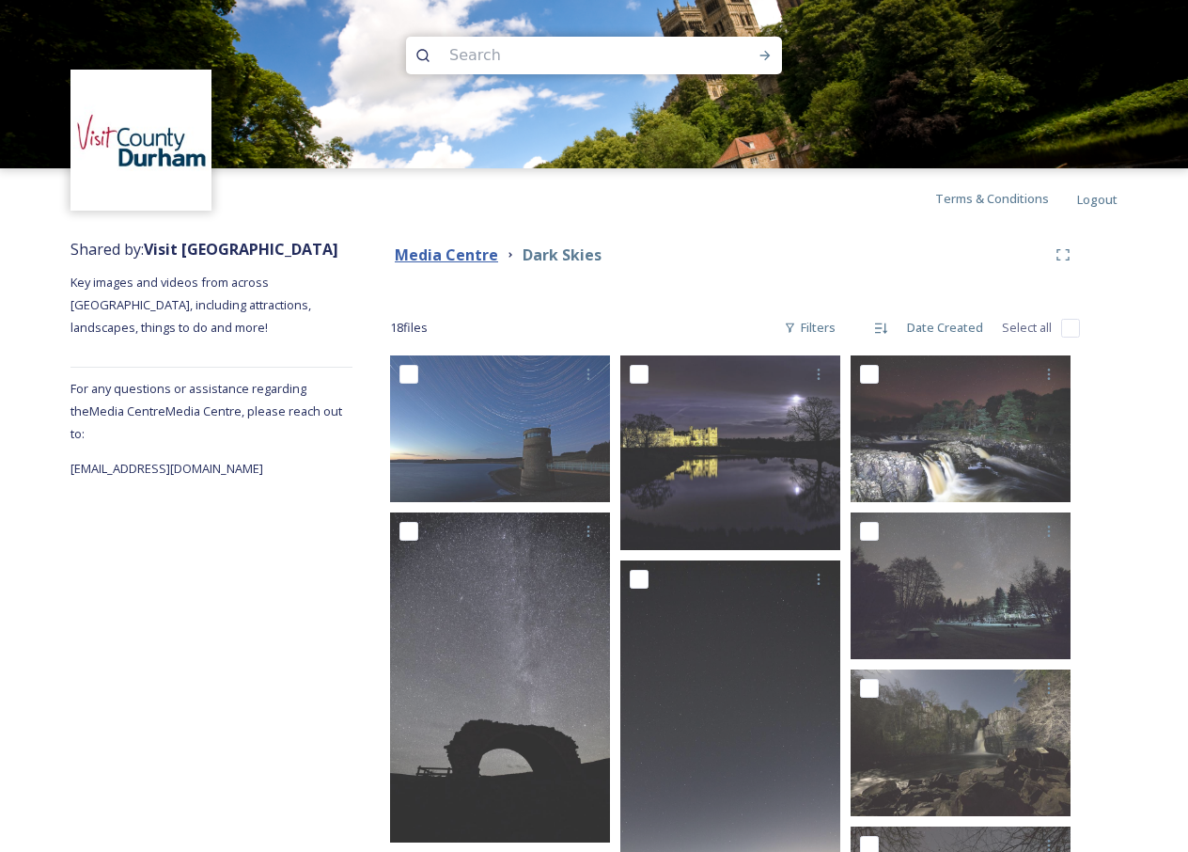
click at [469, 255] on strong "Media Centre" at bounding box center [446, 254] width 103 height 21
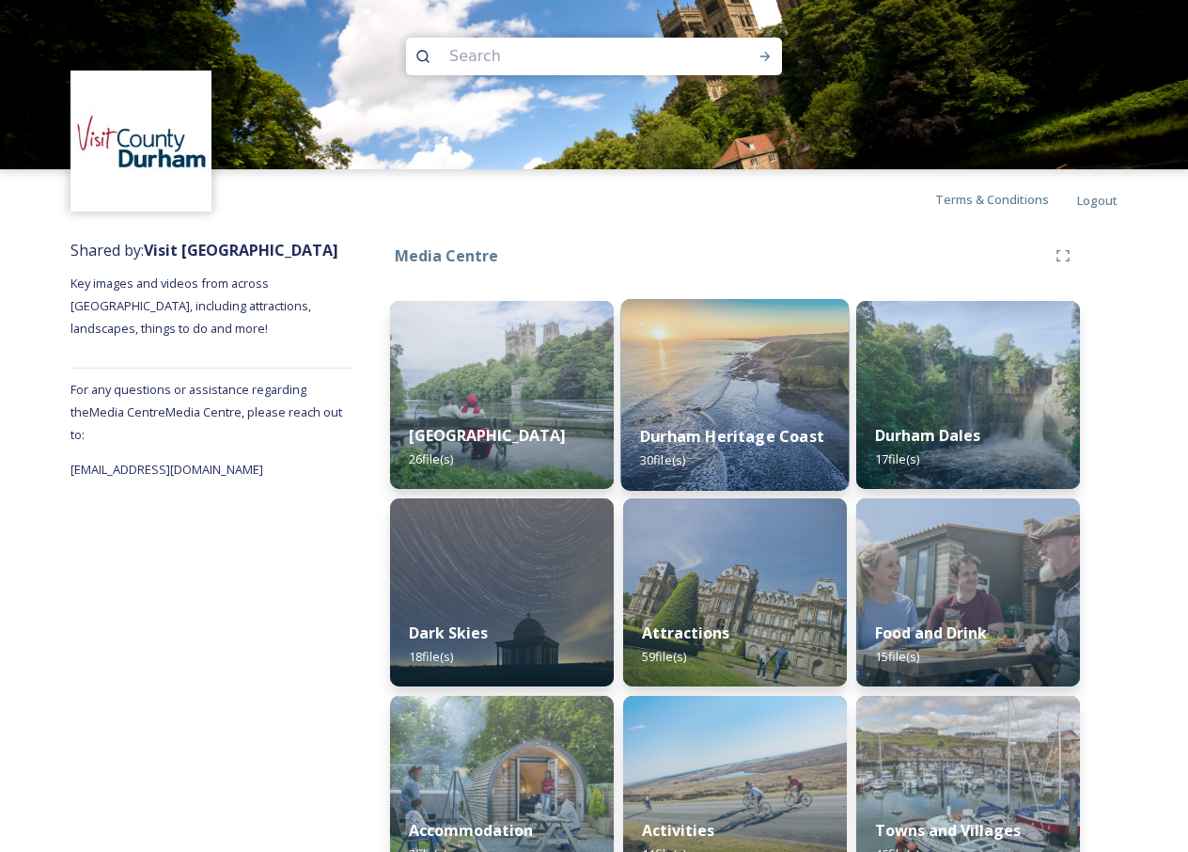
click at [782, 382] on img at bounding box center [735, 395] width 228 height 192
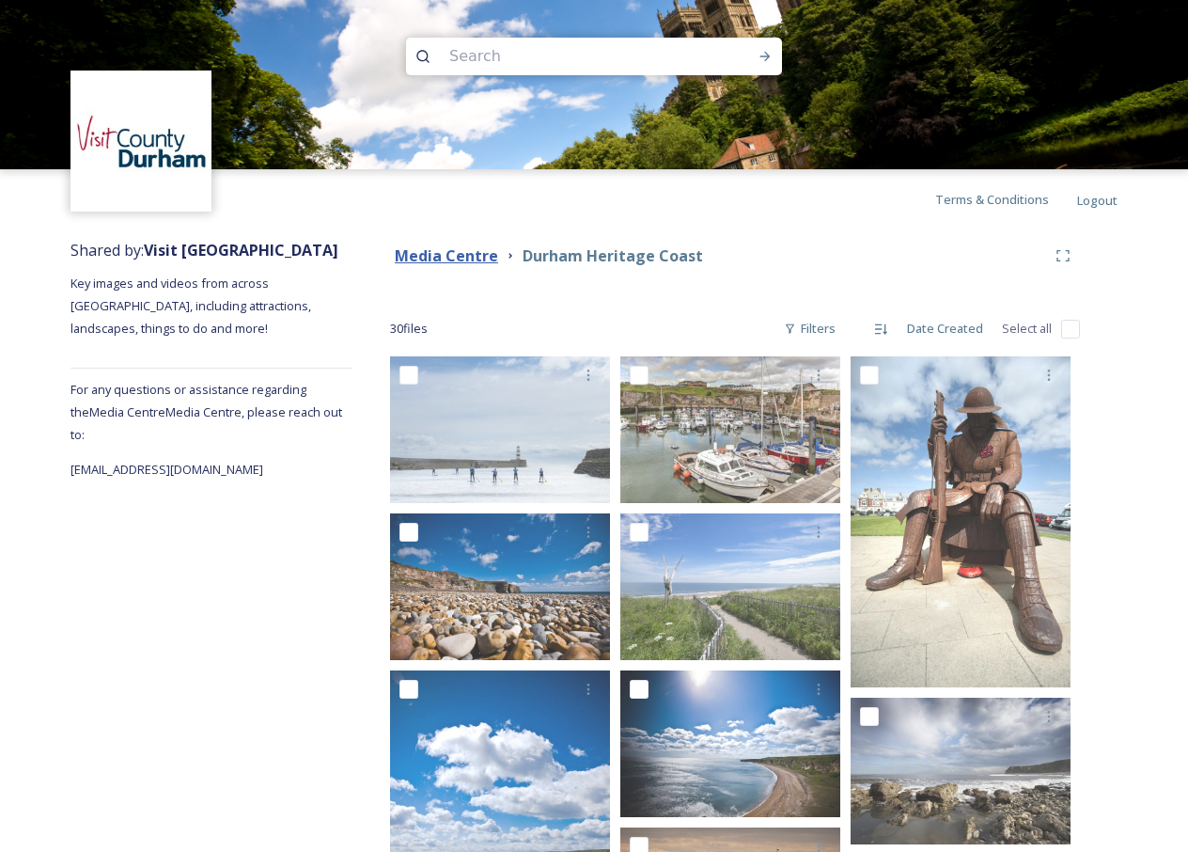
click at [456, 255] on strong "Media Centre" at bounding box center [446, 255] width 103 height 21
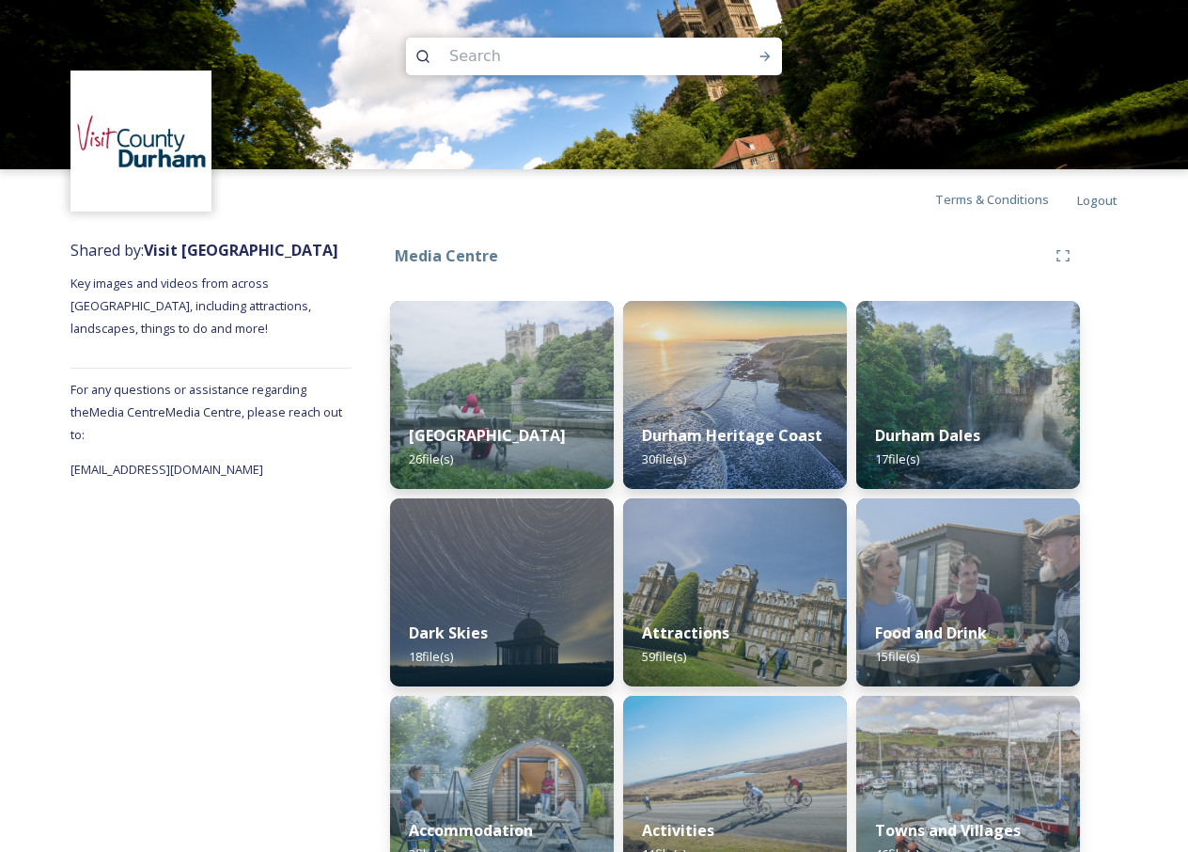
scroll to position [6, 0]
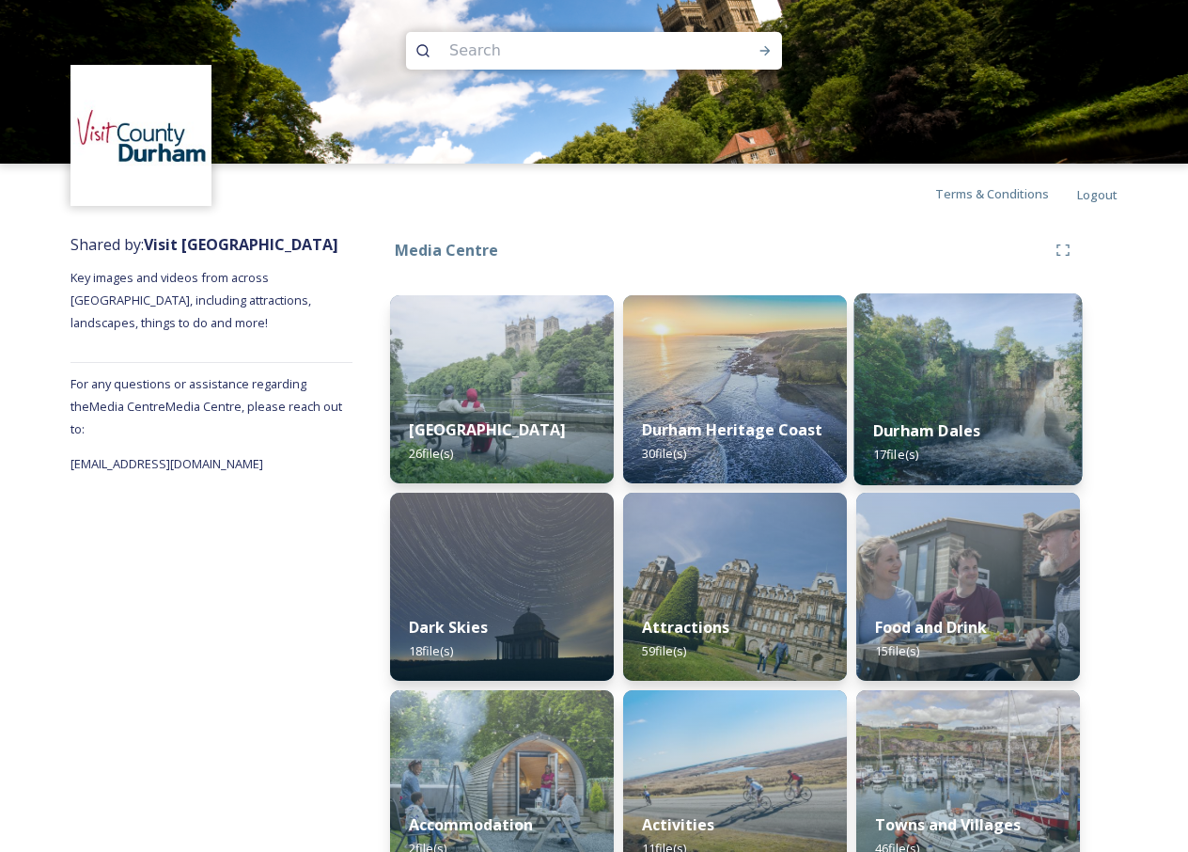
click at [990, 405] on div "Durham Dales 17 file(s)" at bounding box center [968, 442] width 228 height 86
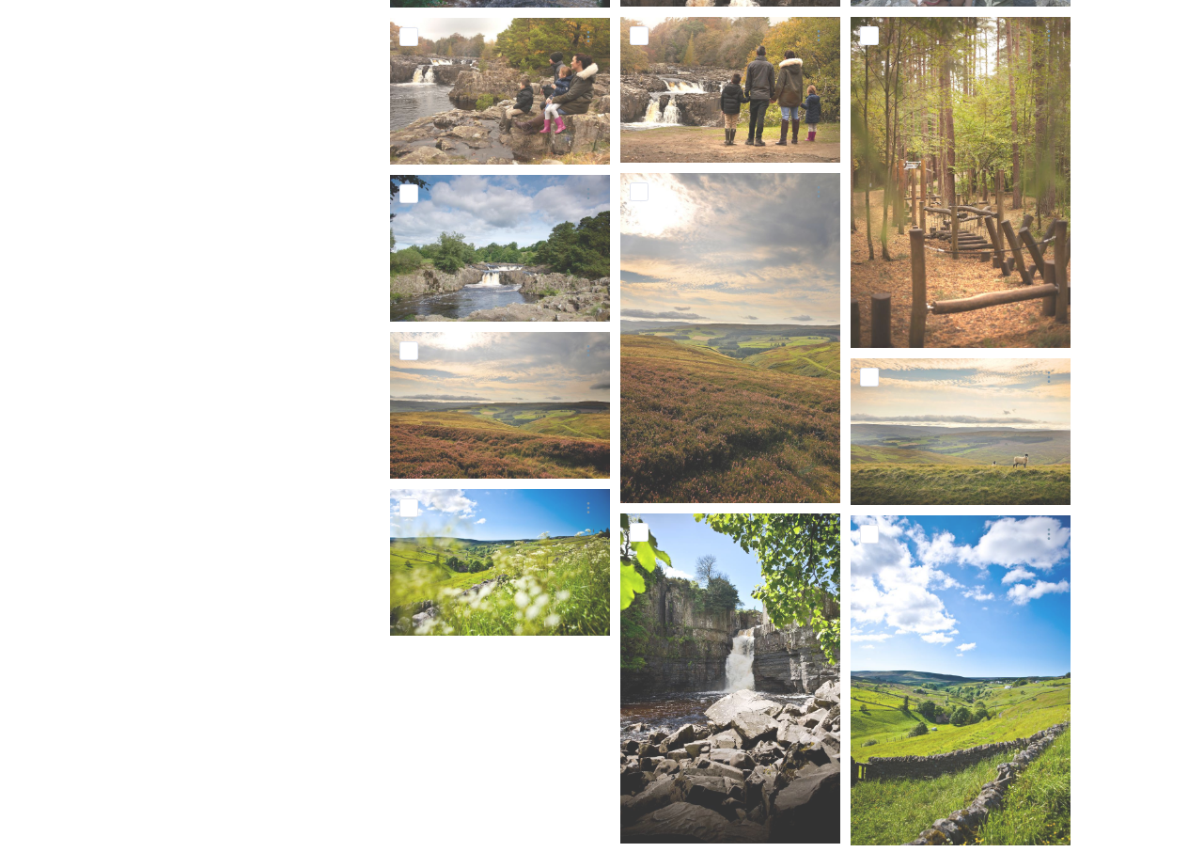
scroll to position [829, 0]
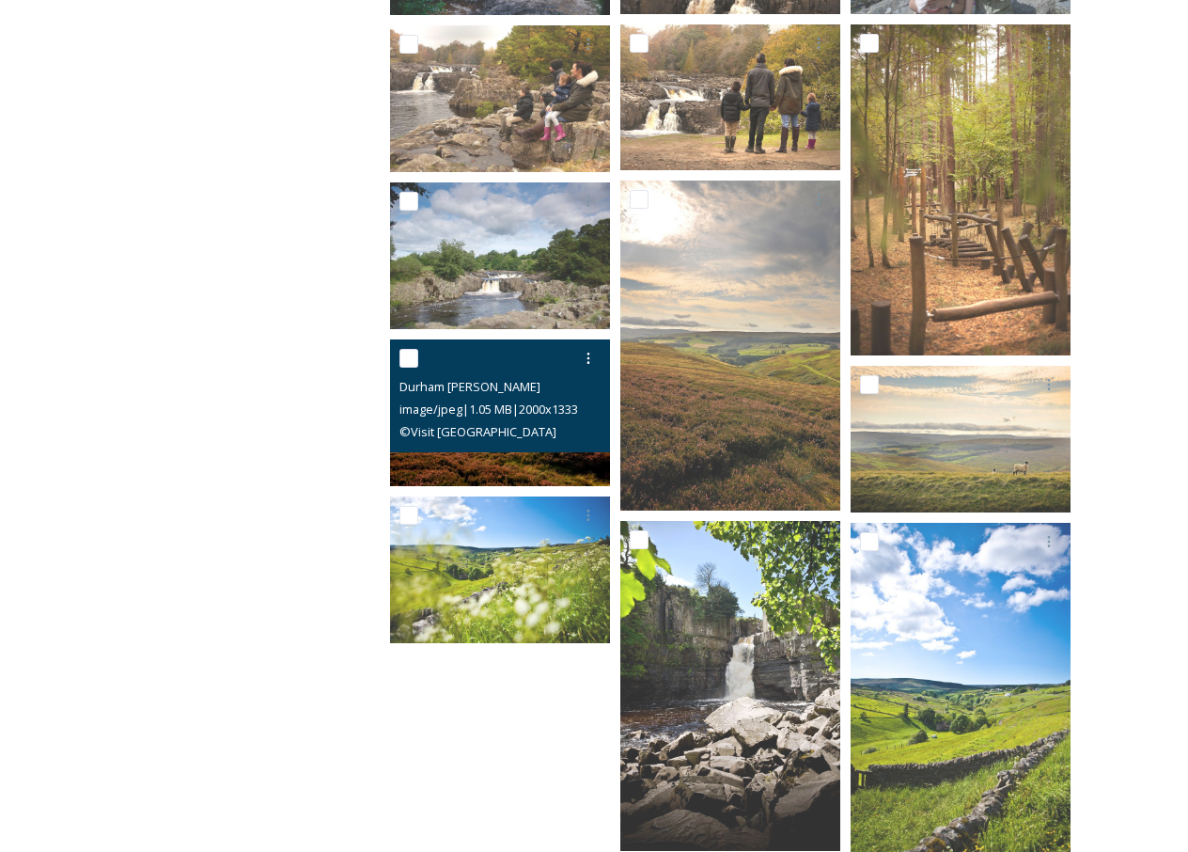
click at [521, 470] on img at bounding box center [500, 412] width 220 height 147
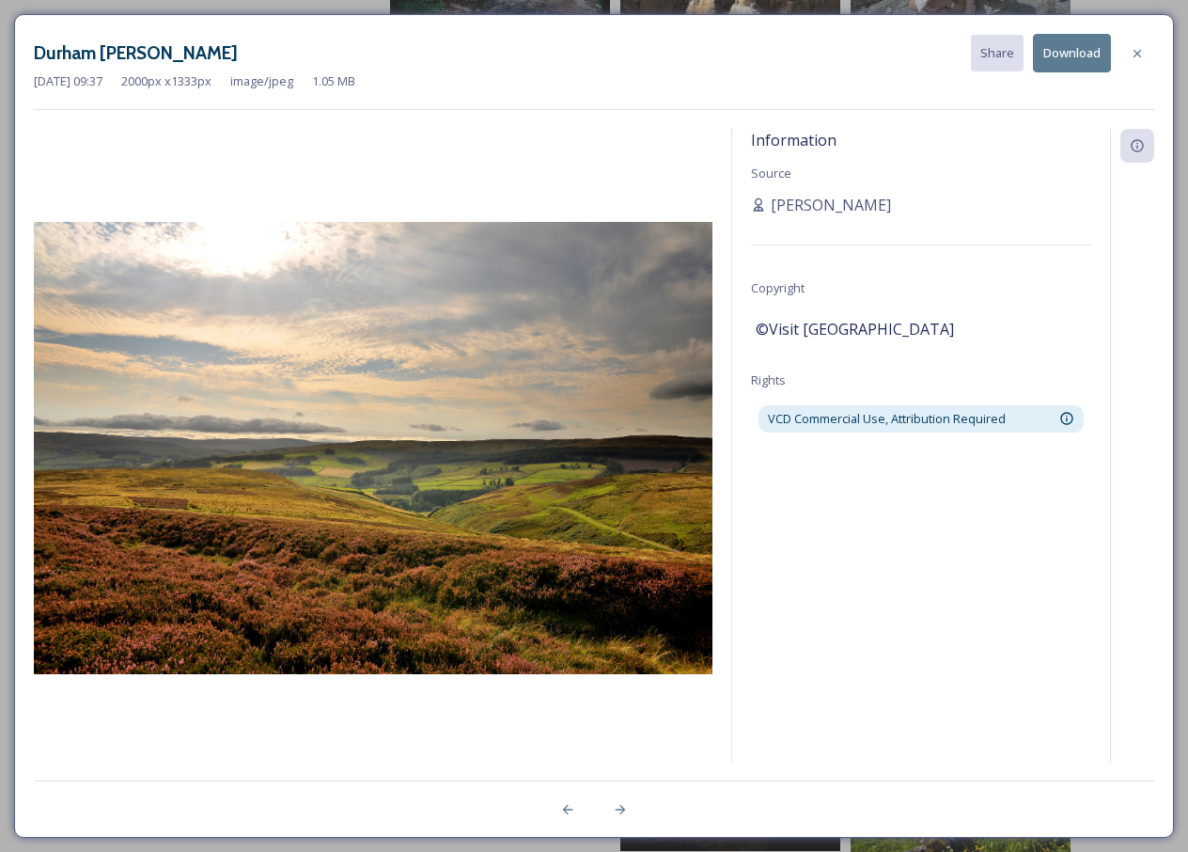
click at [1075, 55] on button "Download" at bounding box center [1072, 53] width 78 height 39
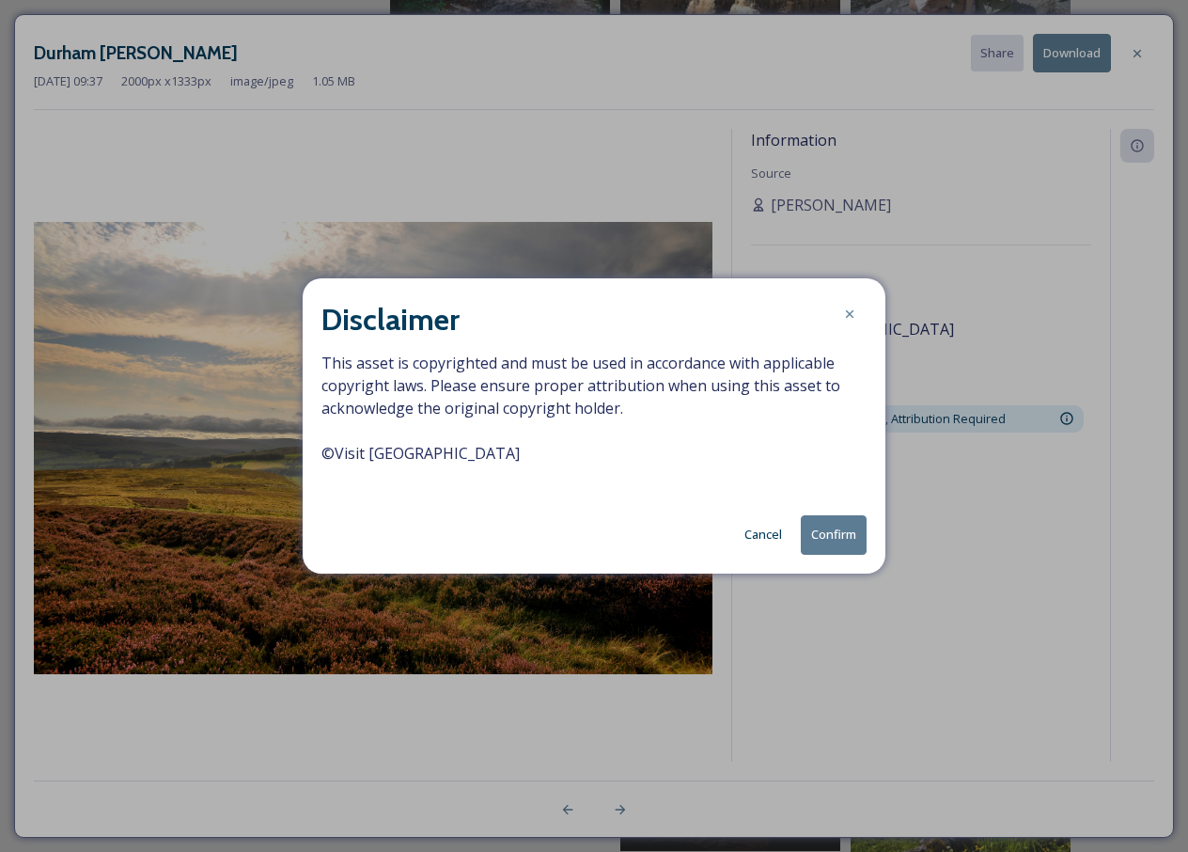
click at [851, 535] on button "Confirm" at bounding box center [834, 534] width 66 height 39
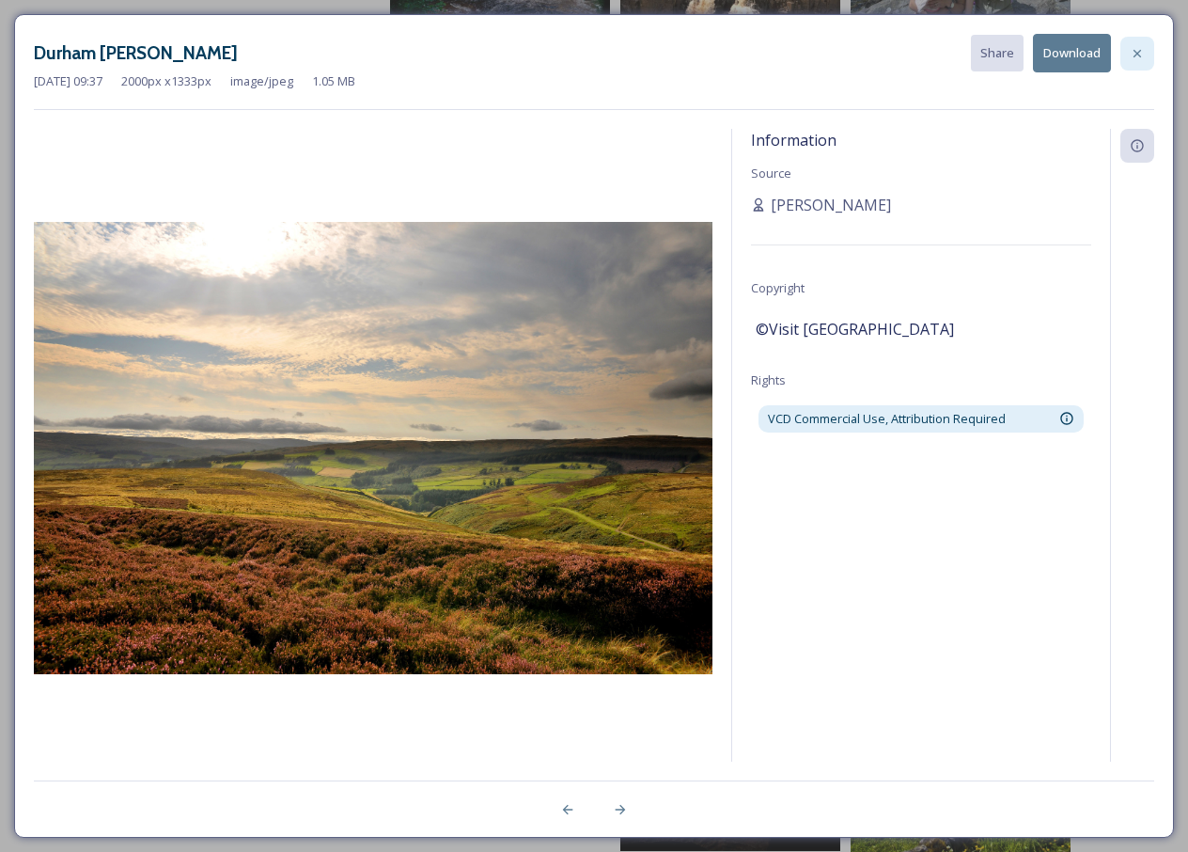
click at [1138, 53] on icon at bounding box center [1137, 53] width 15 height 15
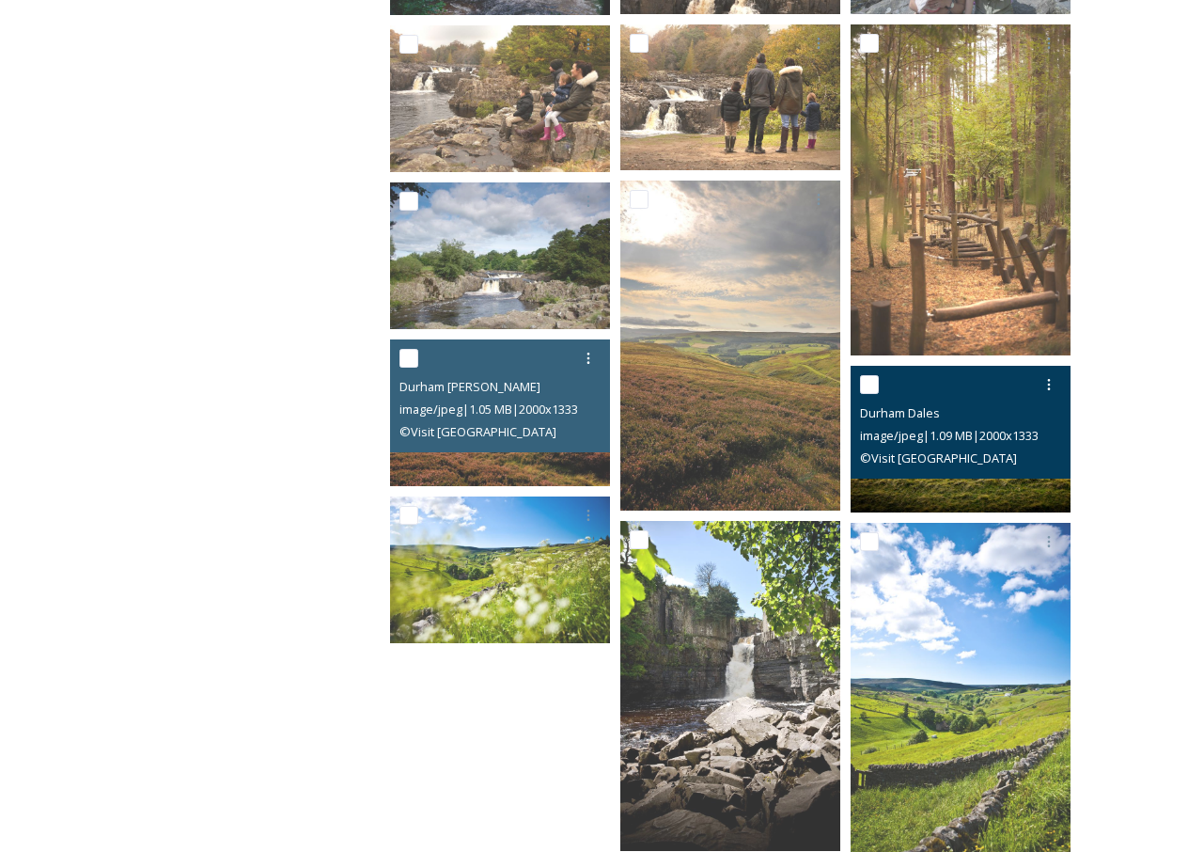
click at [1023, 490] on img at bounding box center [961, 439] width 220 height 147
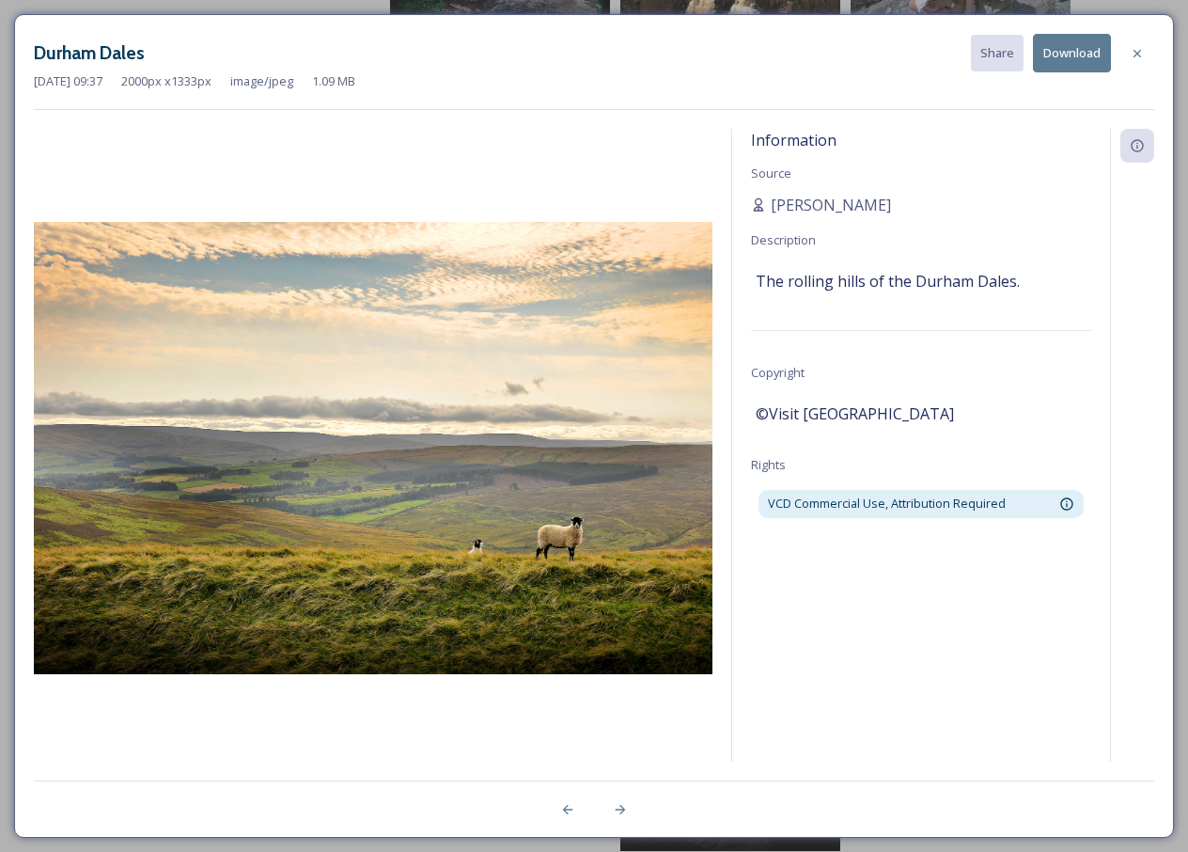
click at [1081, 56] on button "Download" at bounding box center [1072, 53] width 78 height 39
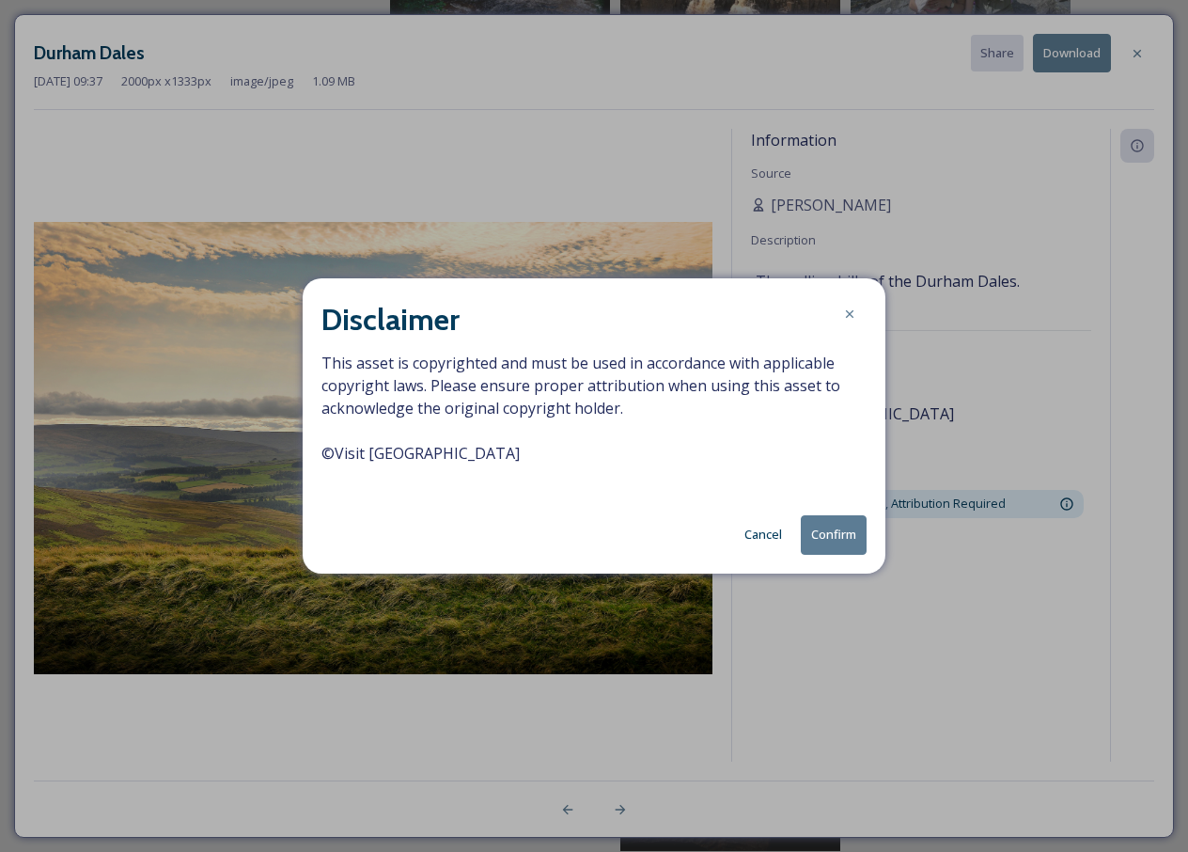
click at [840, 540] on button "Confirm" at bounding box center [834, 534] width 66 height 39
